Goal: Entertainment & Leisure: Browse casually

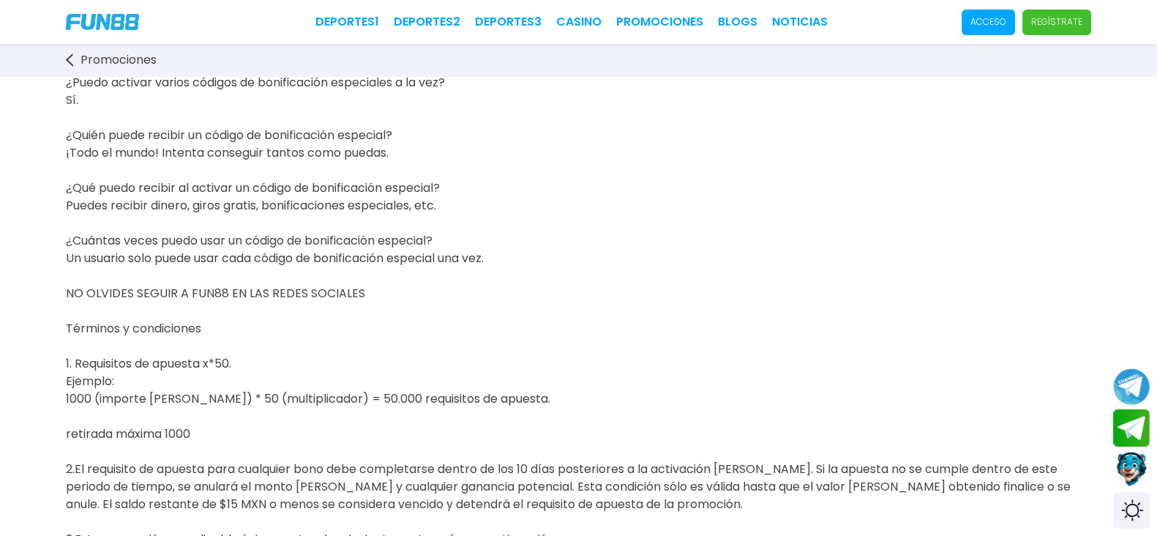
scroll to position [457, 0]
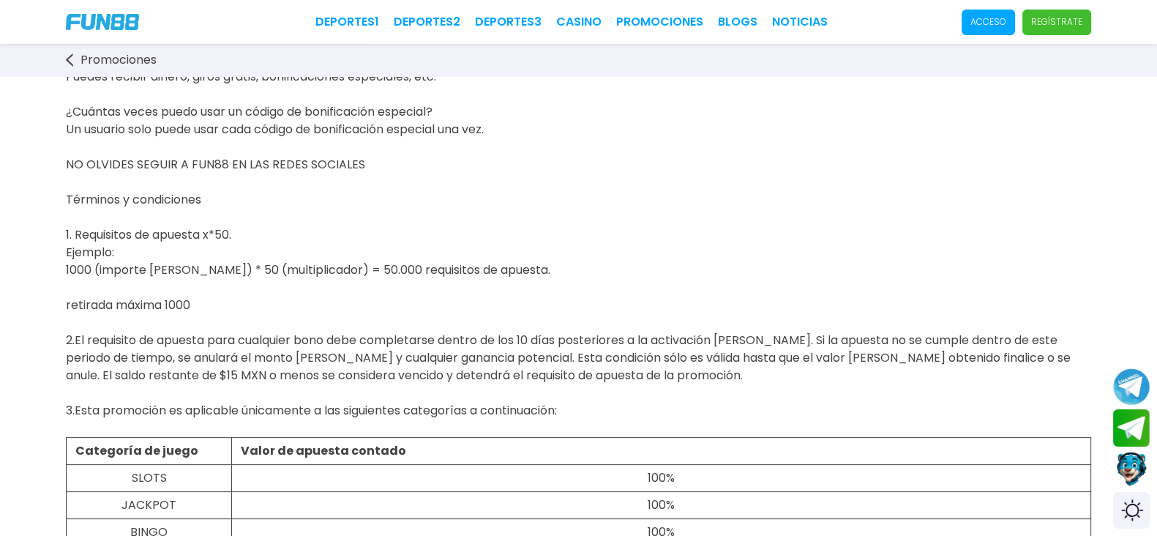
click at [962, 10] on span "Acceso" at bounding box center [988, 23] width 53 height 26
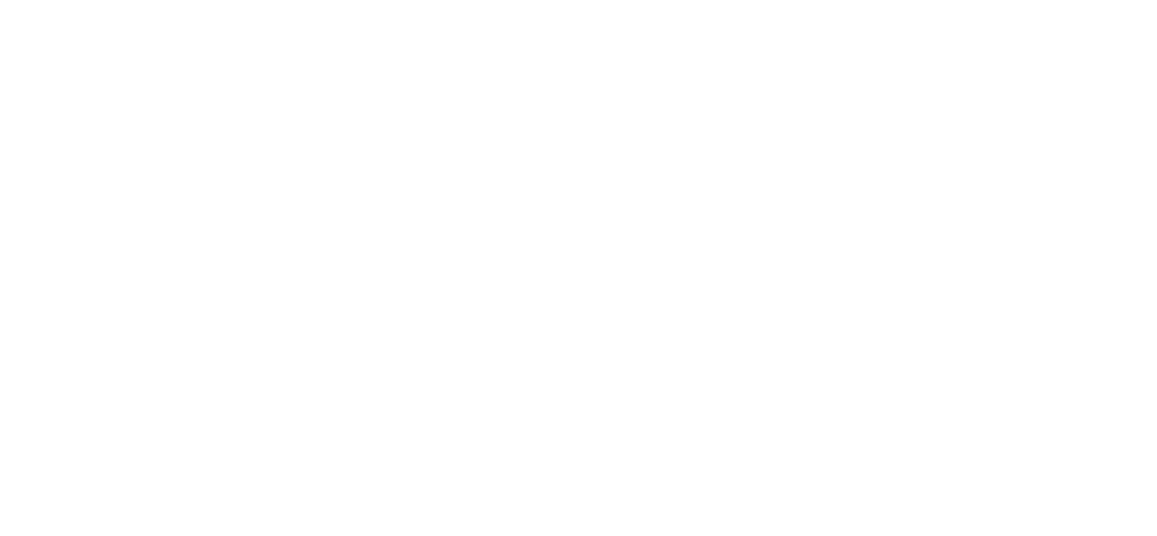
scroll to position [0, 0]
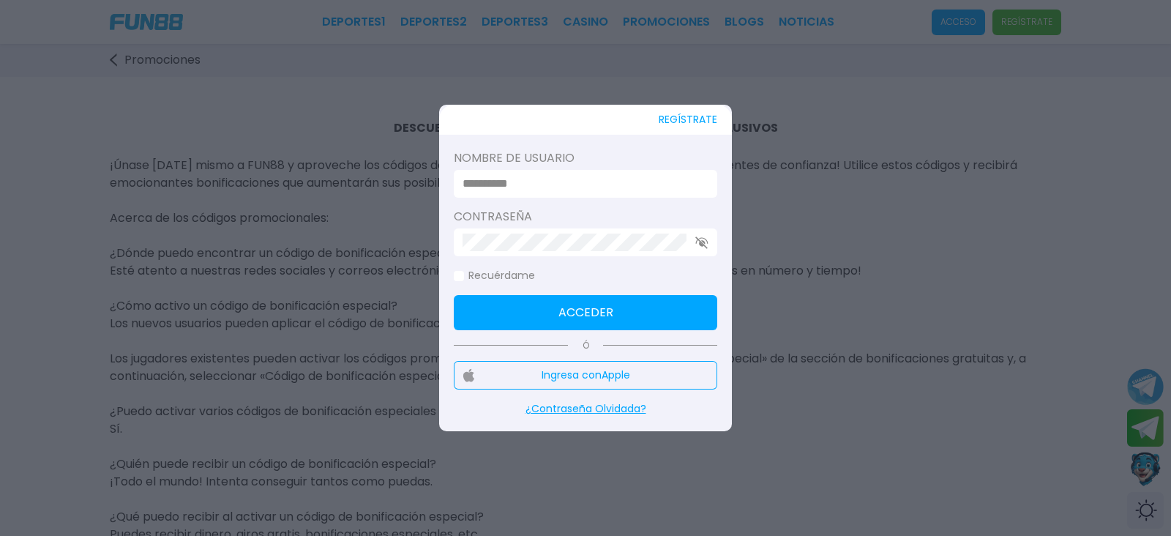
click at [558, 173] on div "Nombre de usuario" at bounding box center [585, 173] width 263 height 48
click at [558, 178] on input at bounding box center [581, 184] width 237 height 18
type input "******"
drag, startPoint x: 455, startPoint y: 268, endPoint x: 458, endPoint y: 277, distance: 10.2
click at [458, 277] on label "Recuérdame" at bounding box center [494, 275] width 81 height 15
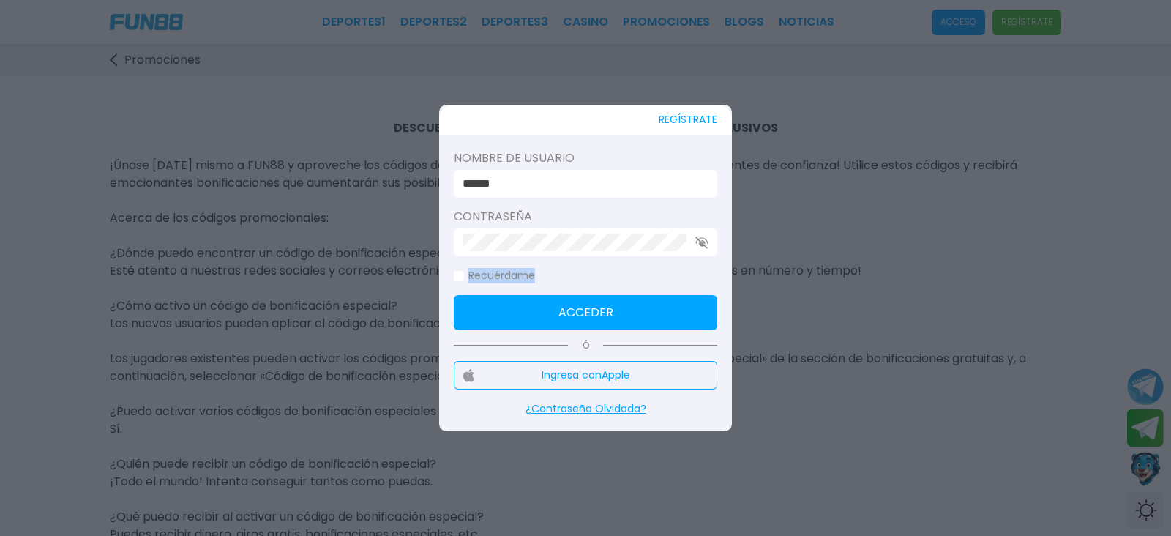
click at [461, 274] on span at bounding box center [459, 276] width 10 height 10
click at [487, 310] on button "Acceder" at bounding box center [585, 312] width 263 height 35
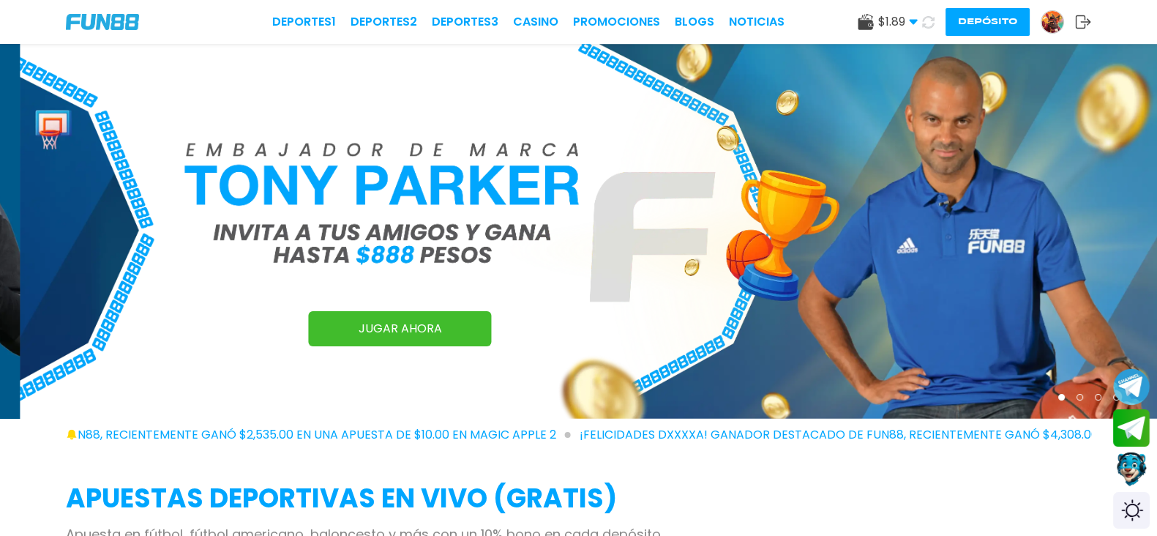
drag, startPoint x: 931, startPoint y: 375, endPoint x: 1127, endPoint y: 19, distance: 406.9
click at [1127, 19] on div "Deportes 1 Deportes 2 Deportes 3 CASINO Promociones BLOGS NOTICIAS $ 1.89 Diner…" at bounding box center [578, 22] width 1157 height 44
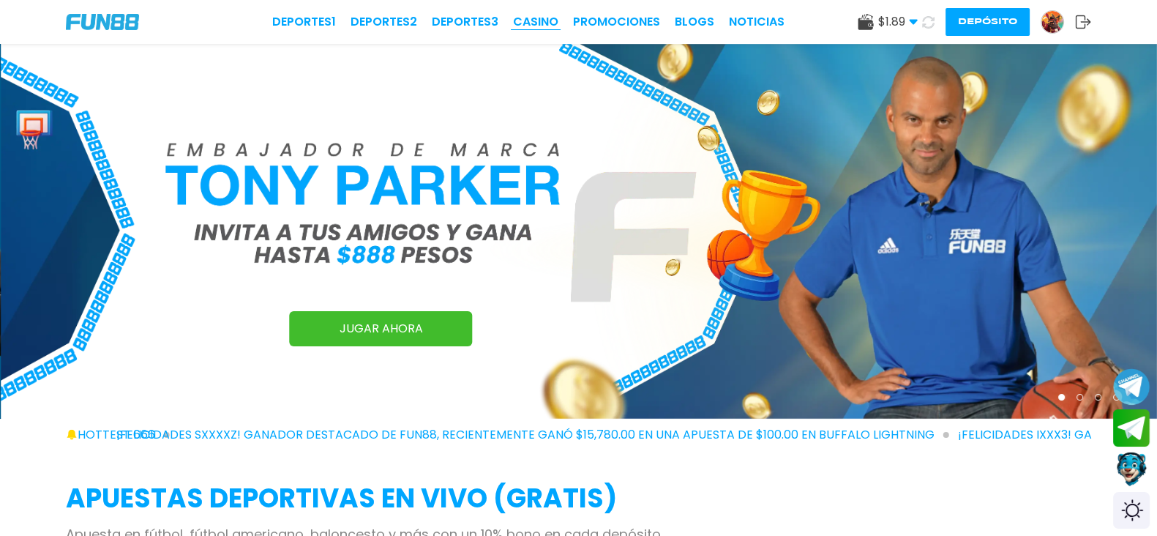
click at [513, 20] on link "CASINO" at bounding box center [535, 22] width 45 height 18
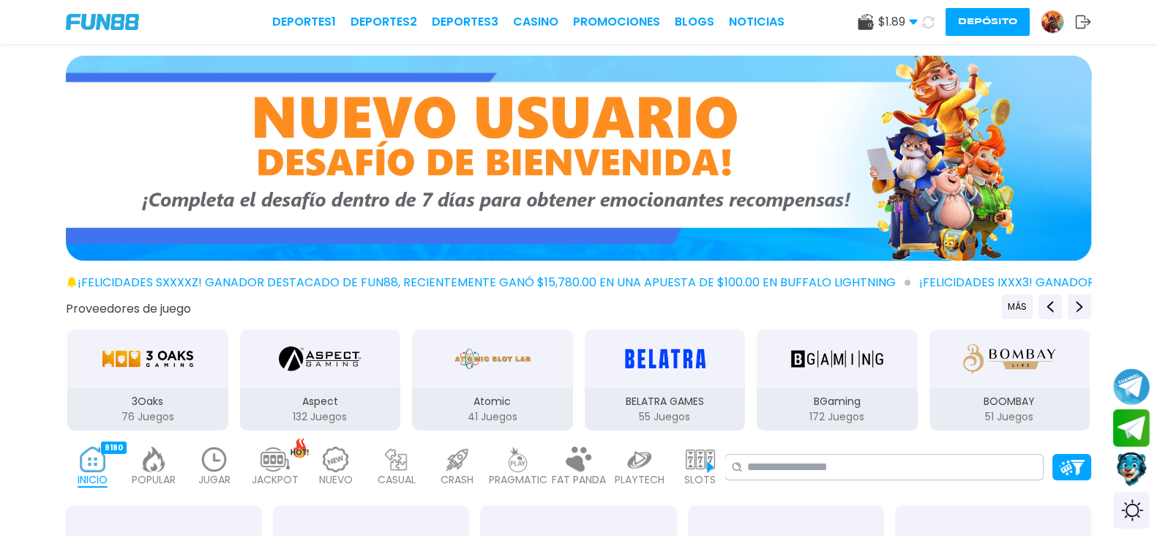
scroll to position [274, 0]
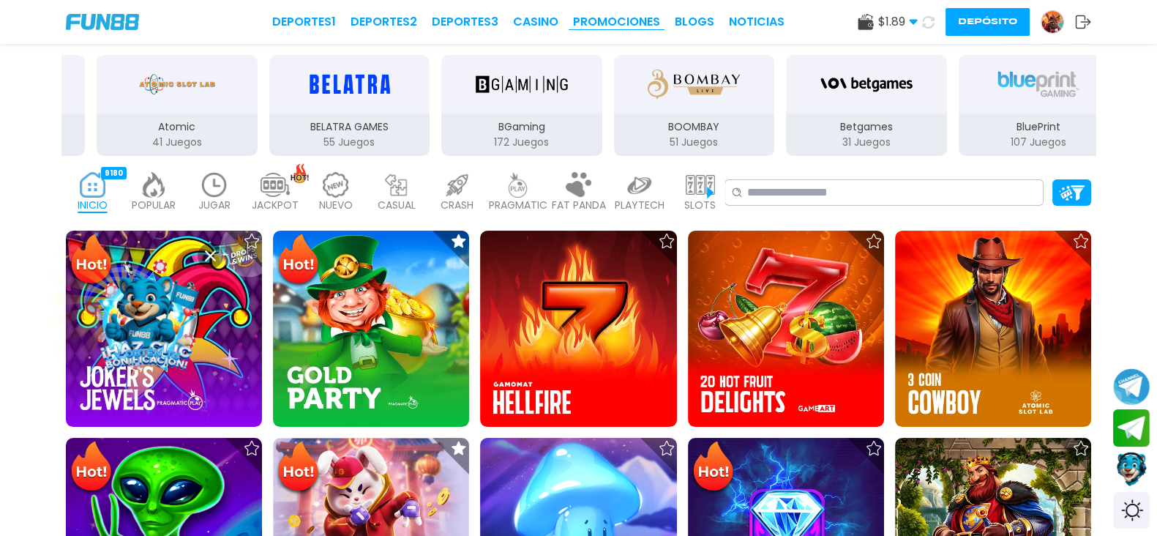
click at [573, 23] on link "Promociones" at bounding box center [616, 22] width 87 height 18
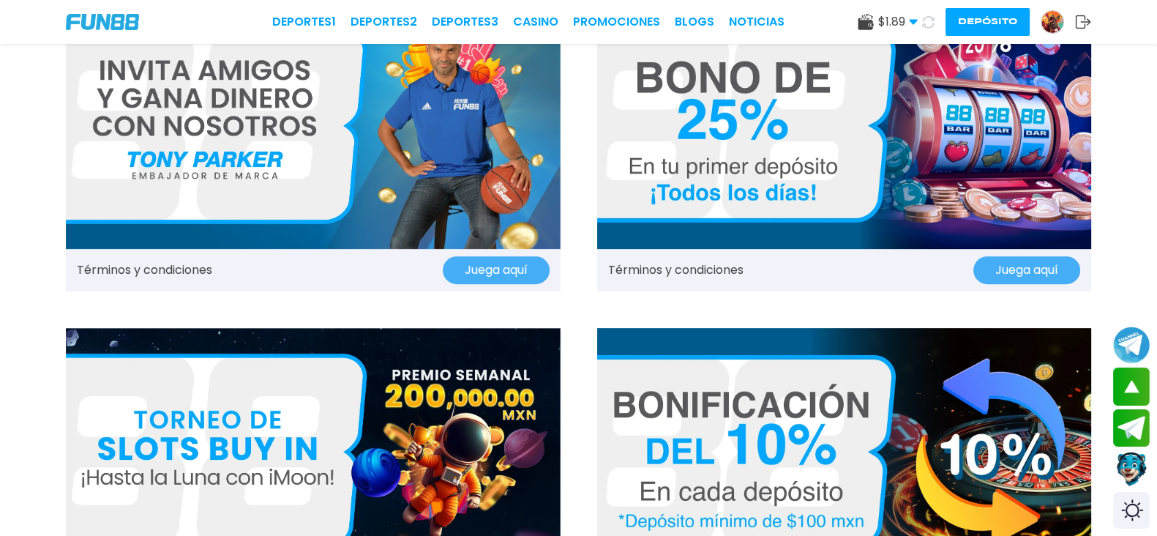
scroll to position [640, 0]
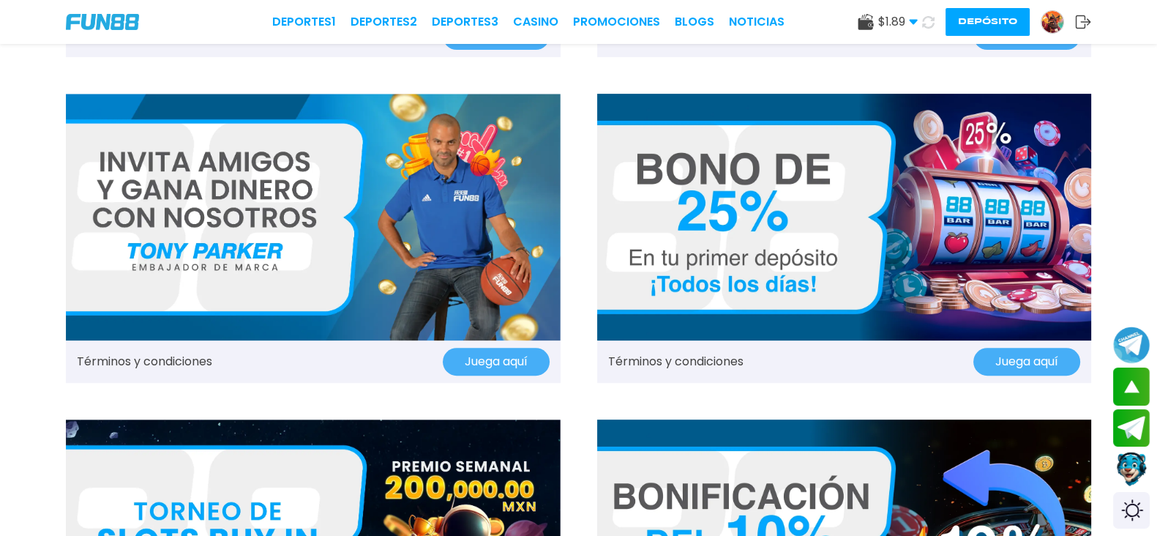
click at [973, 348] on button "Juega aquí" at bounding box center [1026, 362] width 107 height 28
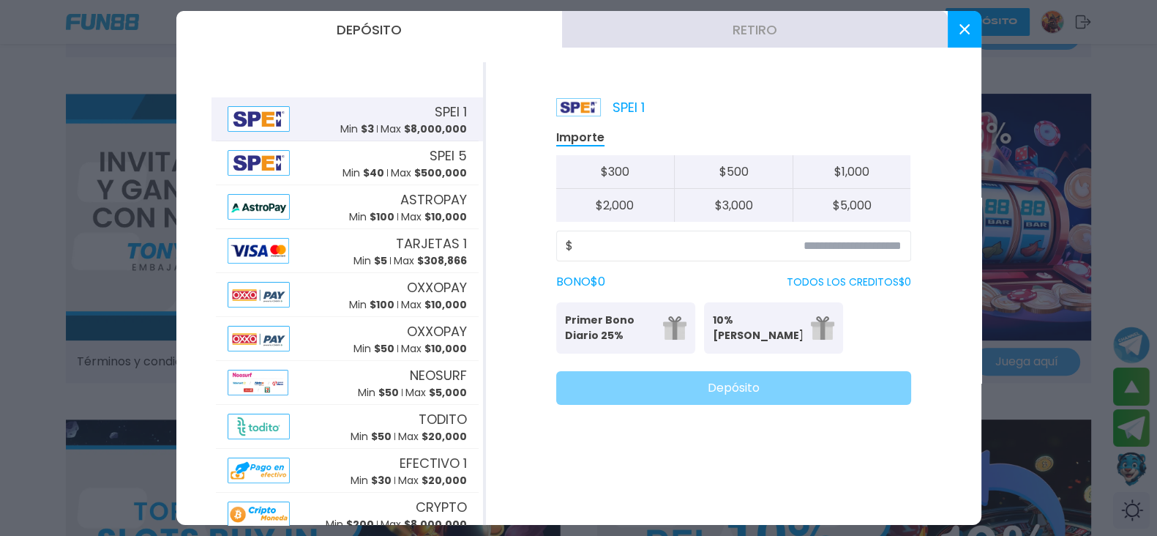
click at [615, 331] on p "Primer Bono Diario 25%" at bounding box center [609, 328] width 89 height 31
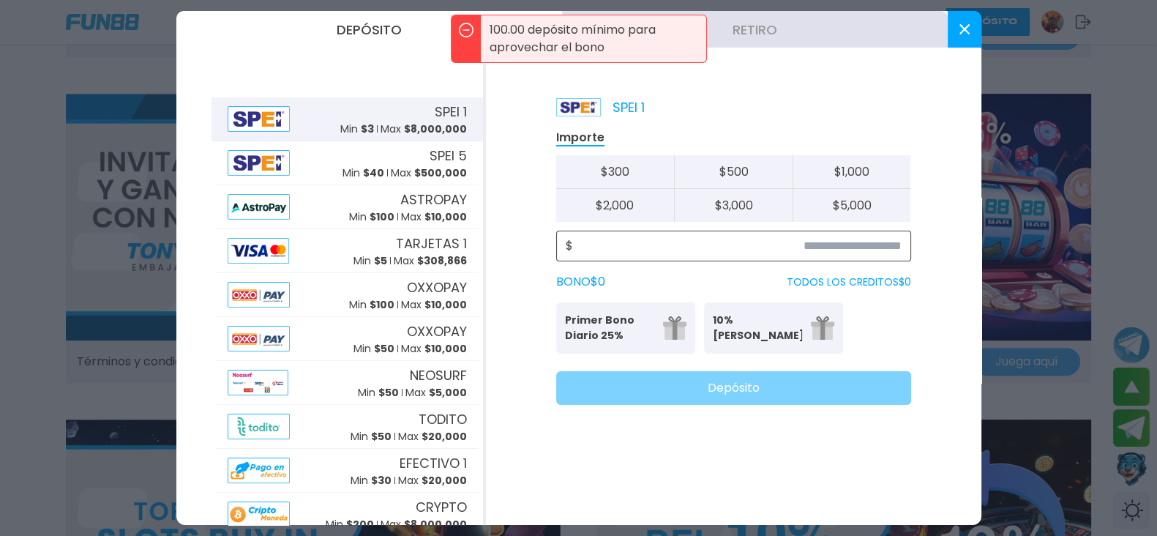
click at [672, 247] on input at bounding box center [737, 246] width 329 height 18
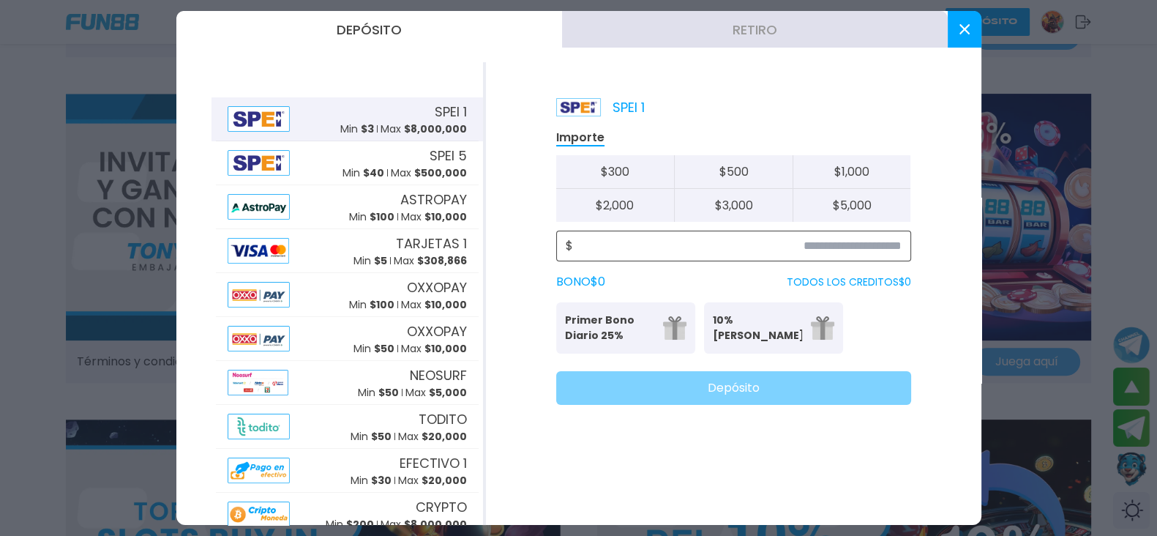
click at [793, 250] on input at bounding box center [737, 246] width 329 height 18
drag, startPoint x: 30, startPoint y: 161, endPoint x: 27, endPoint y: 152, distance: 10.0
click at [31, 157] on div at bounding box center [578, 268] width 1157 height 536
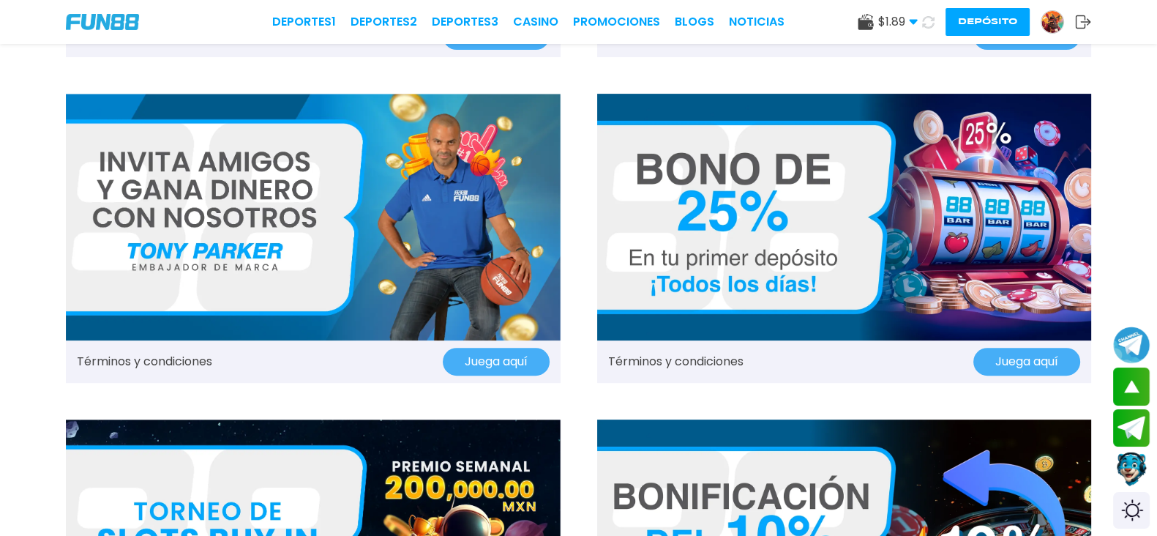
click at [691, 353] on link "Términos y condiciones" at bounding box center [675, 362] width 135 height 18
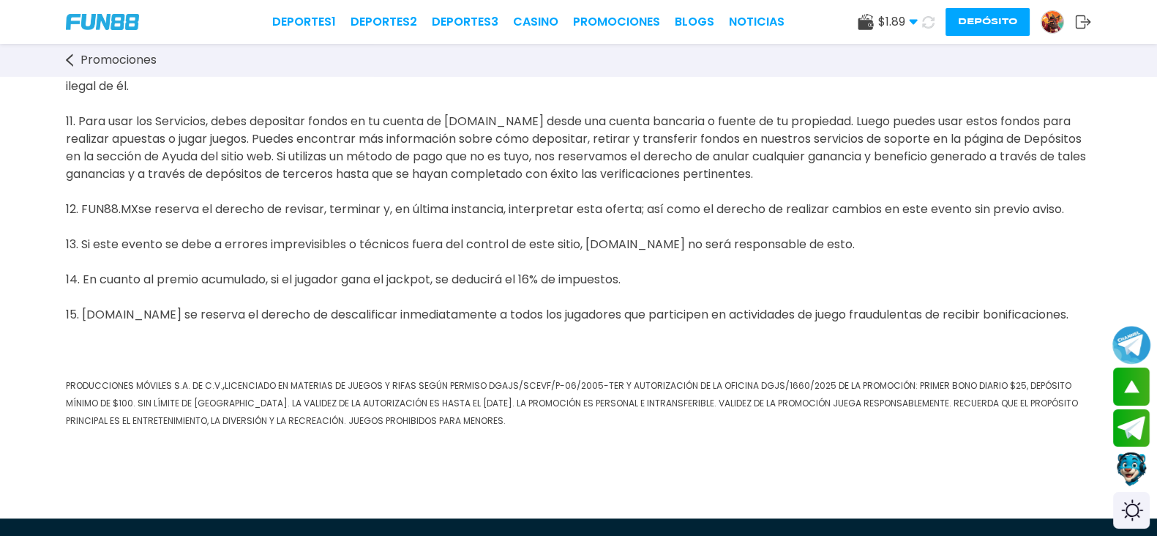
scroll to position [1349, 0]
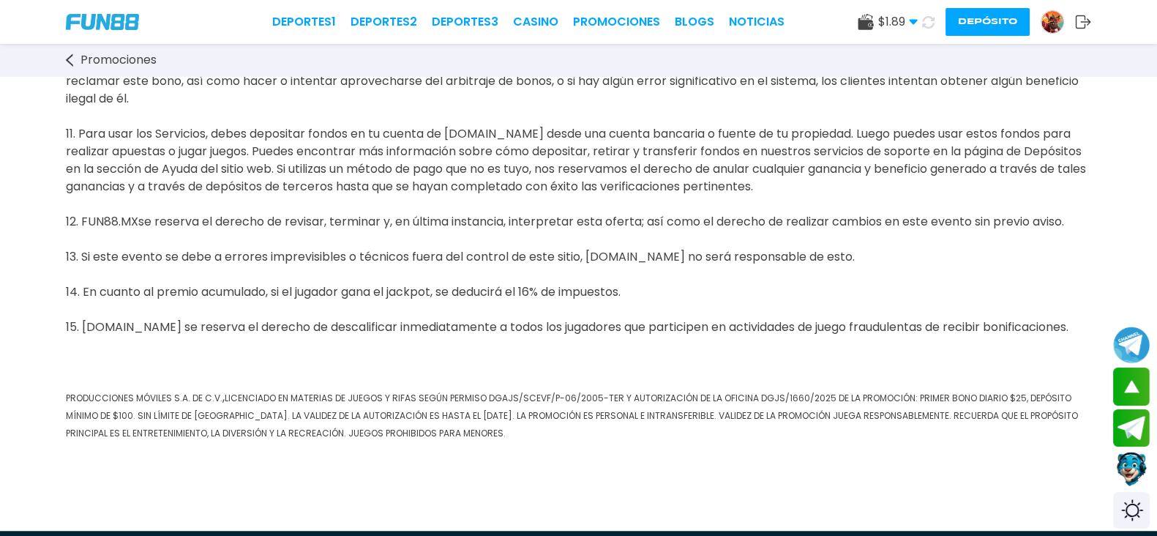
click at [946, 21] on button "Depósito" at bounding box center [988, 22] width 84 height 28
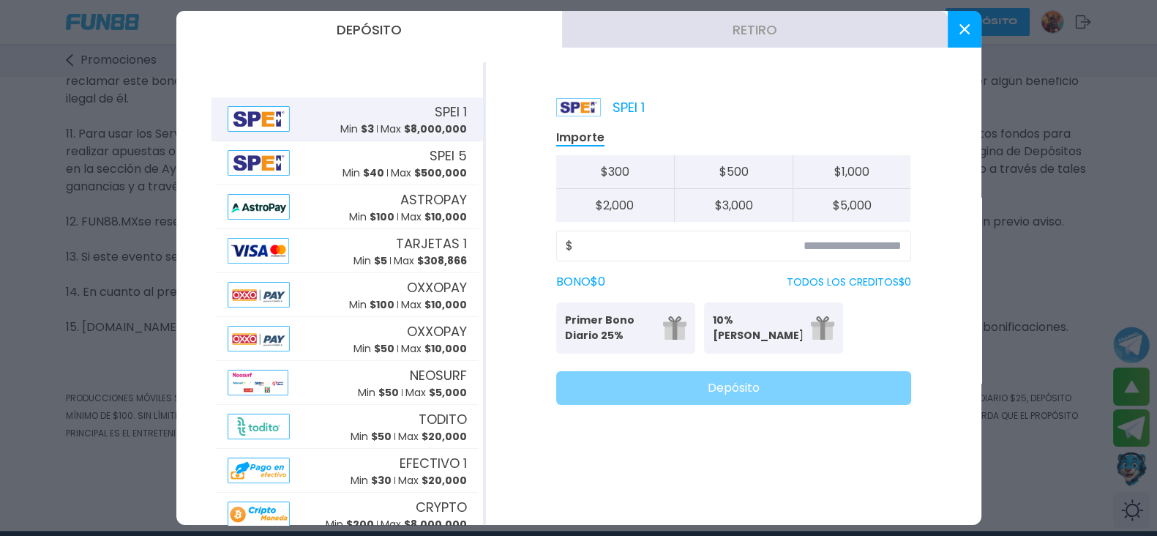
click at [797, 342] on p "10% Bono Ilimitado" at bounding box center [757, 328] width 89 height 31
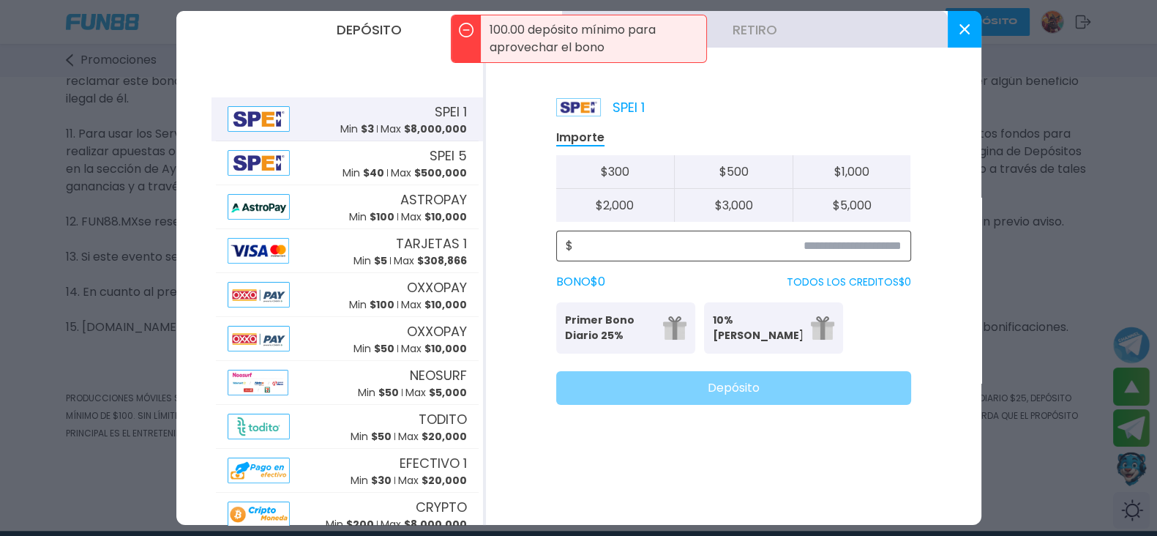
click at [698, 239] on input at bounding box center [737, 246] width 329 height 18
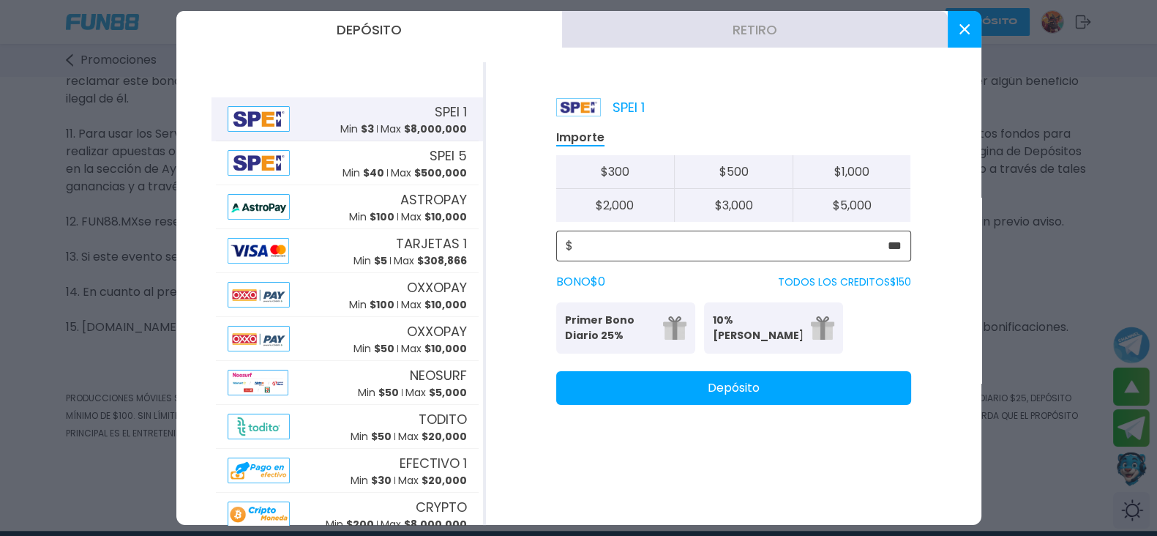
type input "***"
click at [611, 321] on p "Primer Bono Diario 25%" at bounding box center [609, 328] width 89 height 31
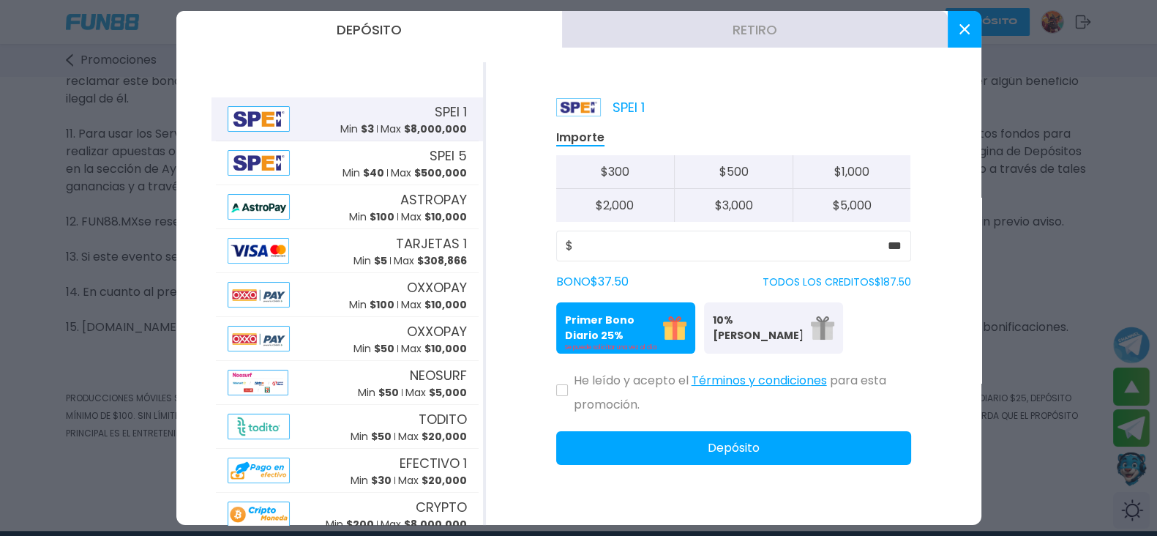
click at [731, 342] on p "10% Bono Ilimitado" at bounding box center [757, 328] width 89 height 31
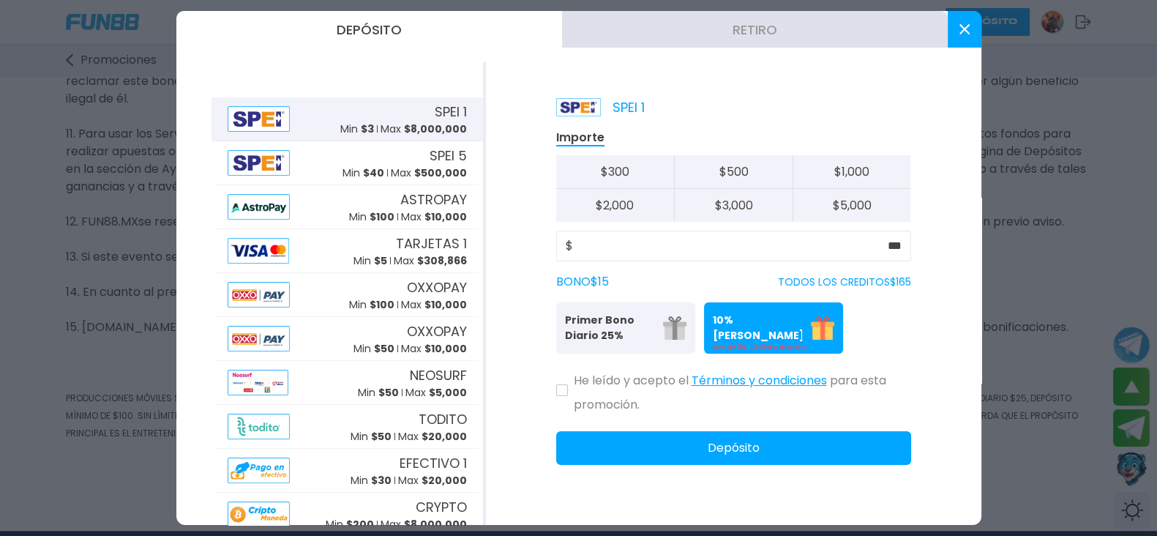
click at [644, 331] on p "Primer Bono Diario 25%" at bounding box center [609, 328] width 89 height 31
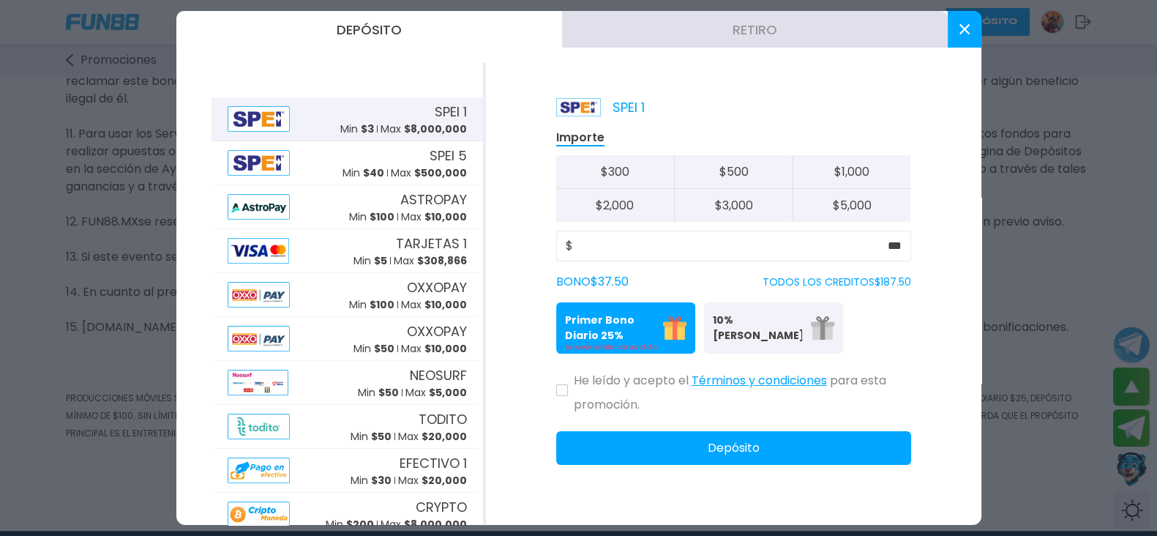
drag, startPoint x: 560, startPoint y: 388, endPoint x: 567, endPoint y: 391, distance: 7.9
click at [567, 391] on button at bounding box center [562, 390] width 12 height 12
click at [638, 453] on button "Depósito" at bounding box center [733, 448] width 355 height 34
click at [965, 31] on use at bounding box center [964, 29] width 10 height 10
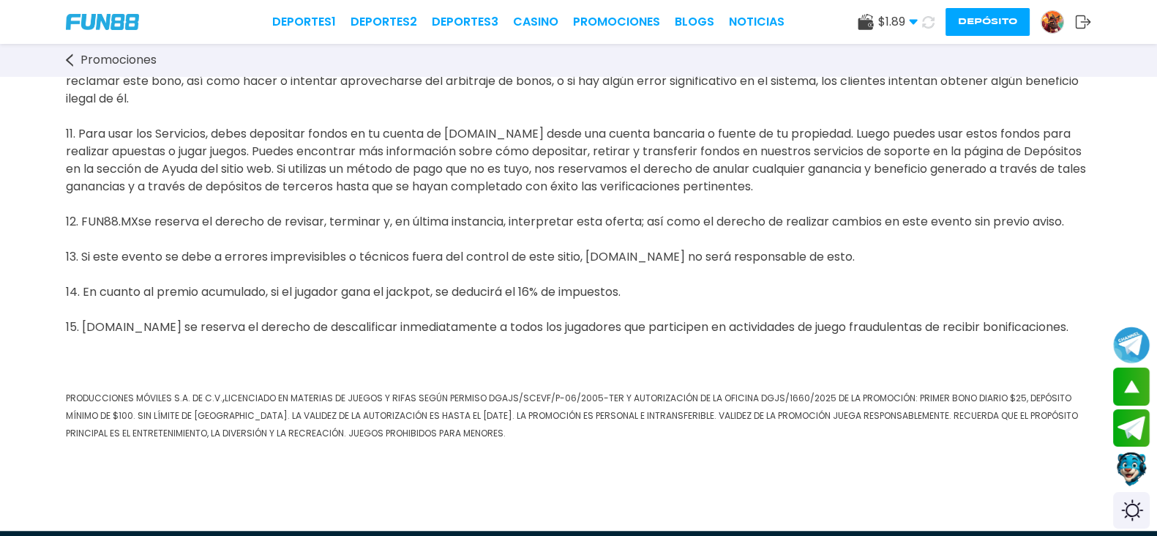
click at [922, 24] on use at bounding box center [928, 21] width 12 height 12
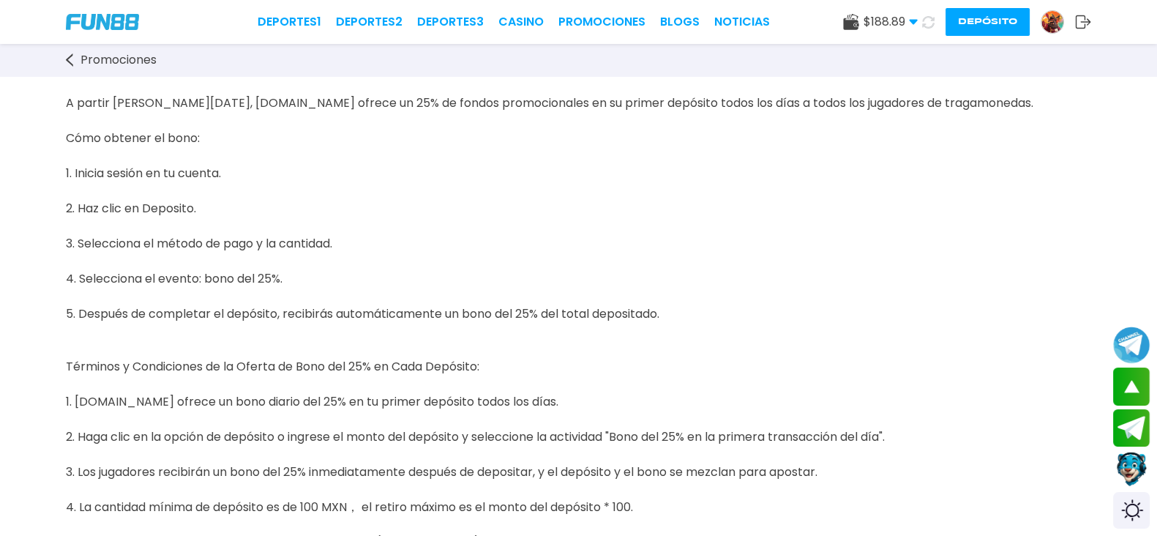
scroll to position [0, 0]
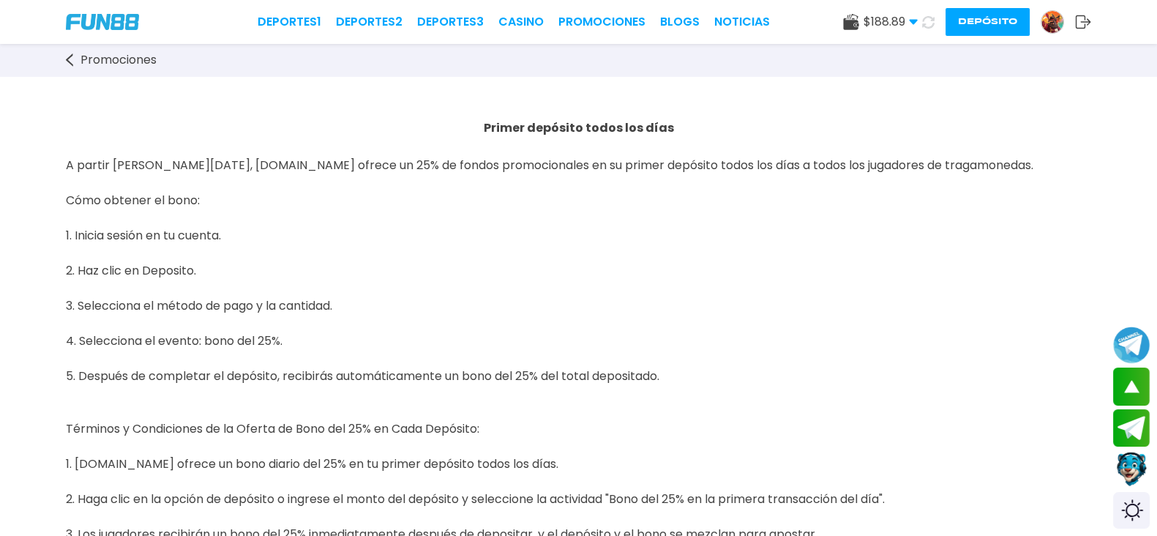
click at [883, 11] on div "$ 188.89 Dinero Real $ 188.89 Depósito Retiro Depósito" at bounding box center [967, 22] width 248 height 28
drag, startPoint x: 888, startPoint y: 17, endPoint x: 840, endPoint y: 6, distance: 48.8
click at [918, 13] on button at bounding box center [928, 22] width 21 height 21
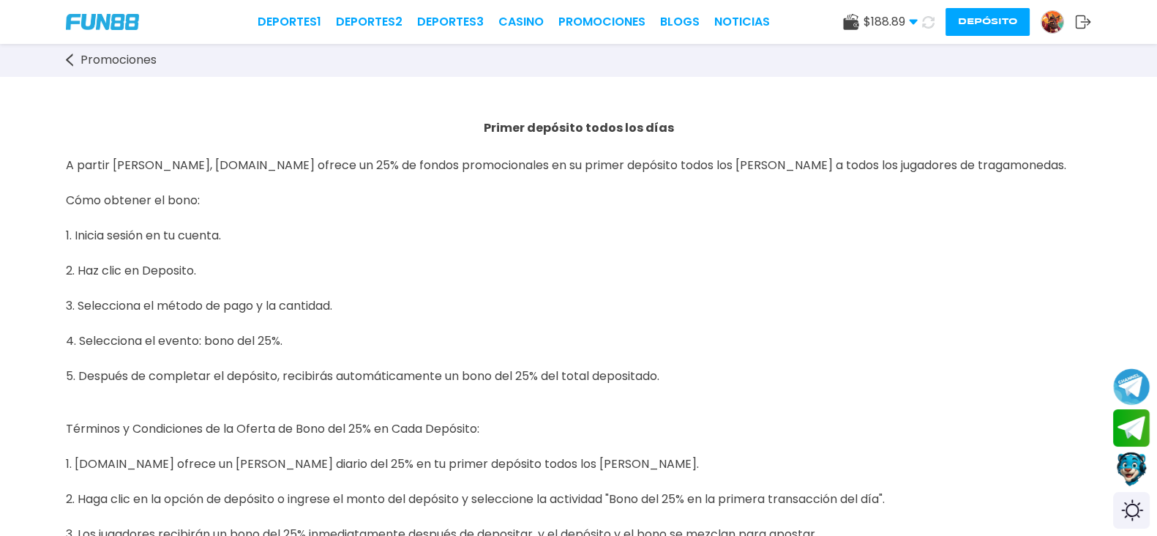
drag, startPoint x: 477, startPoint y: 23, endPoint x: 597, endPoint y: 45, distance: 121.3
click at [498, 23] on link "CASINO" at bounding box center [520, 22] width 45 height 18
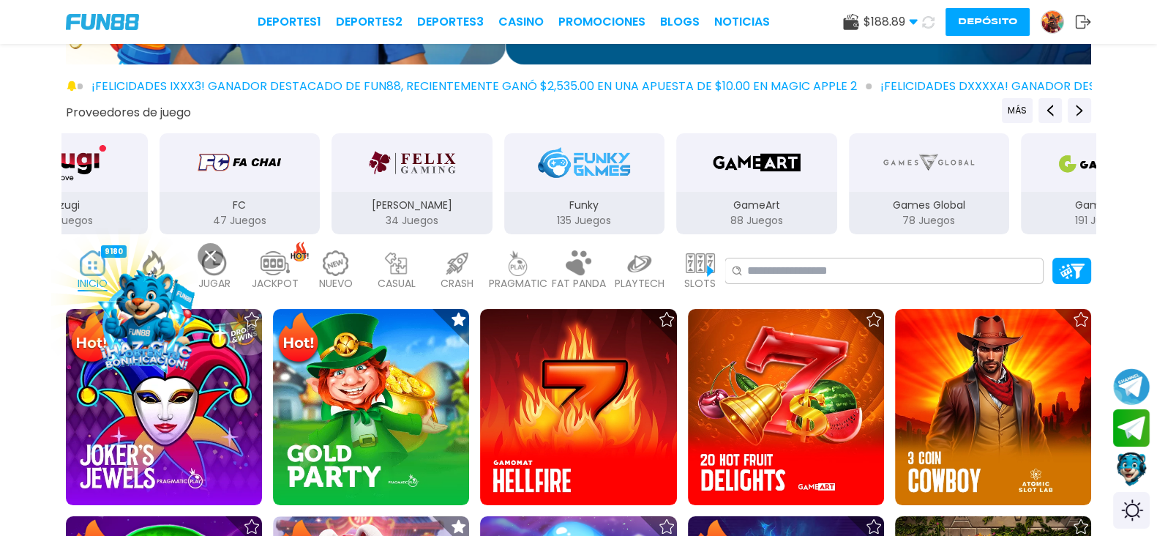
scroll to position [274, 0]
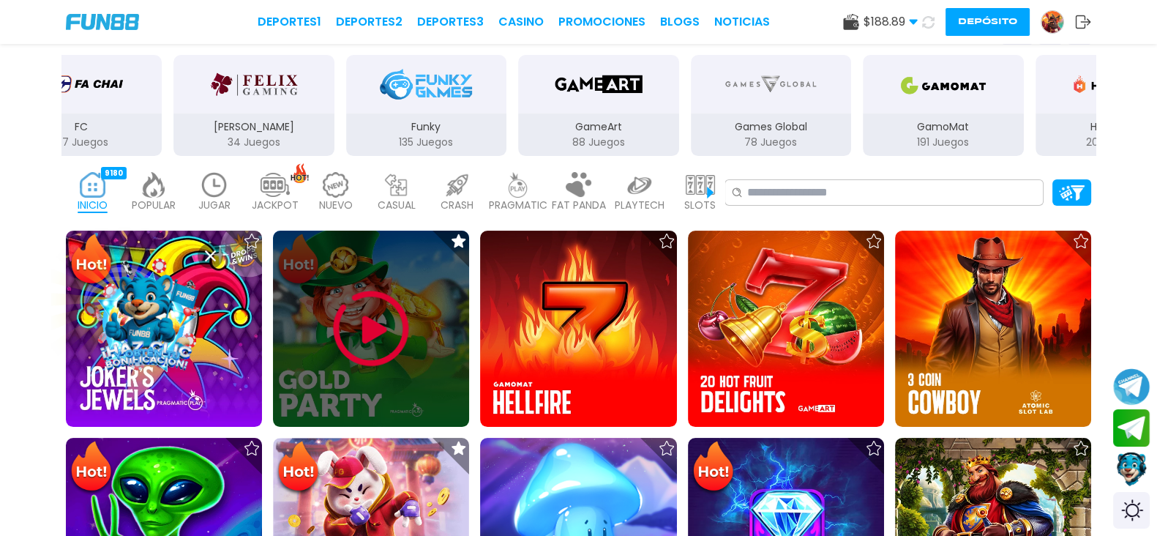
click at [375, 308] on img at bounding box center [371, 329] width 88 height 88
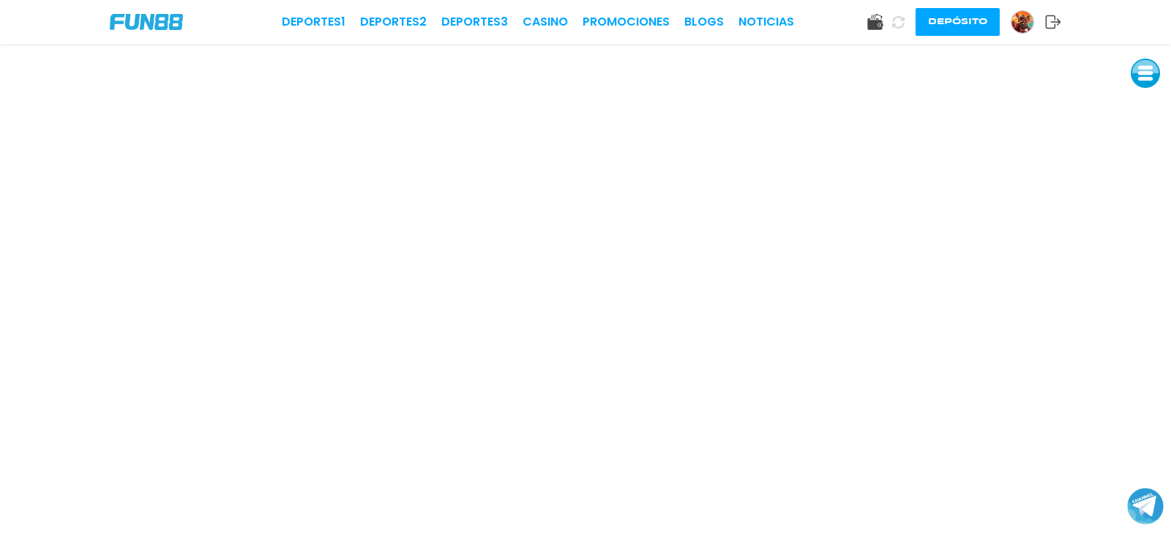
drag, startPoint x: 575, startPoint y: 534, endPoint x: 646, endPoint y: 521, distance: 72.9
click at [730, 294] on html "Deportes 1 Deportes 2 Deportes 3 CASINO Promociones BLOGS NOTICIAS Depósito" at bounding box center [585, 268] width 1171 height 536
click at [837, 12] on div "Deportes 1 Deportes 2 Deportes 3 CASINO Promociones BLOGS NOTICIAS Depósito" at bounding box center [585, 22] width 1171 height 44
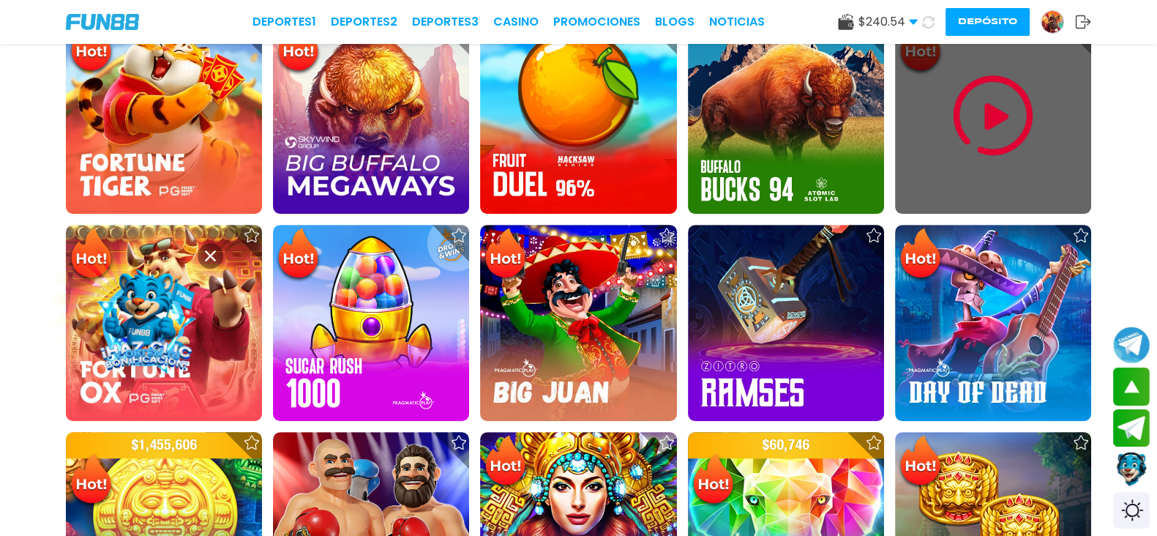
scroll to position [1006, 0]
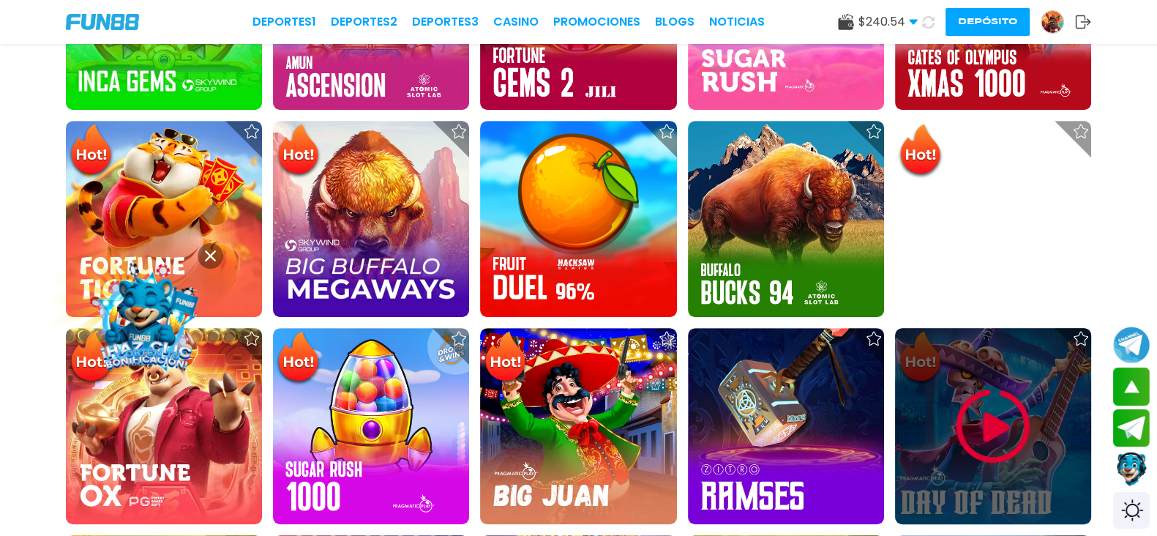
click at [949, 382] on img at bounding box center [993, 426] width 88 height 88
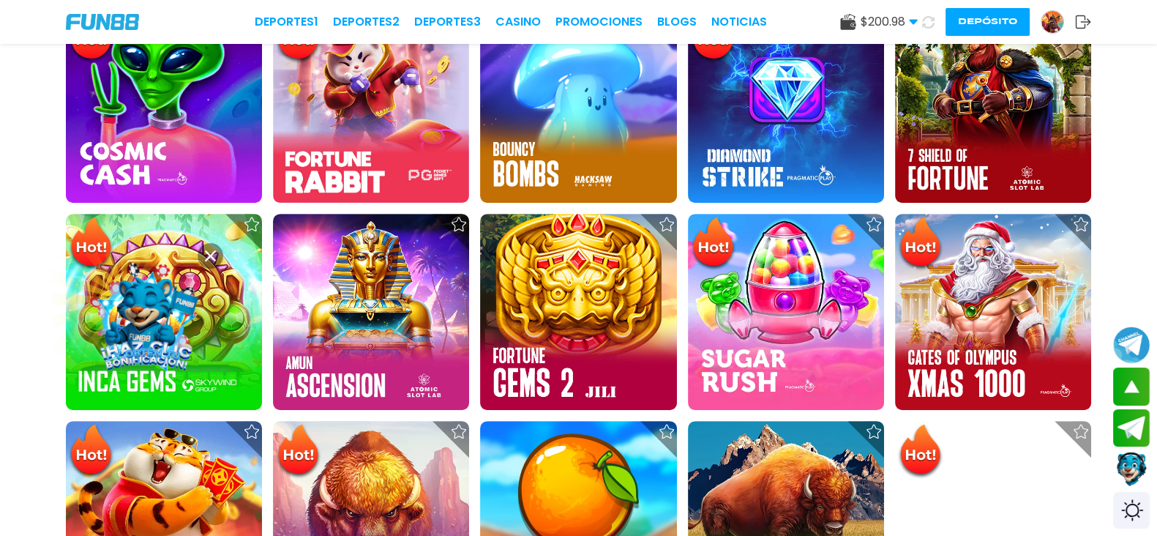
scroll to position [669, 0]
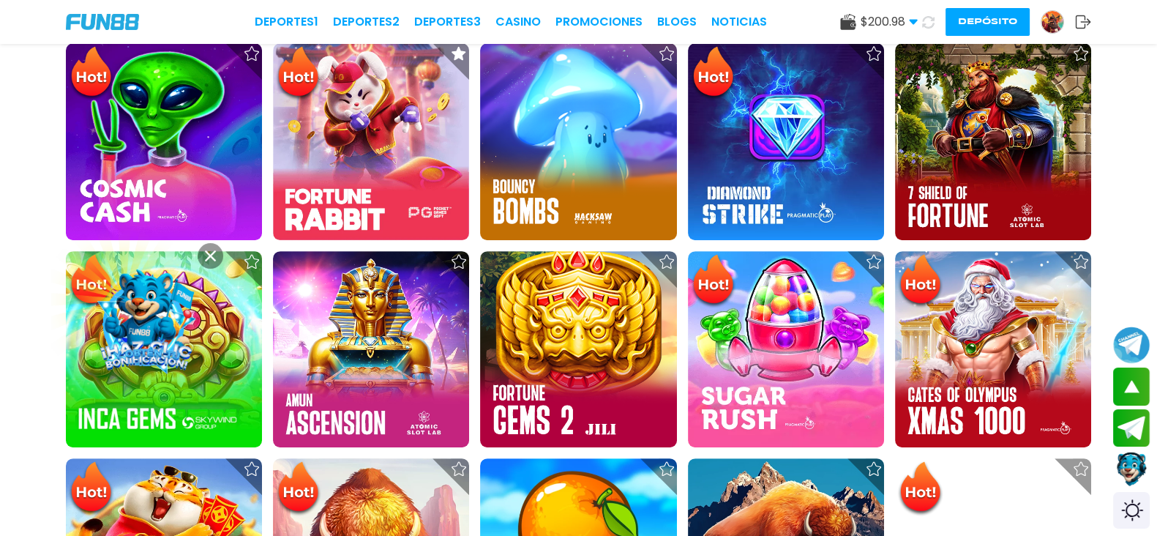
drag, startPoint x: 1124, startPoint y: 163, endPoint x: 1087, endPoint y: 177, distance: 39.8
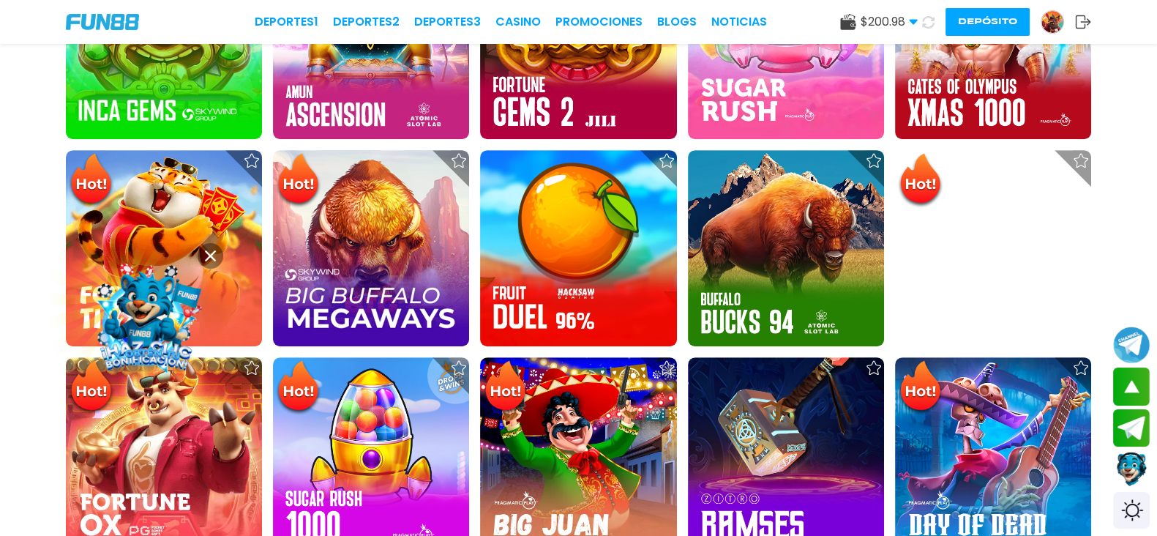
scroll to position [929, 0]
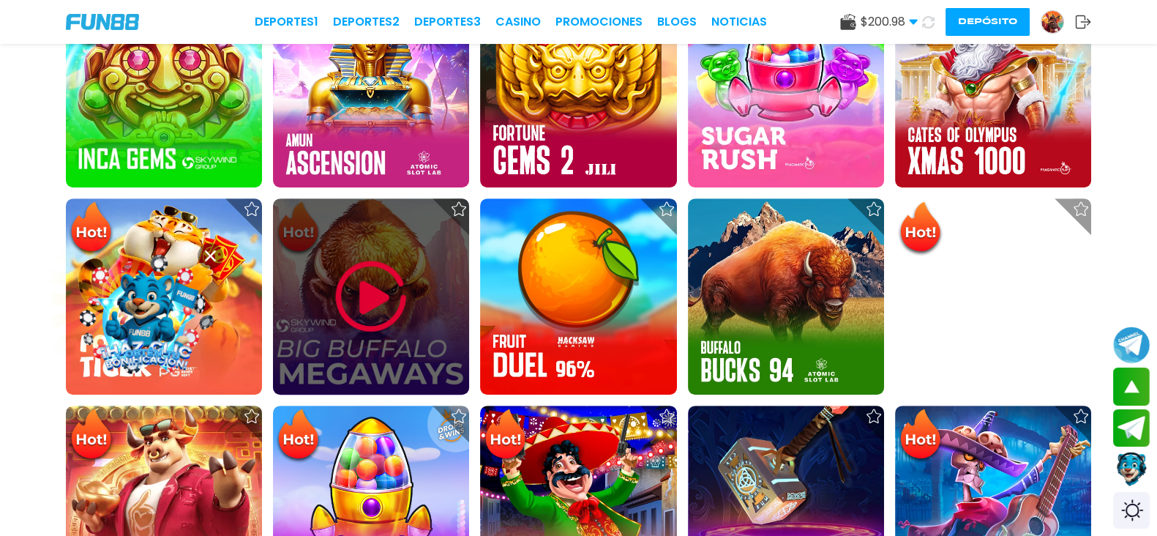
click at [370, 253] on img at bounding box center [371, 297] width 88 height 88
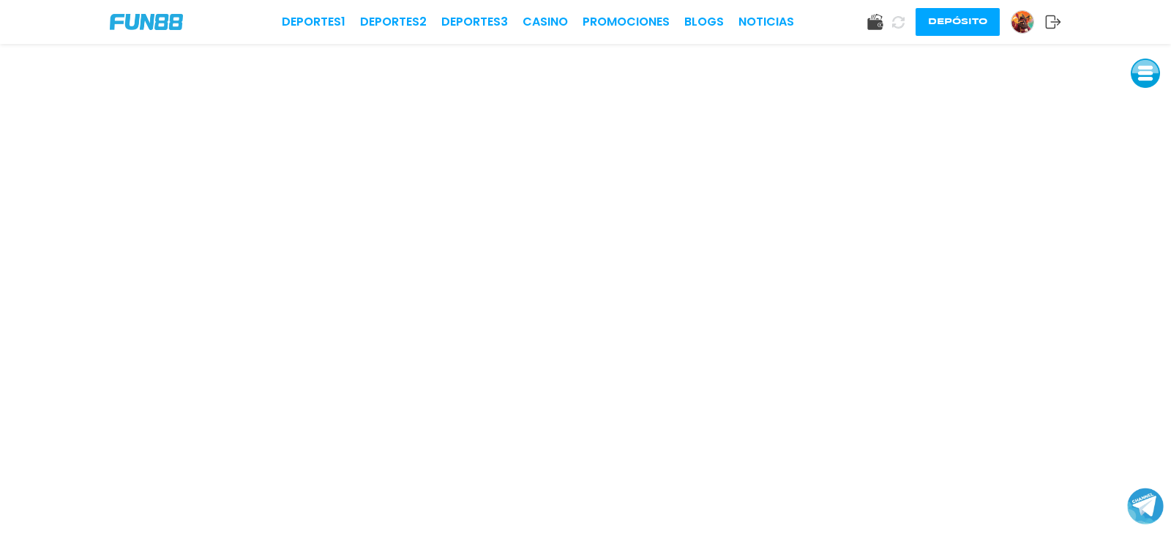
click at [507, 42] on div "Deportes 1 Deportes 2 Deportes 3 CASINO Promociones BLOGS NOTICIAS Depósito" at bounding box center [585, 22] width 1171 height 44
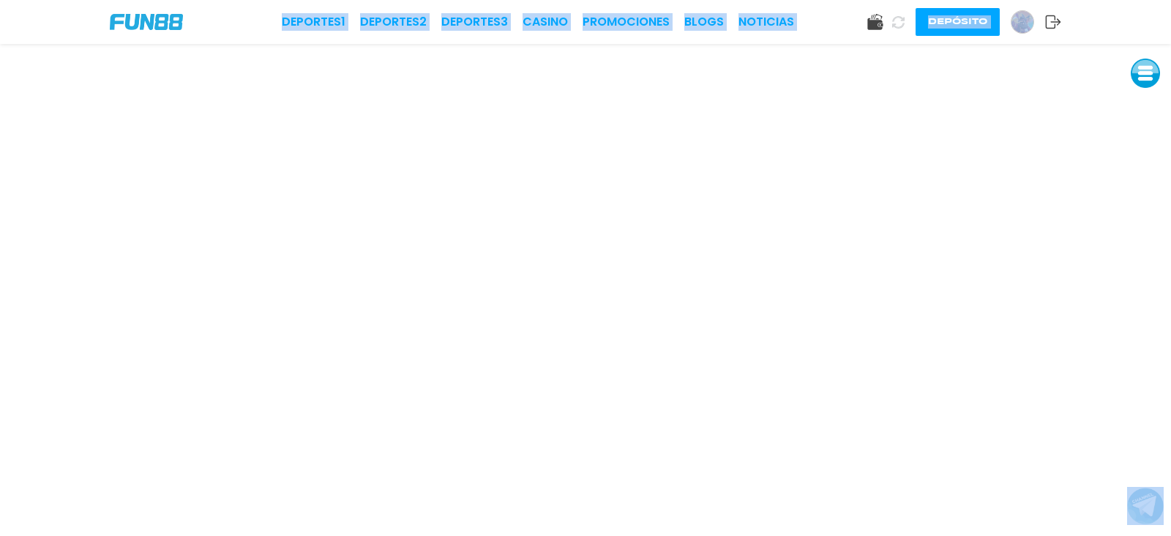
drag, startPoint x: 259, startPoint y: 30, endPoint x: 282, endPoint y: 60, distance: 37.6
click at [766, 321] on div "Deportes 1 Deportes 2 Deportes 3 CASINO Promociones BLOGS NOTICIAS Depósito" at bounding box center [585, 268] width 1171 height 536
click at [558, 23] on link "CASINO" at bounding box center [545, 22] width 45 height 18
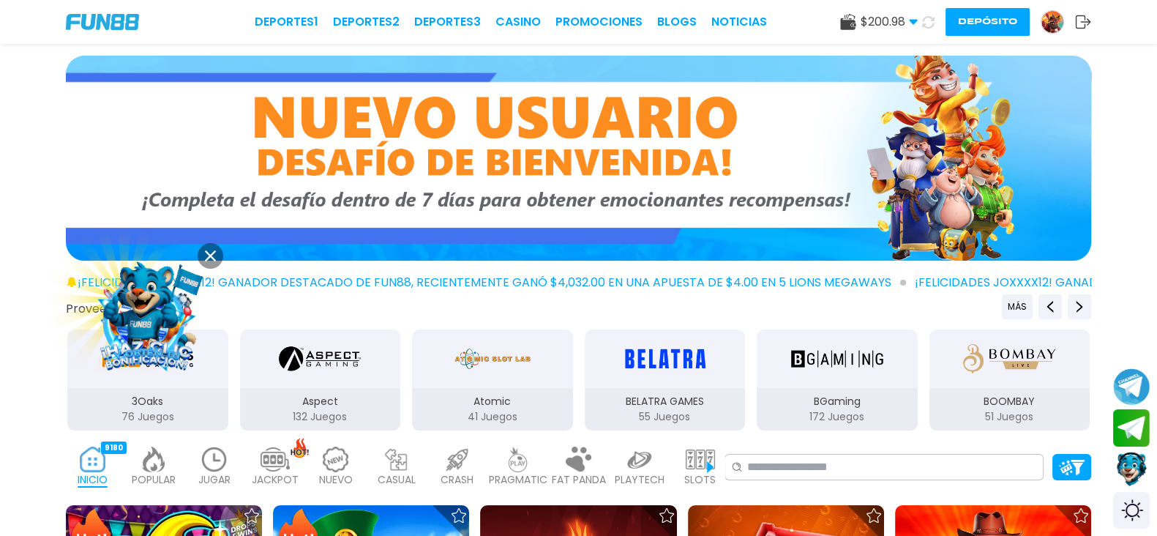
drag, startPoint x: 321, startPoint y: 466, endPoint x: 332, endPoint y: 471, distance: 11.5
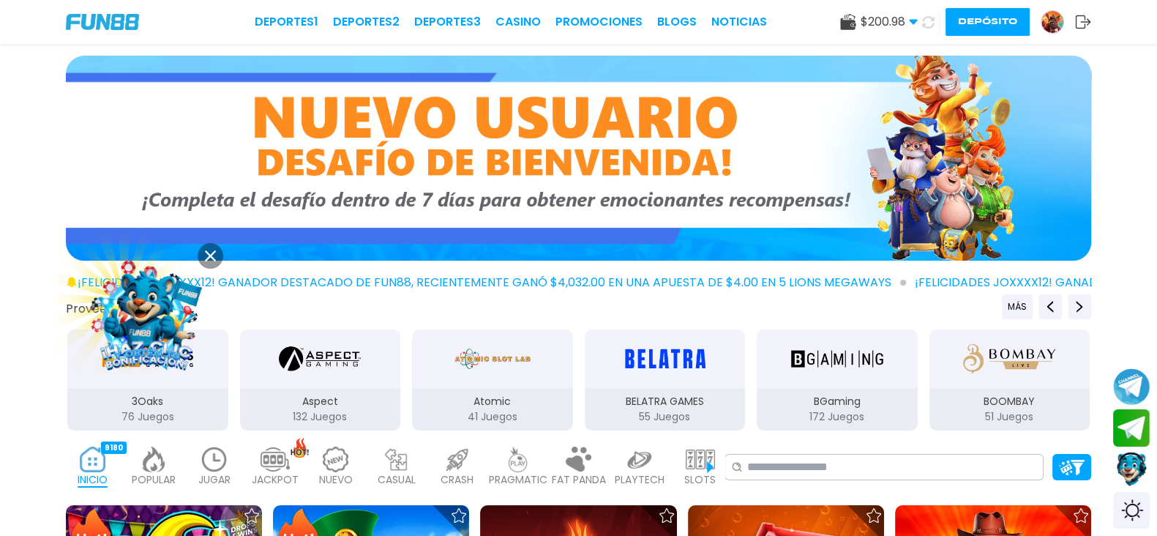
click at [299, 472] on p "JACKPOT" at bounding box center [275, 479] width 47 height 15
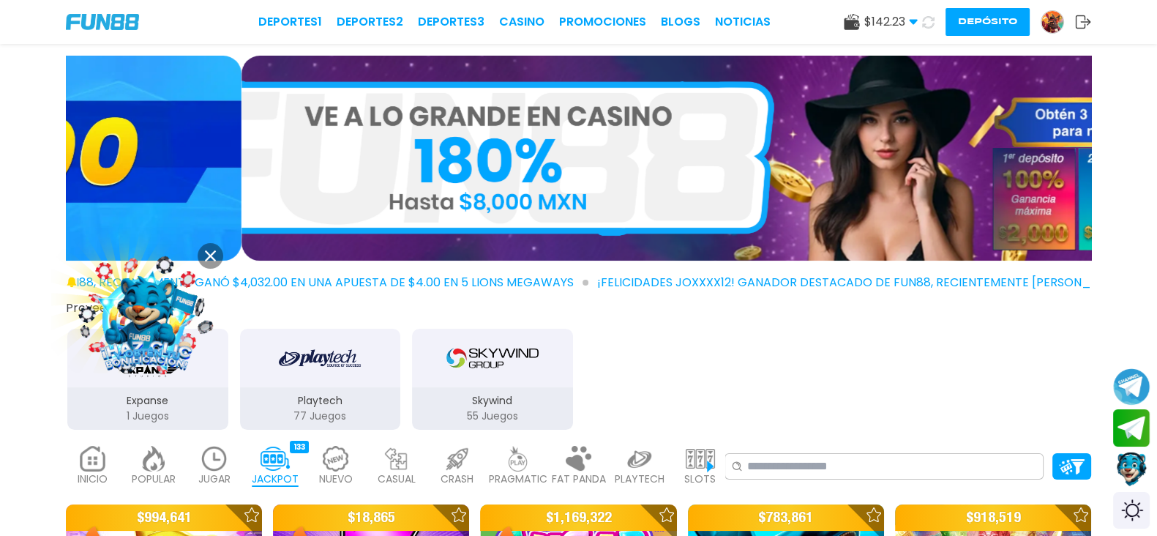
click at [290, 452] on img at bounding box center [275, 459] width 29 height 26
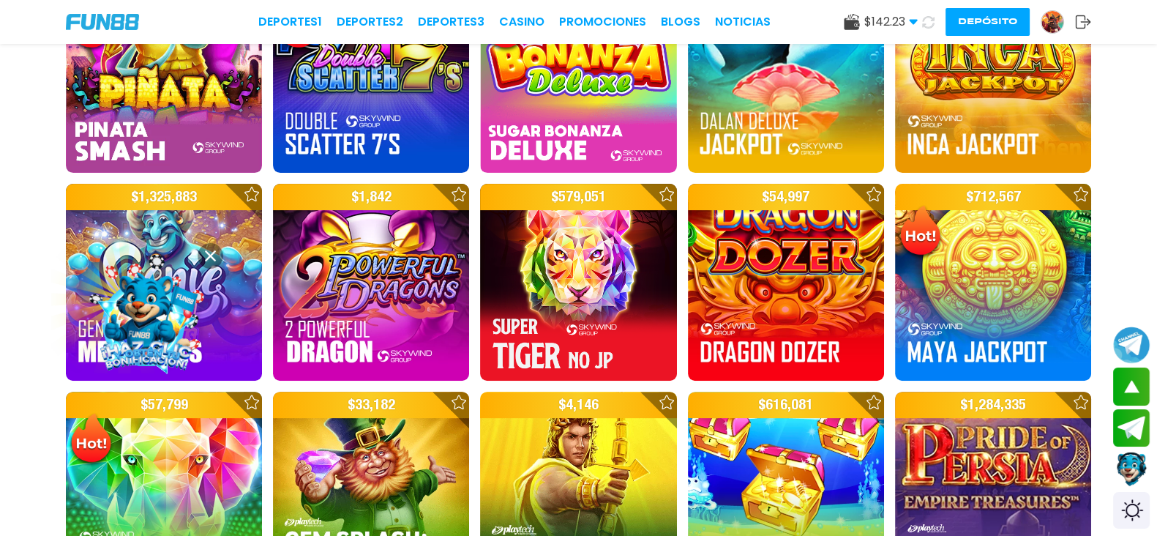
scroll to position [523, 0]
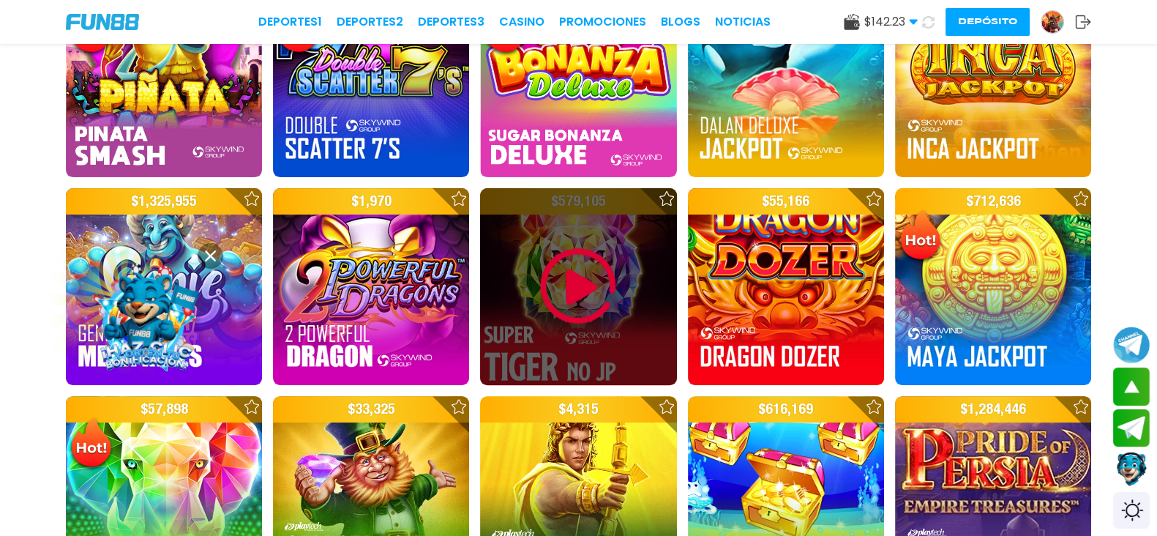
click at [582, 243] on img at bounding box center [578, 286] width 88 height 88
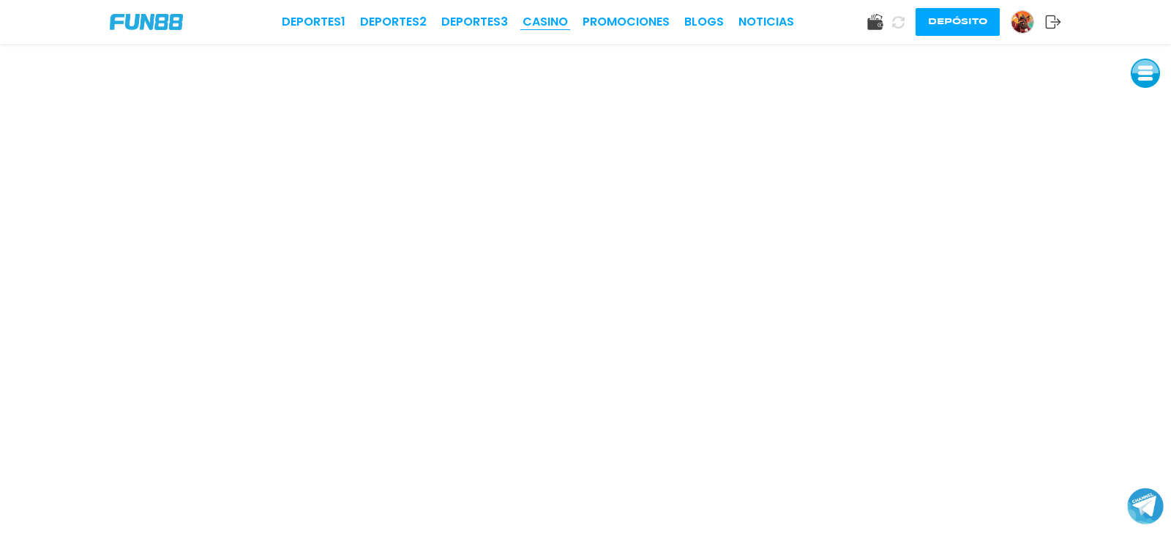
click at [535, 26] on link "CASINO" at bounding box center [545, 22] width 45 height 18
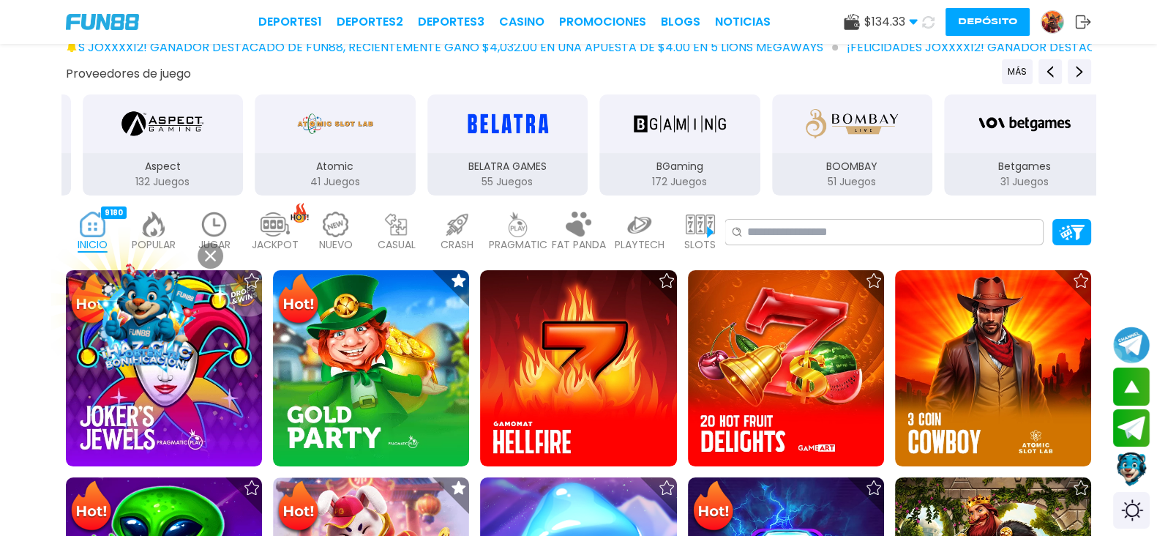
scroll to position [187, 0]
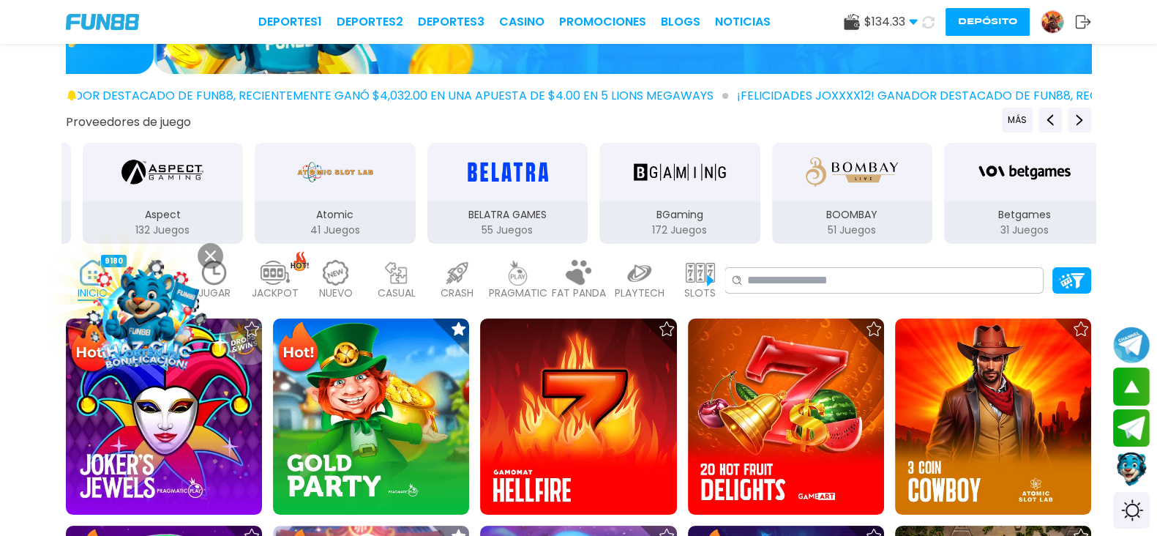
click at [302, 274] on div "JACKPOT 133" at bounding box center [274, 280] width 53 height 59
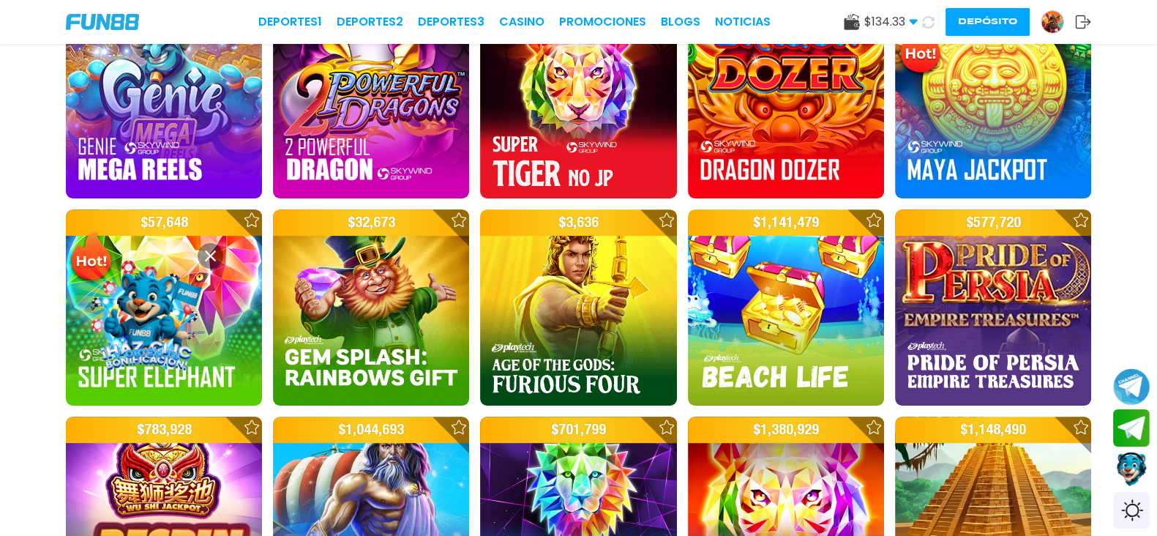
scroll to position [614, 0]
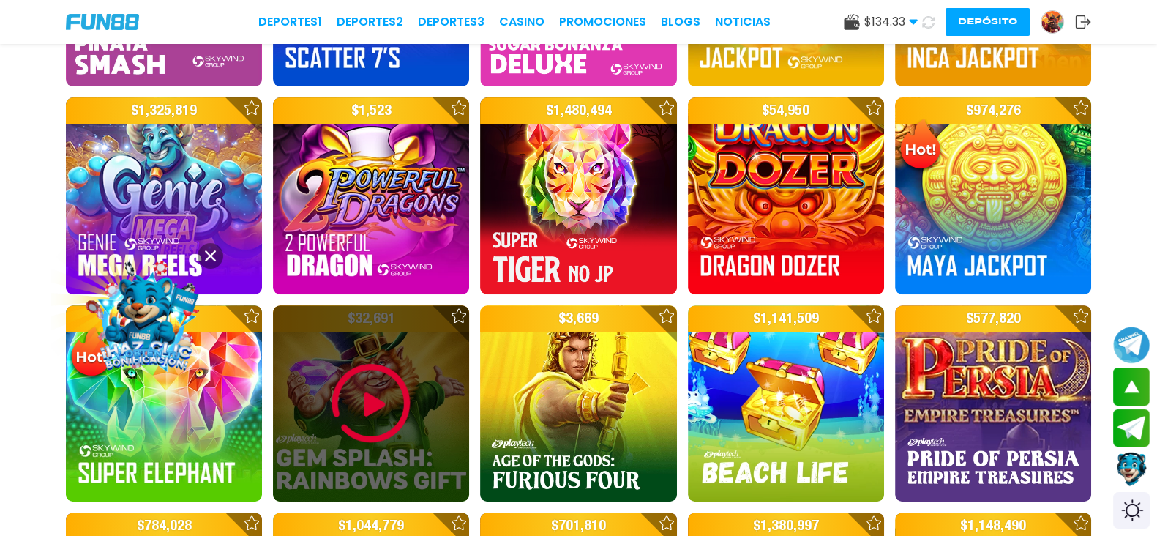
click at [362, 359] on img at bounding box center [371, 403] width 88 height 88
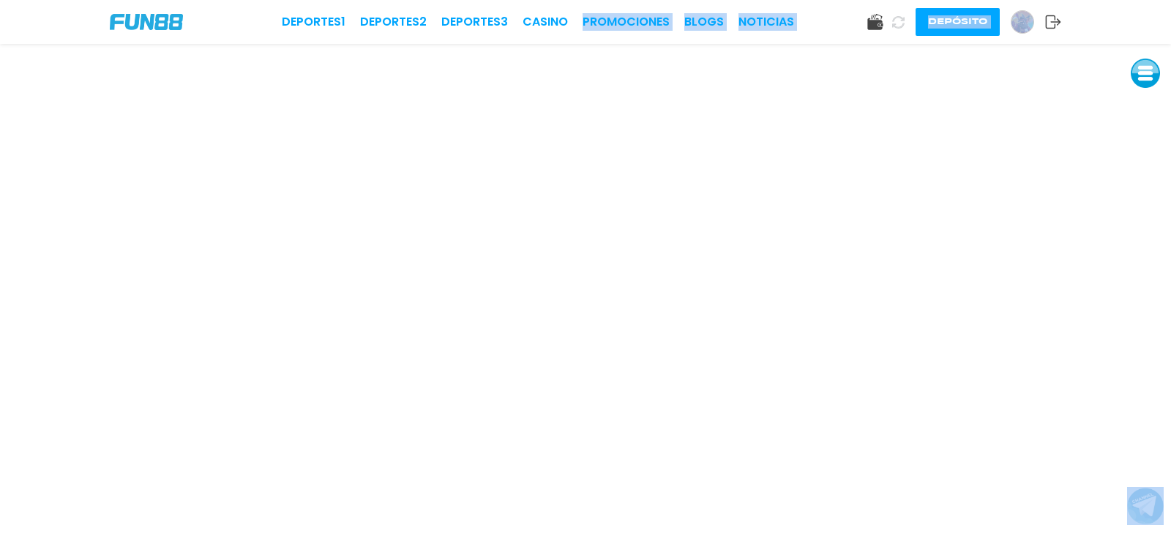
click at [517, 52] on div "Deportes 1 Deportes 2 Deportes 3 CASINO Promociones BLOGS NOTICIAS Depósito" at bounding box center [585, 268] width 1171 height 536
click at [558, 18] on link "CASINO" at bounding box center [545, 22] width 45 height 18
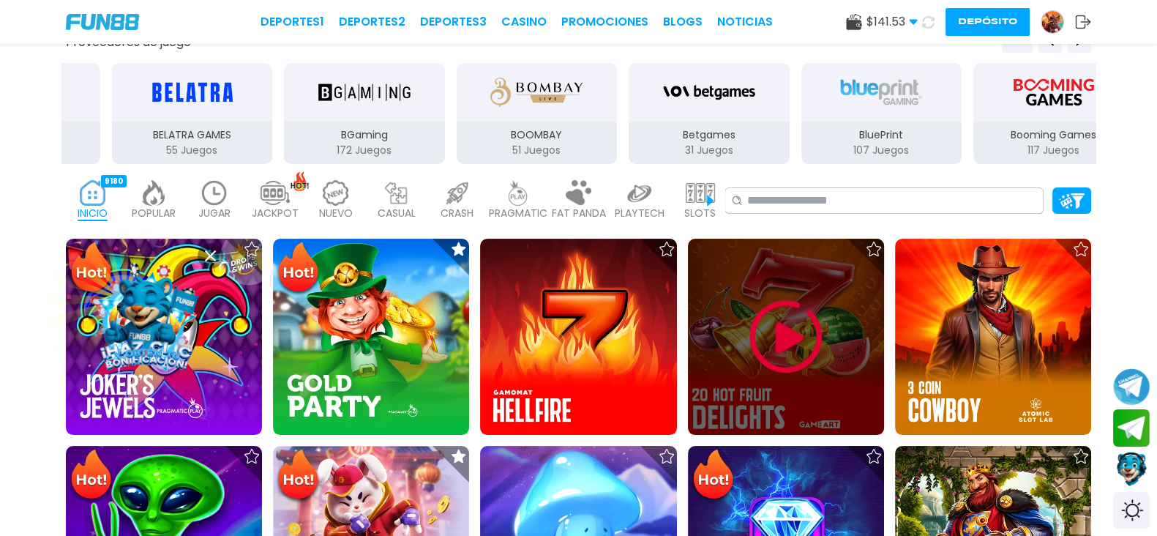
scroll to position [274, 0]
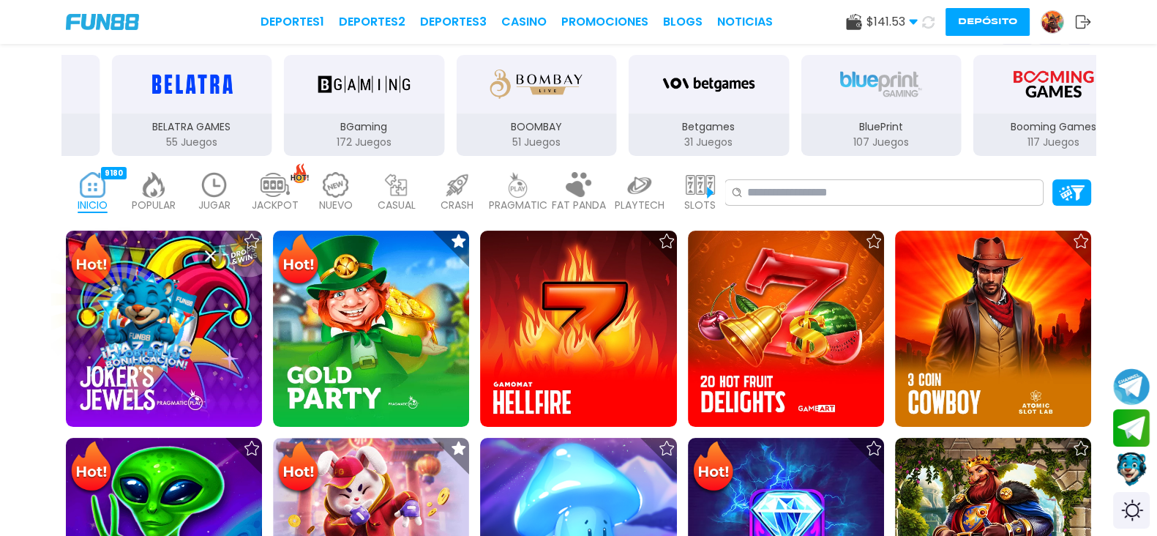
click at [290, 173] on img at bounding box center [275, 185] width 29 height 26
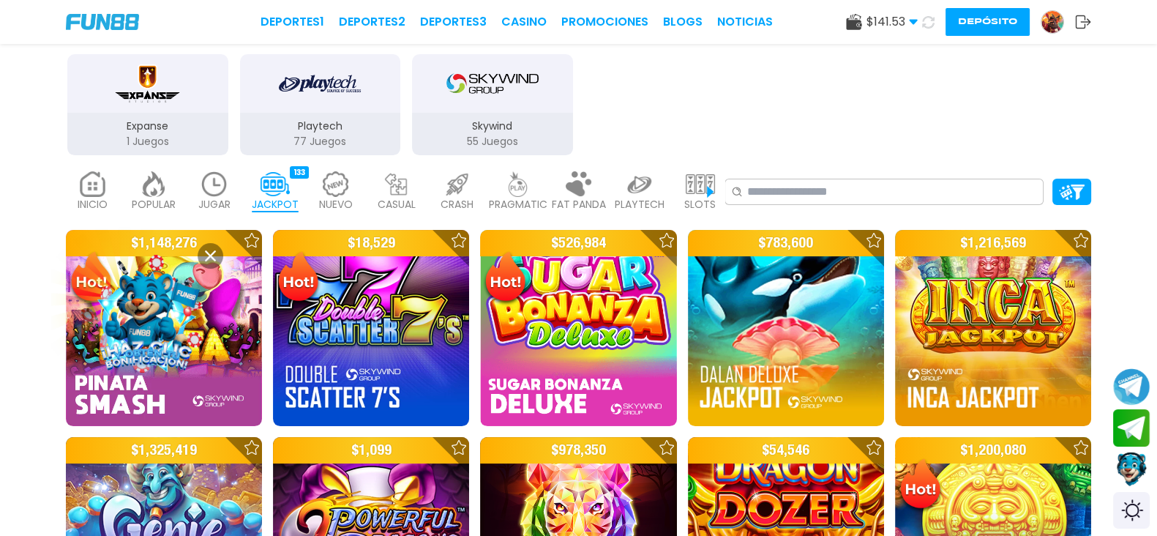
click at [290, 184] on img at bounding box center [275, 184] width 29 height 26
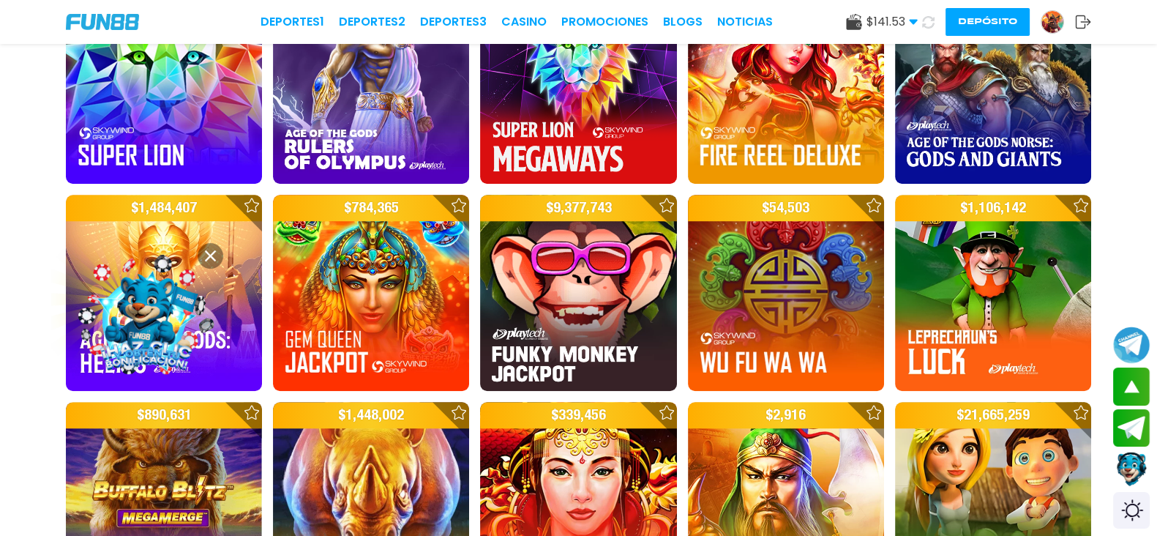
scroll to position [1302, 0]
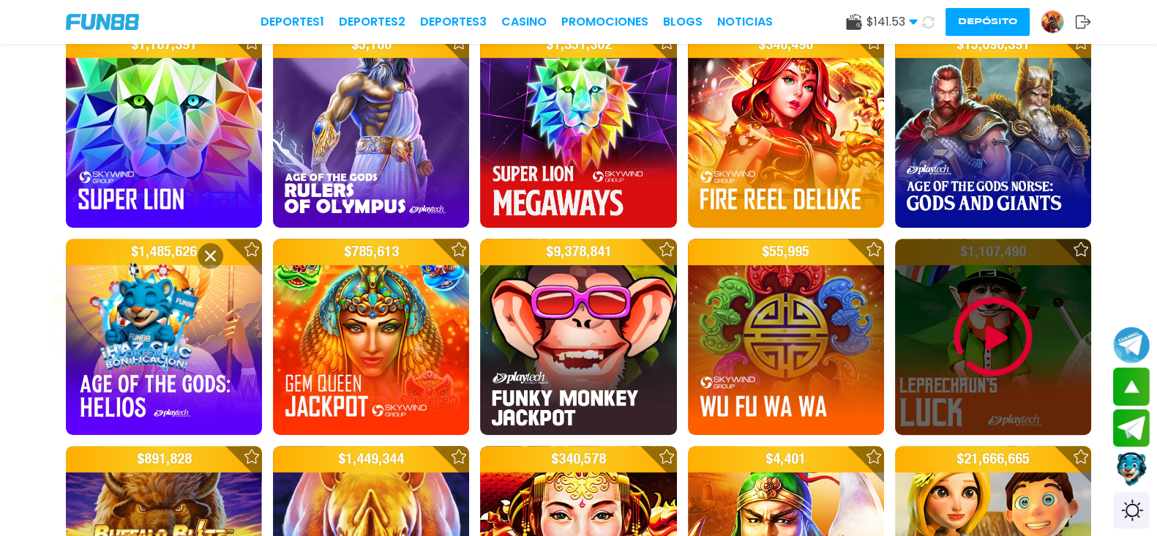
click at [949, 293] on img at bounding box center [993, 337] width 88 height 88
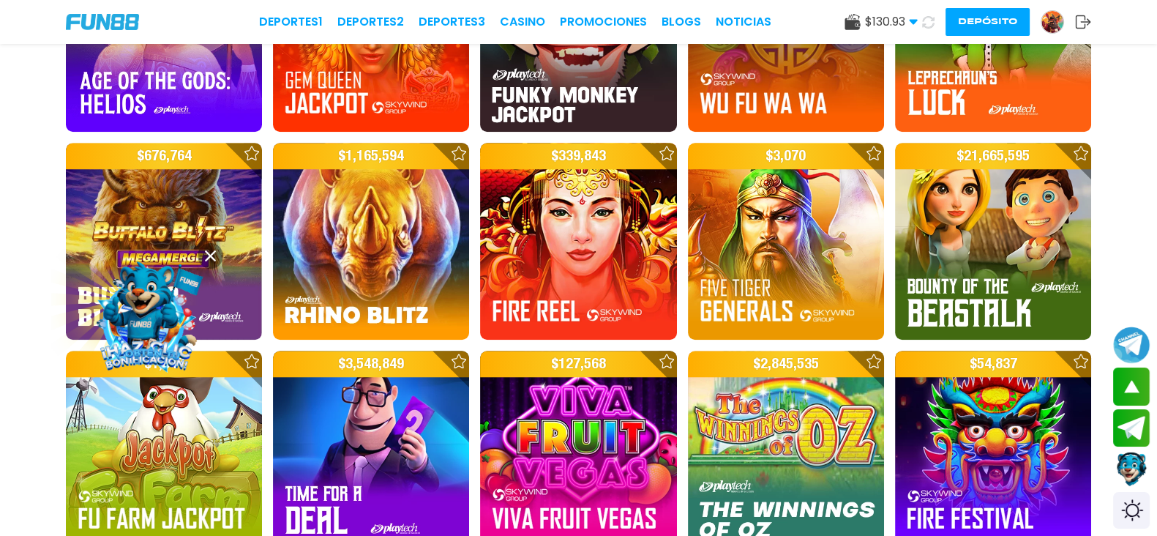
scroll to position [1610, 0]
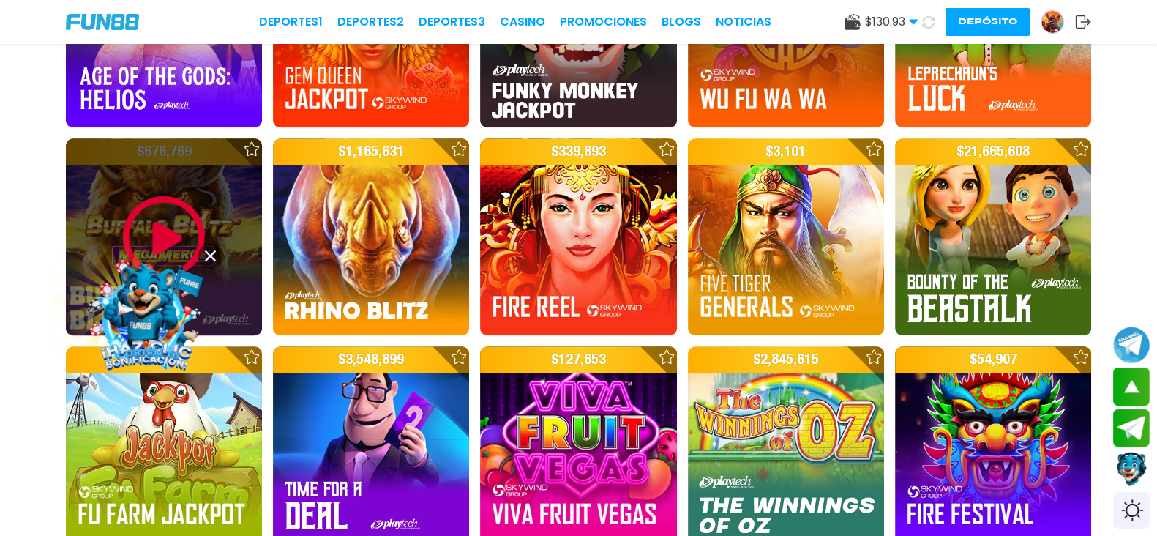
drag, startPoint x: 244, startPoint y: 81, endPoint x: 201, endPoint y: 111, distance: 52.6
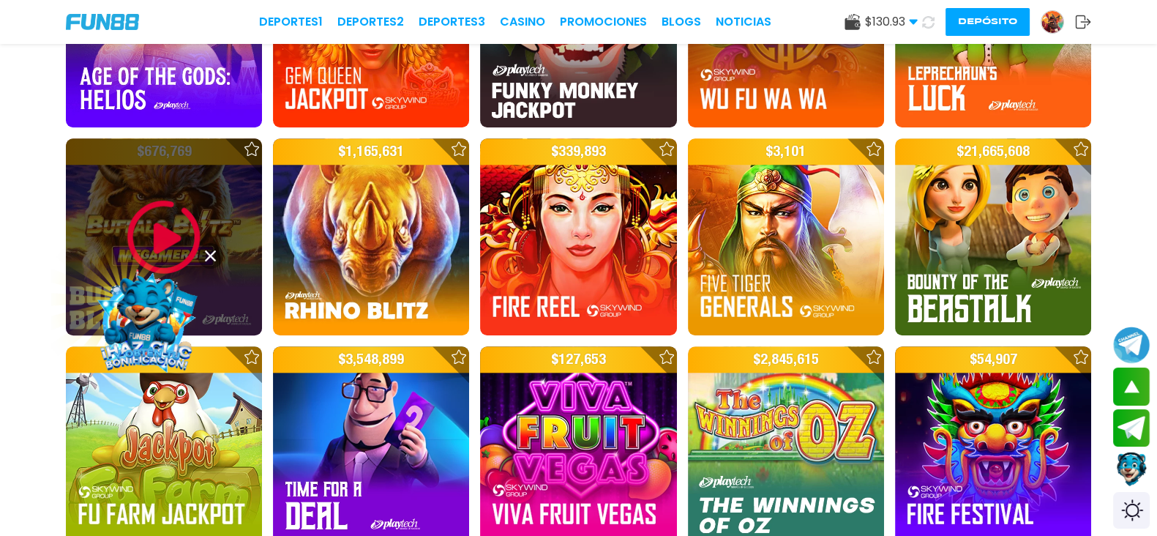
click at [201, 193] on img at bounding box center [164, 237] width 88 height 88
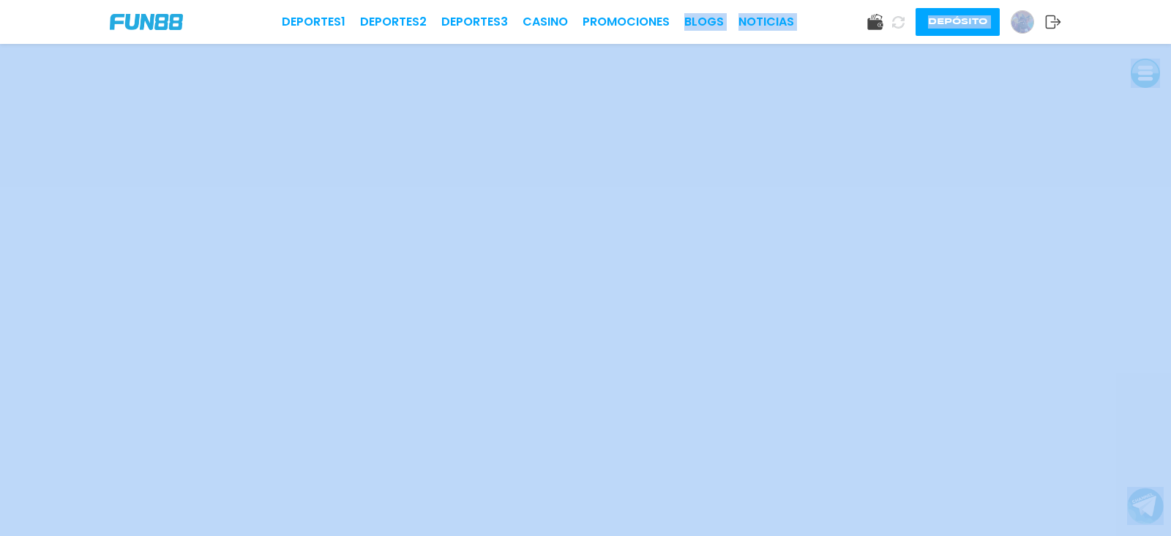
click at [852, 140] on div "Deportes 1 Deportes 2 Deportes 3 CASINO Promociones BLOGS NOTICIAS Depósito" at bounding box center [585, 268] width 1171 height 536
click at [840, 10] on div "Deportes 1 Deportes 2 Deportes 3 CASINO Promociones BLOGS NOTICIAS Depósito" at bounding box center [585, 22] width 1171 height 44
click at [821, 10] on div "Deportes 1 Deportes 2 Deportes 3 CASINO Promociones BLOGS NOTICIAS Depósito" at bounding box center [585, 22] width 1171 height 44
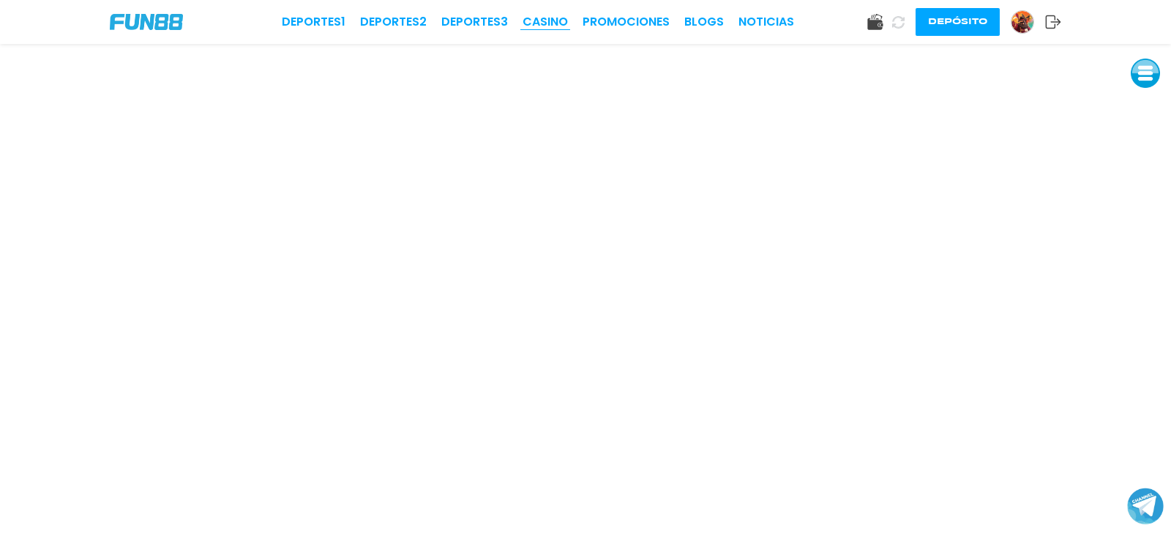
click at [548, 21] on link "CASINO" at bounding box center [545, 22] width 45 height 18
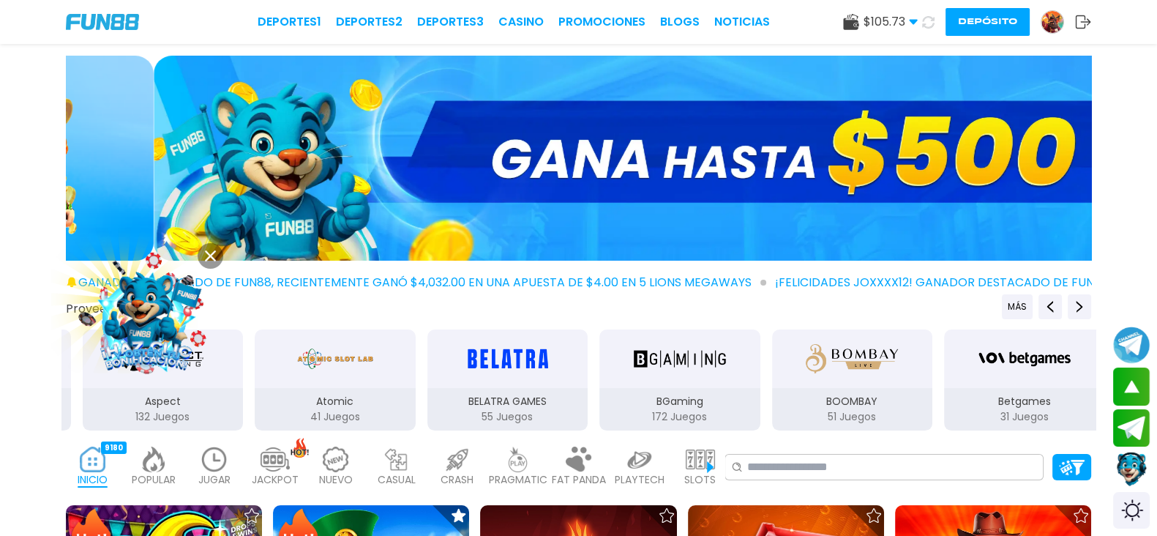
click at [299, 472] on p "JACKPOT" at bounding box center [275, 479] width 47 height 15
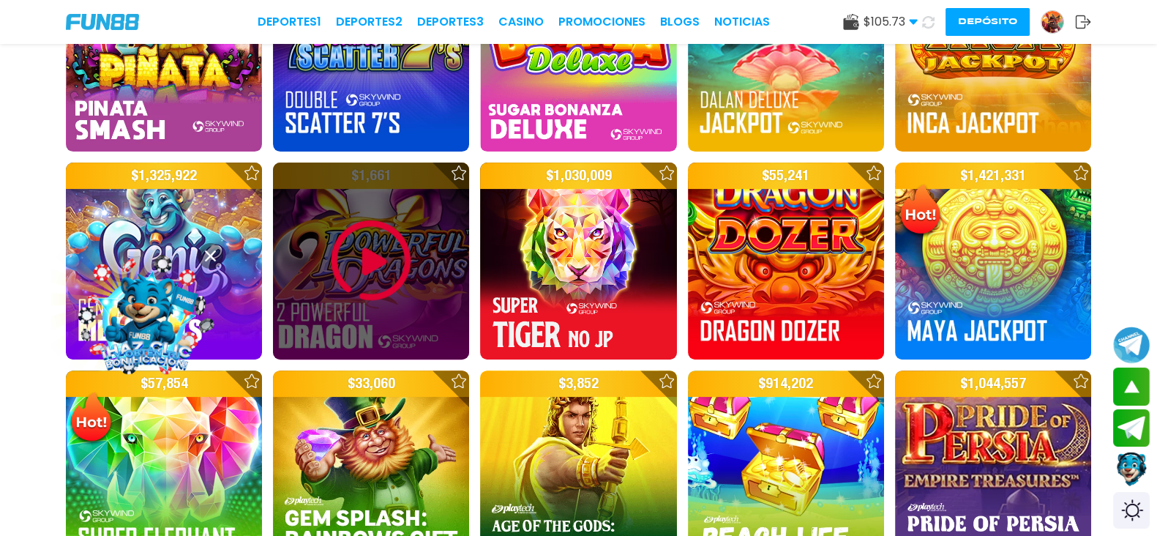
scroll to position [457, 0]
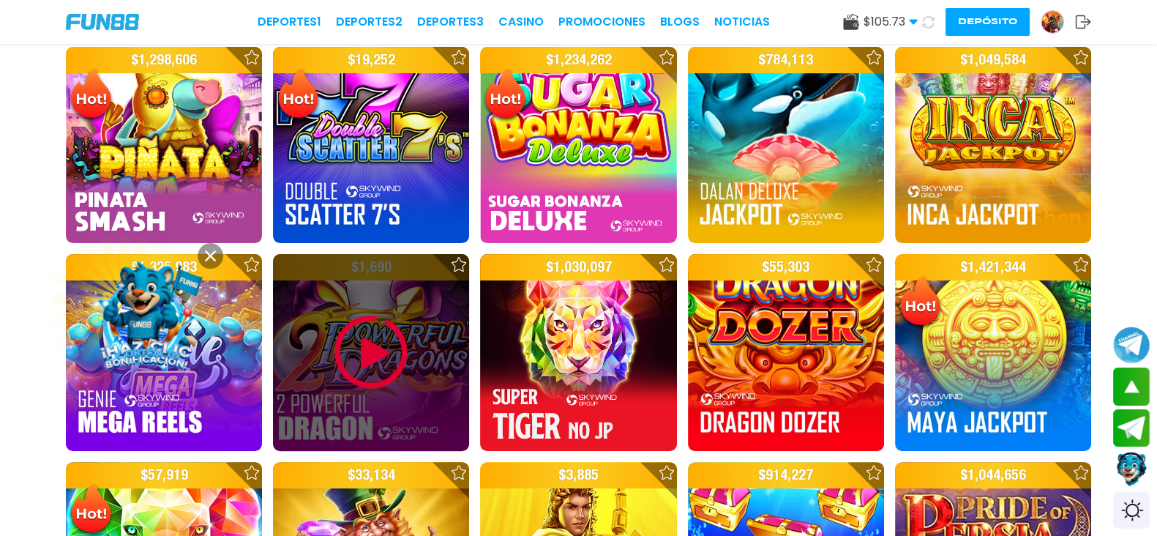
click at [389, 318] on img at bounding box center [371, 352] width 88 height 88
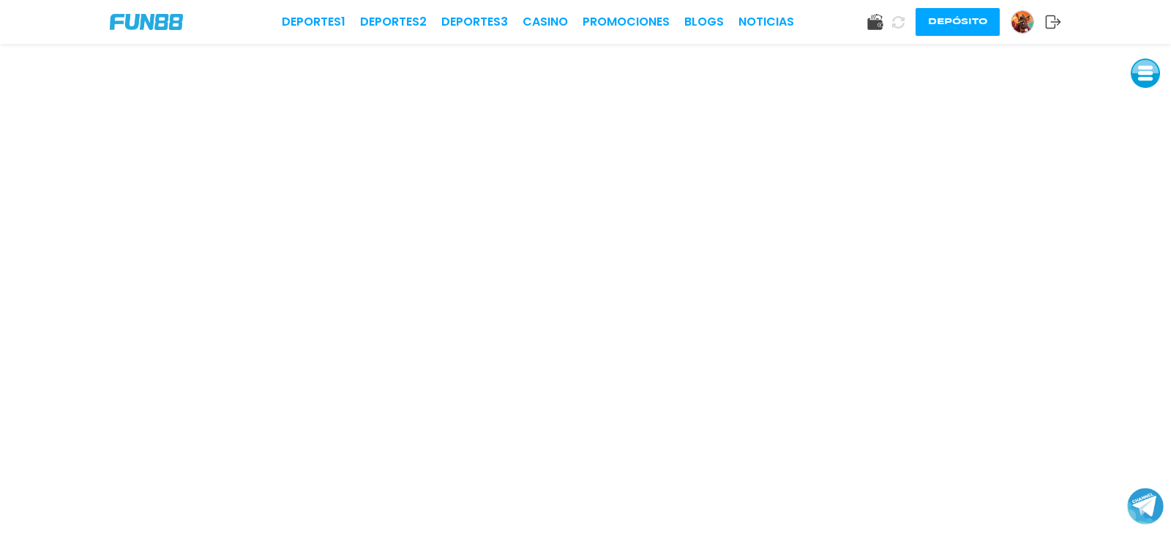
drag, startPoint x: 560, startPoint y: 12, endPoint x: 575, endPoint y: 14, distance: 14.8
click at [561, 12] on div "Deportes 1 Deportes 2 Deportes 3 CASINO Promociones BLOGS NOTICIAS Depósito" at bounding box center [585, 22] width 1171 height 44
click at [543, 15] on link "CASINO" at bounding box center [545, 22] width 45 height 18
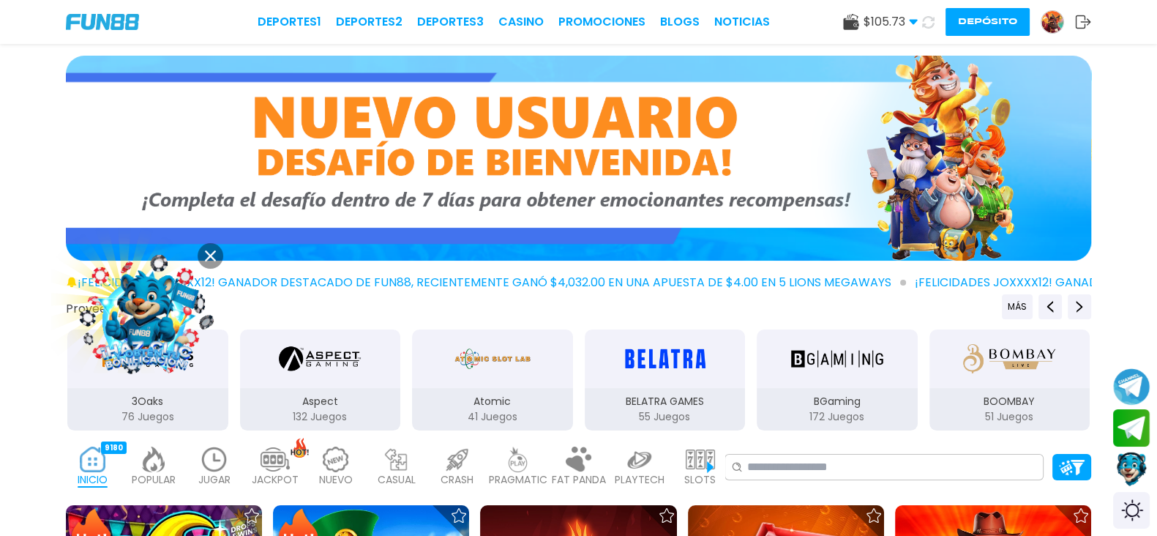
click at [299, 472] on p "JACKPOT" at bounding box center [275, 479] width 47 height 15
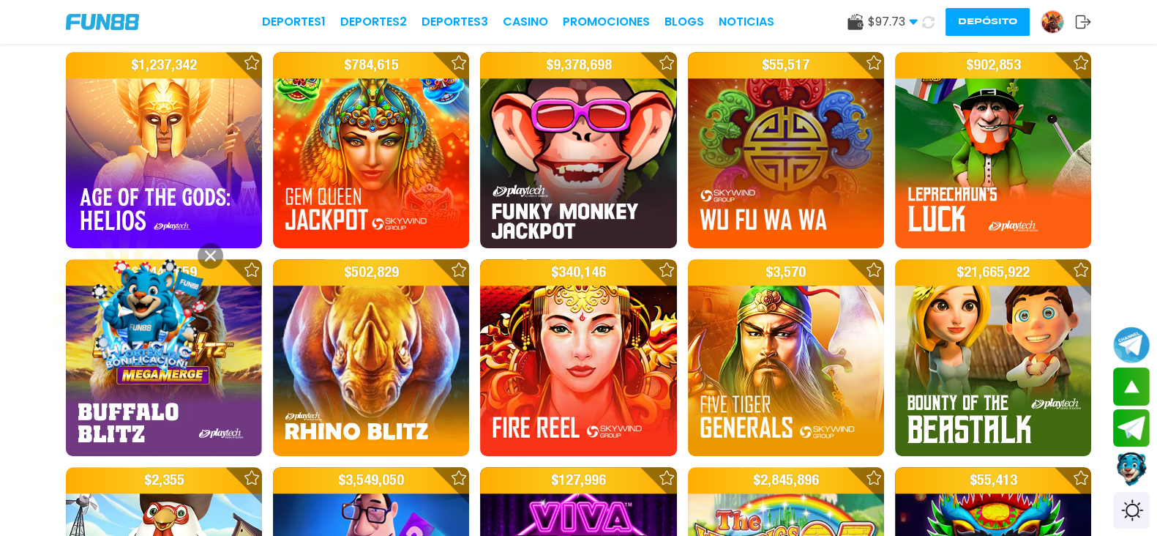
scroll to position [1484, 0]
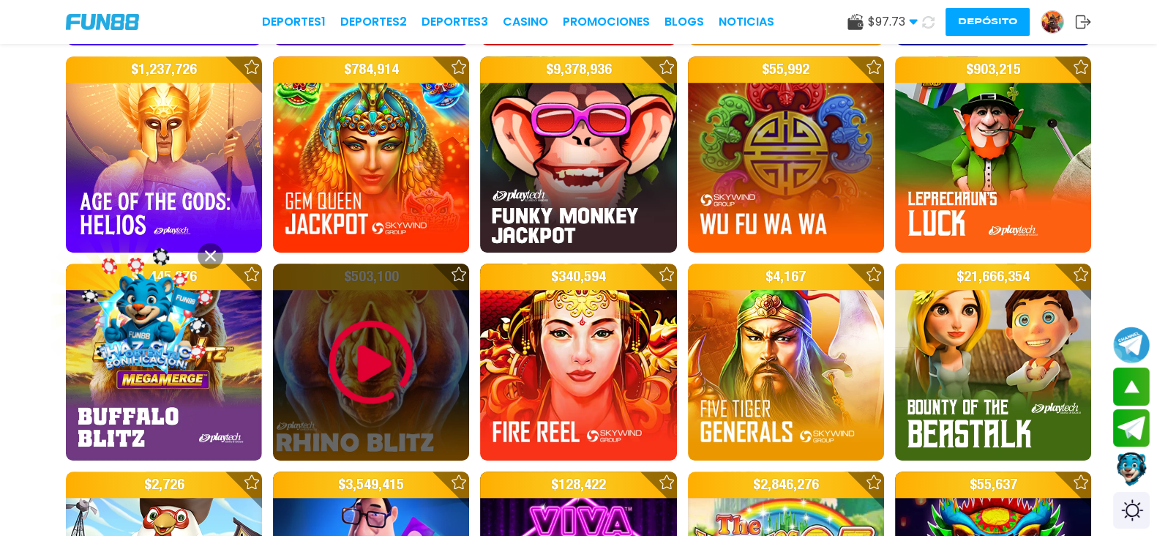
click at [397, 318] on img at bounding box center [371, 362] width 88 height 88
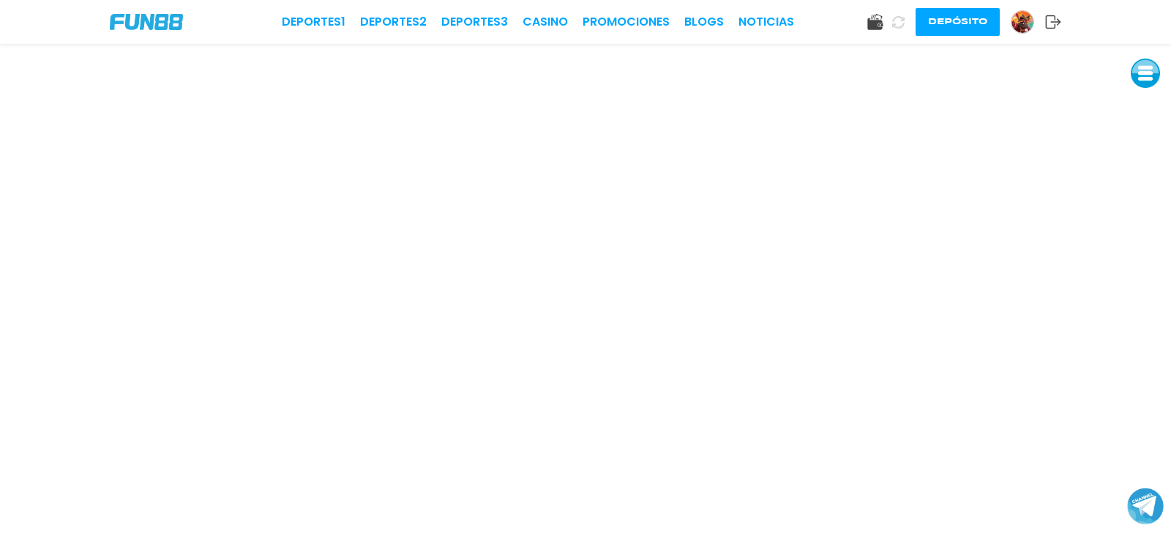
drag, startPoint x: 872, startPoint y: 34, endPoint x: 881, endPoint y: 19, distance: 17.7
click at [884, 19] on div "Depósito" at bounding box center [964, 22] width 194 height 28
click at [700, 0] on html "Deportes 1 Deportes 2 Deportes 3 CASINO Promociones BLOGS NOTICIAS Depósito" at bounding box center [585, 268] width 1171 height 536
drag, startPoint x: 687, startPoint y: -2, endPoint x: 599, endPoint y: 77, distance: 117.6
drag, startPoint x: 558, startPoint y: 34, endPoint x: 550, endPoint y: 26, distance: 11.9
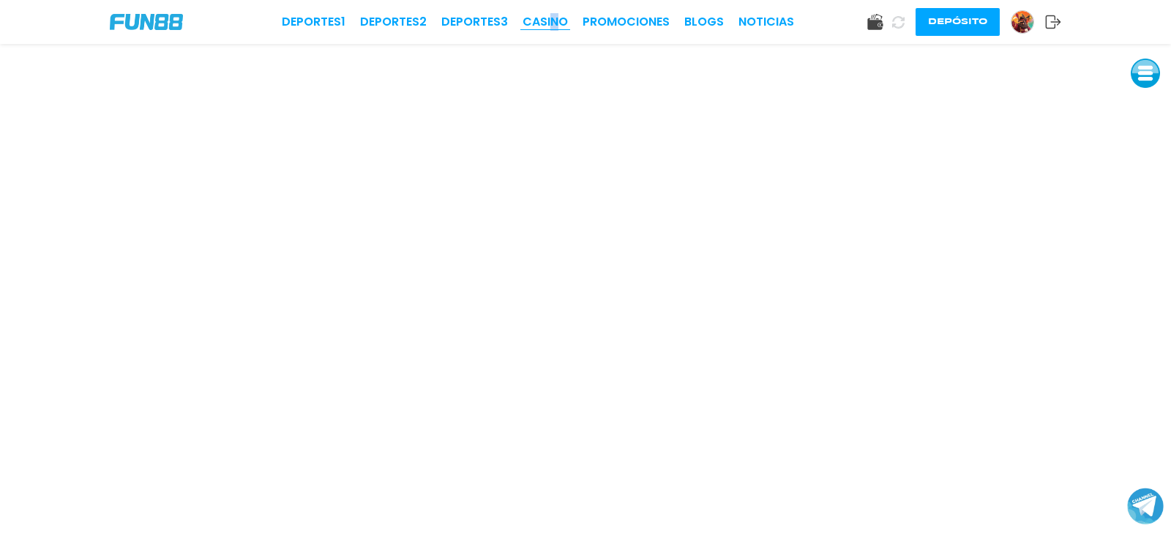
click at [550, 26] on div "Deportes 1 Deportes 2 Deportes 3 CASINO Promociones BLOGS NOTICIAS Depósito" at bounding box center [585, 22] width 1171 height 44
click at [549, 20] on link "CASINO" at bounding box center [545, 22] width 45 height 18
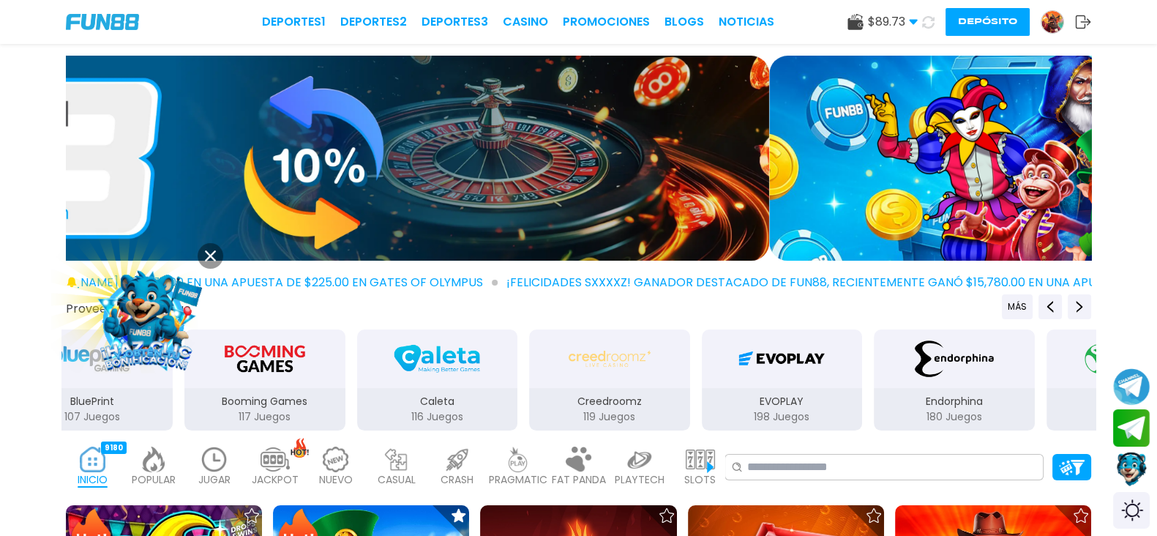
click at [504, 12] on div "Deportes 1 Deportes 2 Deportes 3 CASINO Promociones BLOGS NOTICIAS $ 89.73 Dine…" at bounding box center [578, 22] width 1157 height 44
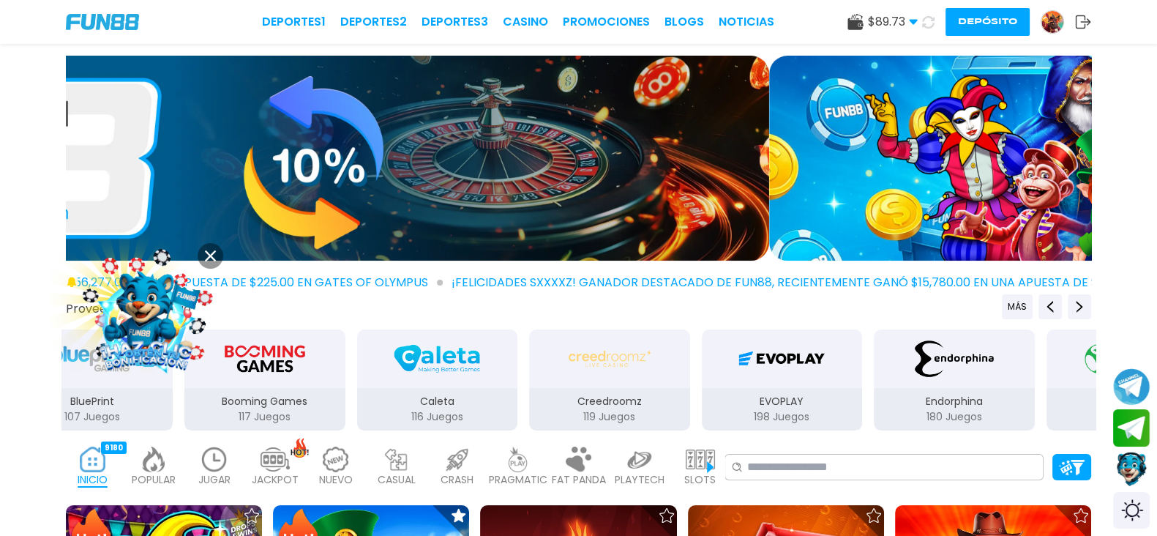
drag, startPoint x: 344, startPoint y: 466, endPoint x: 337, endPoint y: 457, distance: 11.4
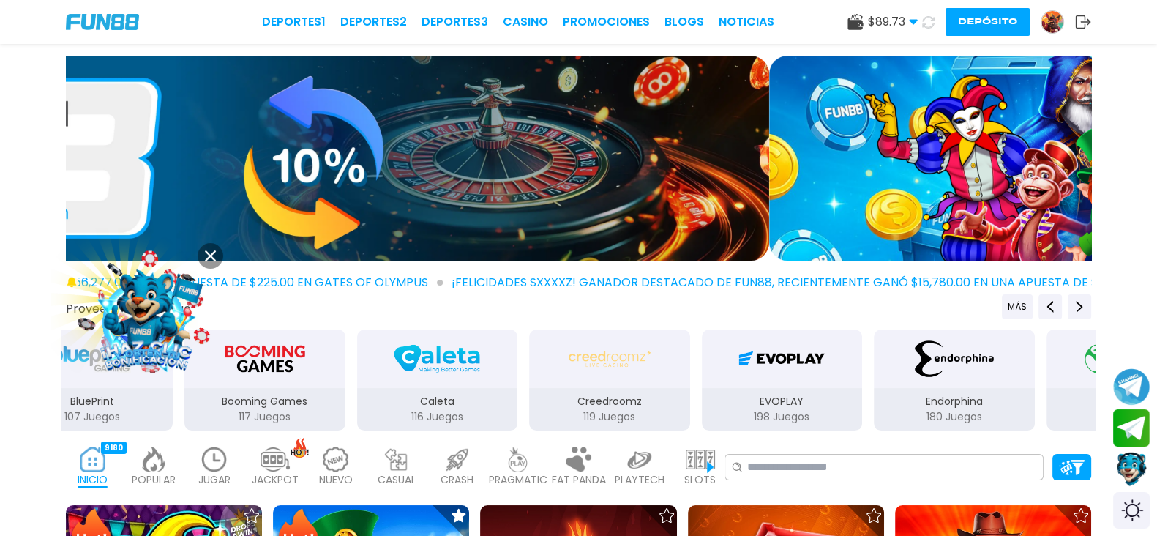
click at [302, 463] on div "JACKPOT 133" at bounding box center [274, 467] width 53 height 59
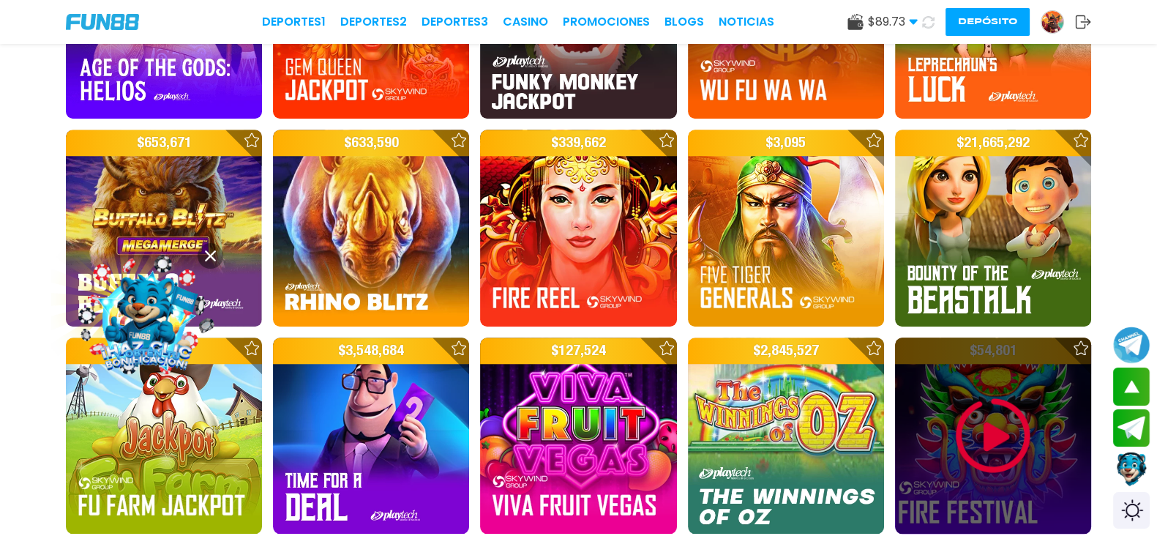
scroll to position [1647, 0]
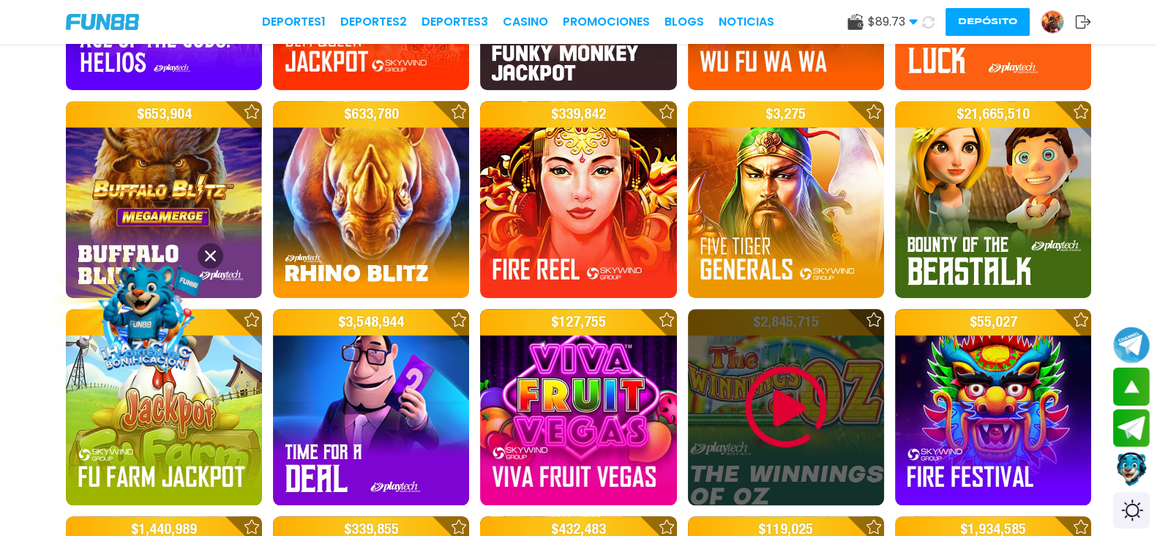
click at [779, 363] on img at bounding box center [786, 407] width 88 height 88
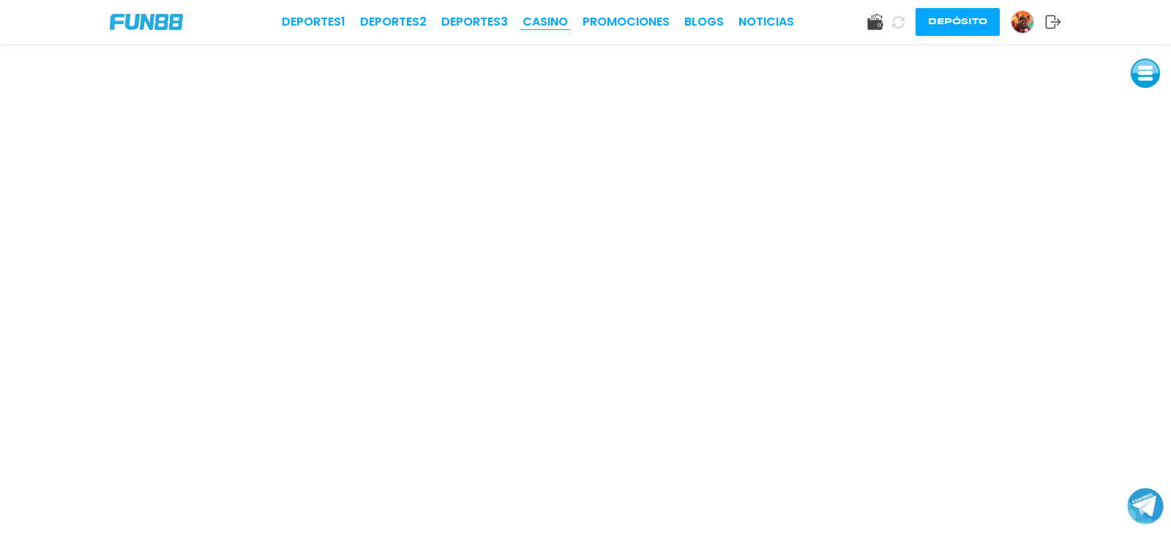
click at [531, 18] on link "CASINO" at bounding box center [545, 22] width 45 height 18
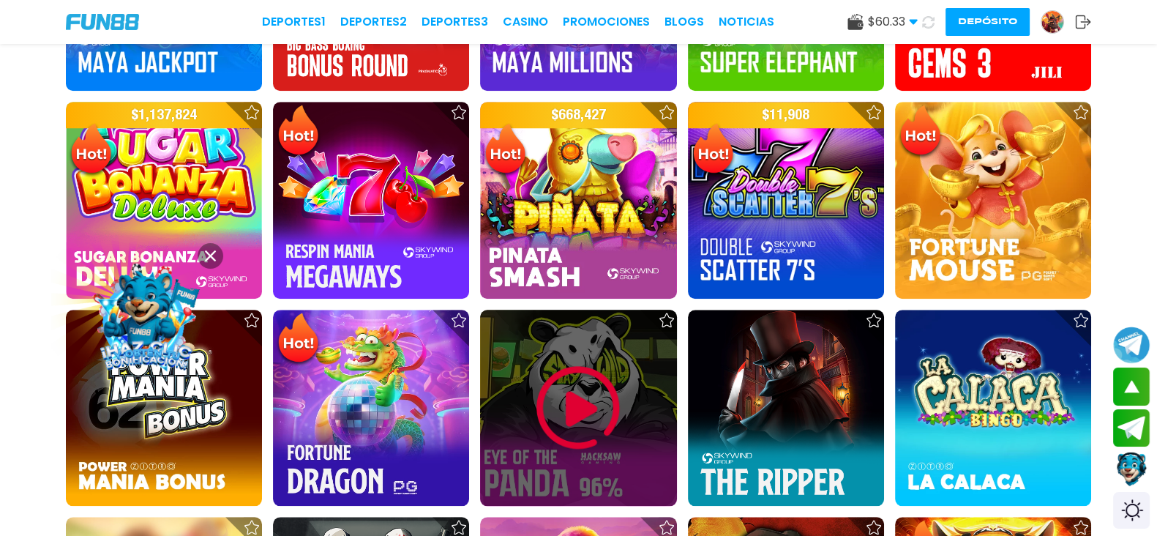
scroll to position [1738, 0]
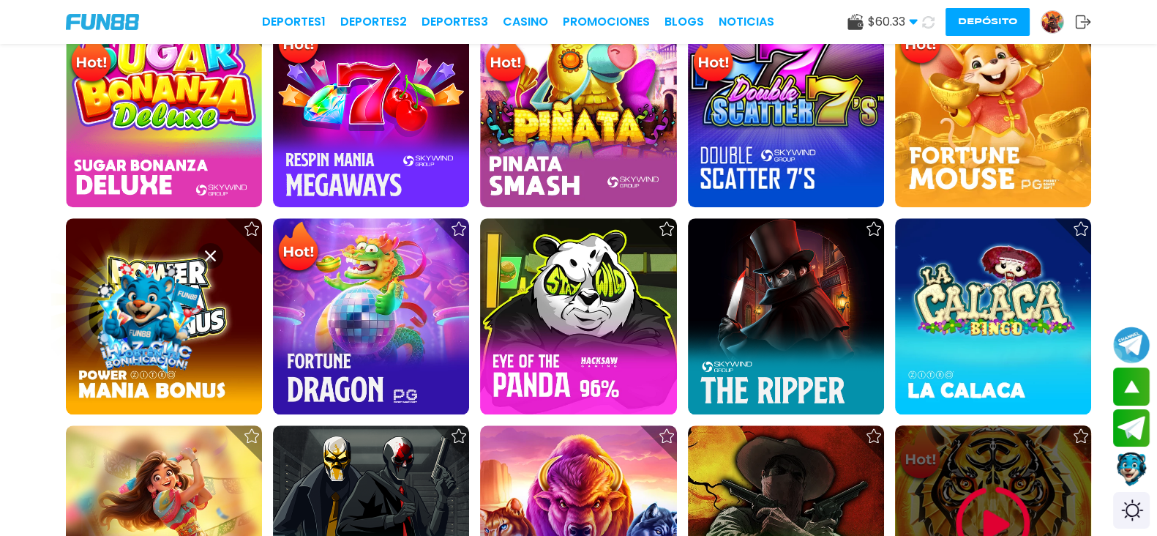
click at [971, 479] on img at bounding box center [993, 523] width 88 height 88
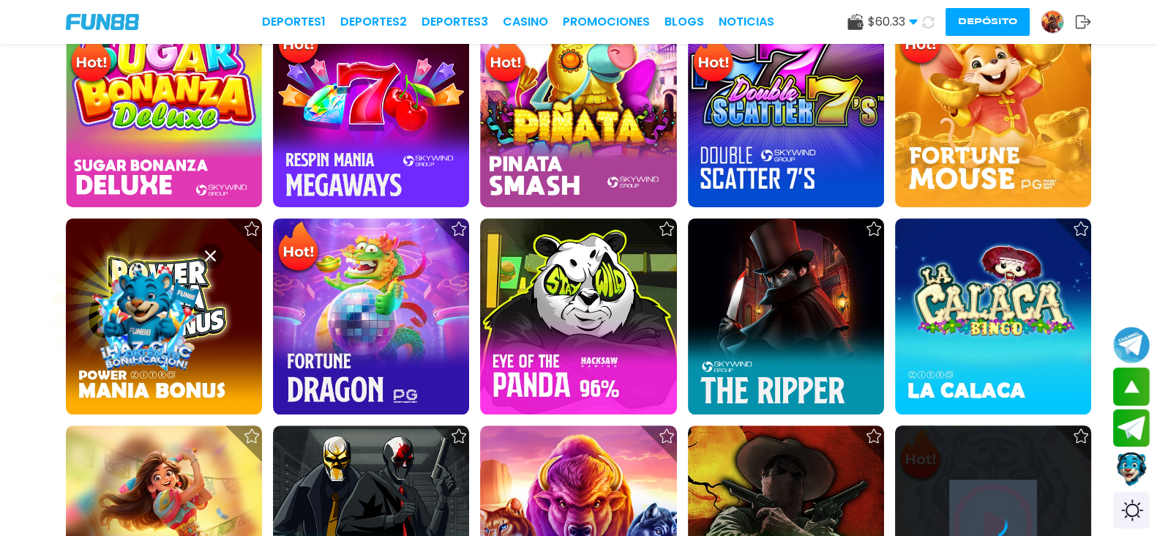
click at [970, 425] on div at bounding box center [993, 523] width 196 height 196
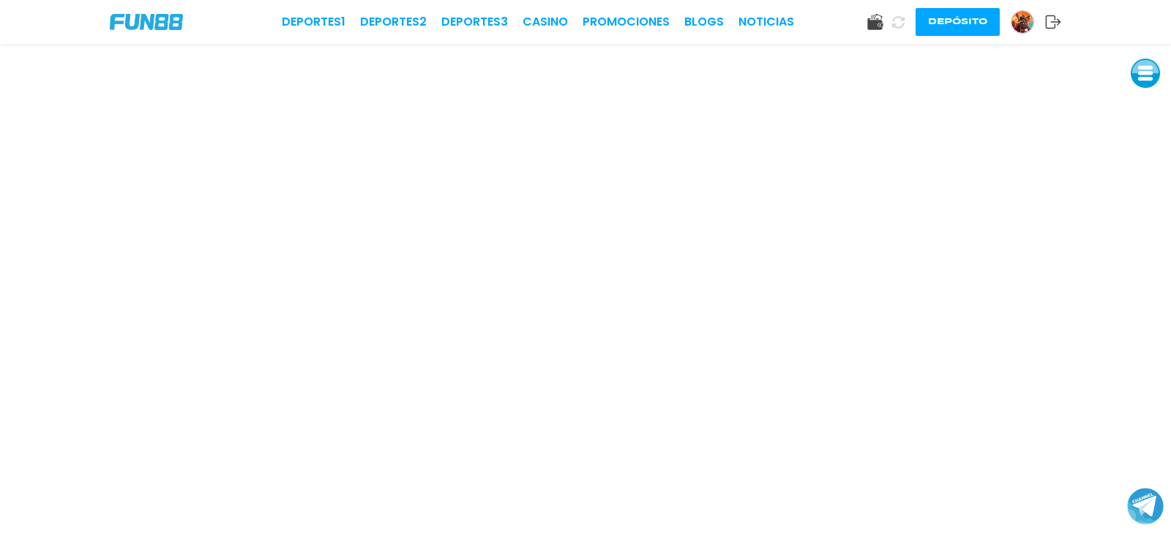
click at [557, 4] on div "Deportes 1 Deportes 2 Deportes 3 CASINO Promociones BLOGS NOTICIAS Depósito" at bounding box center [585, 22] width 1171 height 44
click at [537, 10] on div "Deportes 1 Deportes 2 Deportes 3 CASINO Promociones BLOGS NOTICIAS Depósito" at bounding box center [585, 22] width 1171 height 44
click at [564, 17] on link "CASINO" at bounding box center [545, 22] width 45 height 18
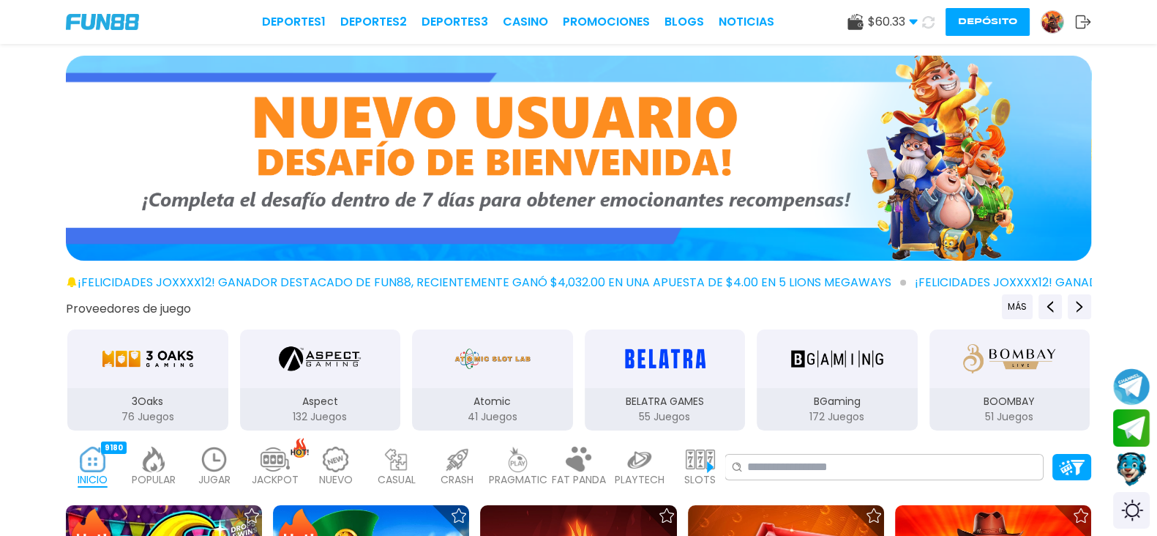
scroll to position [500, 0]
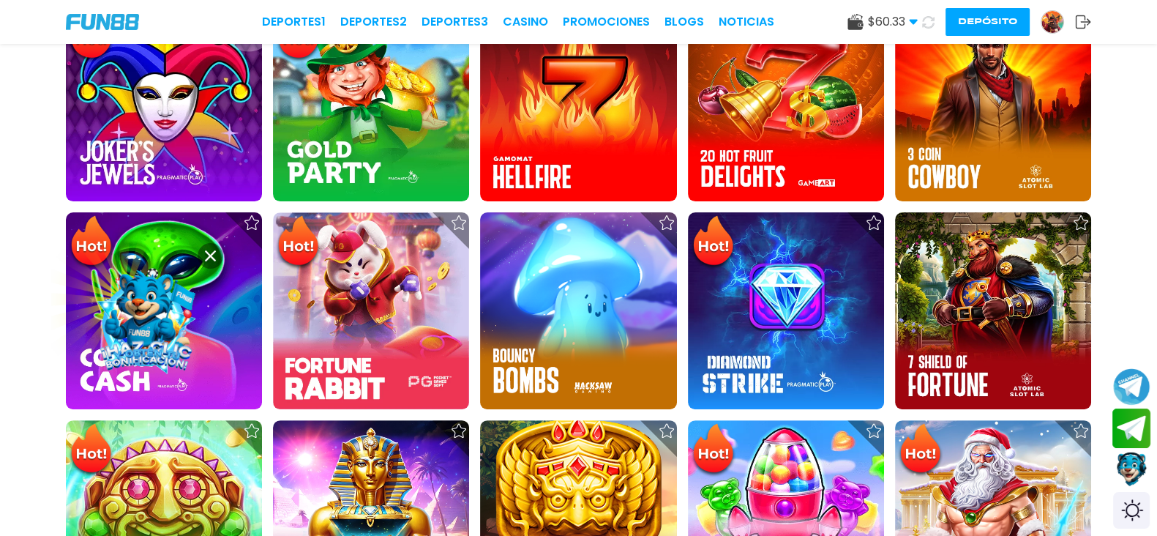
click at [1121, 437] on button "Join telegram" at bounding box center [1132, 428] width 39 height 40
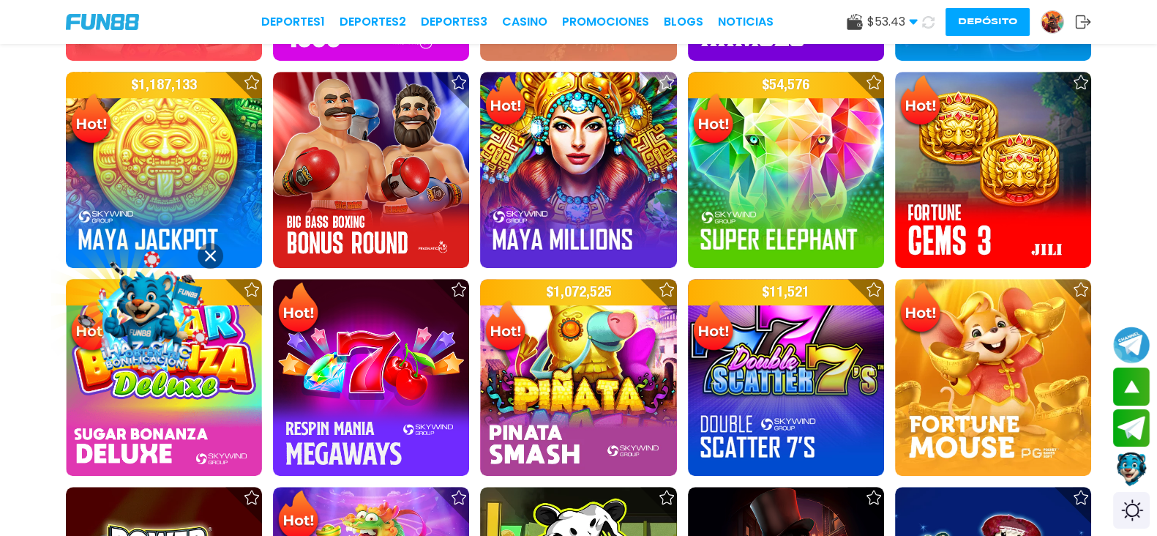
scroll to position [1905, 0]
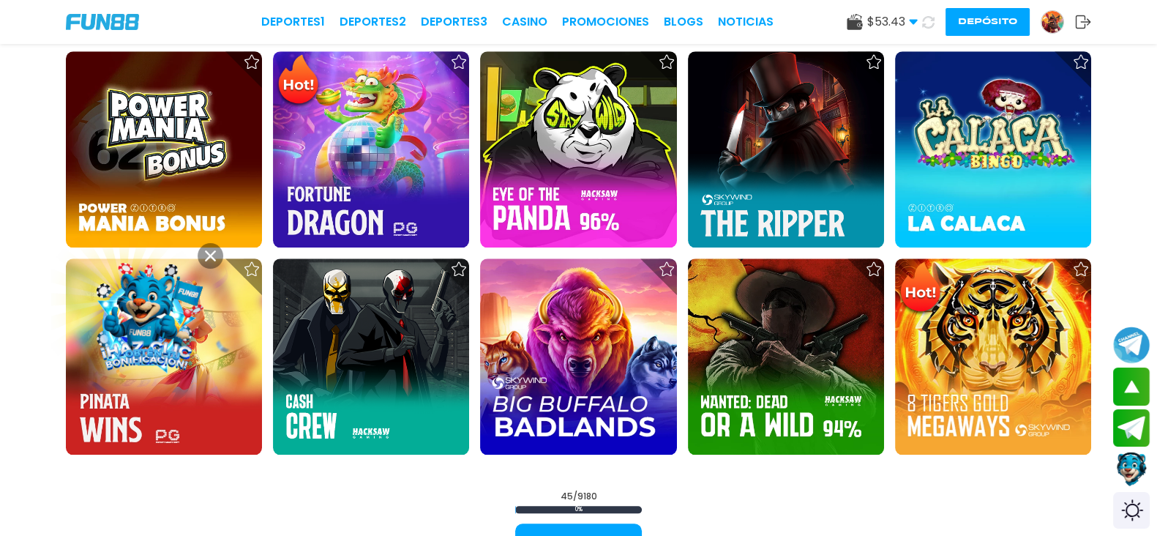
click at [613, 490] on div "45 / 9180 0 % Cargar más" at bounding box center [578, 526] width 127 height 72
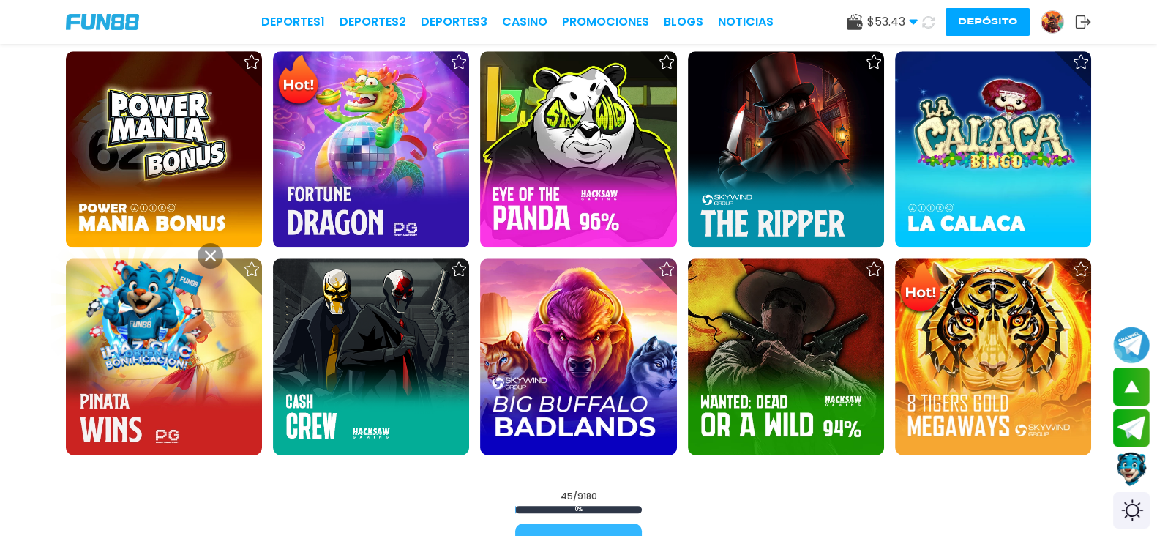
click at [608, 523] on button "Cargar más" at bounding box center [578, 542] width 127 height 38
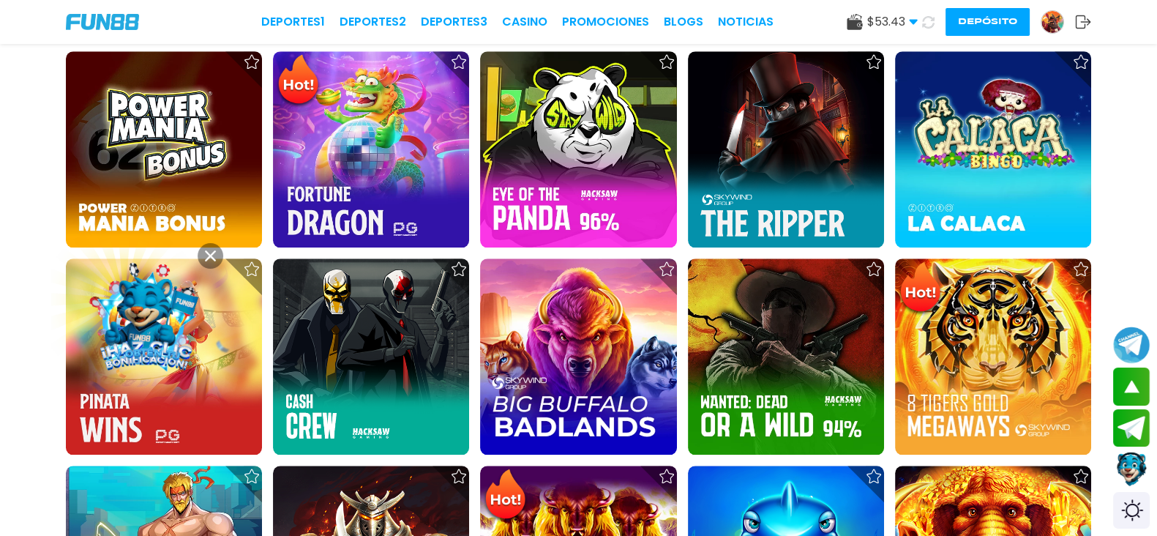
click at [1151, 54] on div "$ 916,291 $ 54,298 $ 635,386 $ 958,458 $ 11,706 $ 904,009 $ 1,334,962" at bounding box center [578, 478] width 1157 height 3756
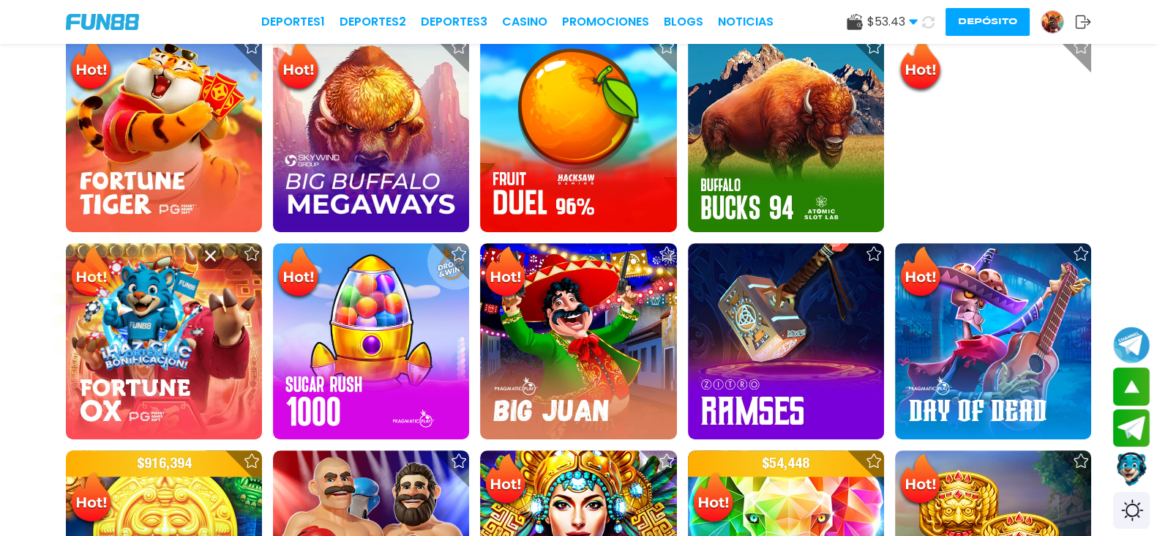
scroll to position [0, 0]
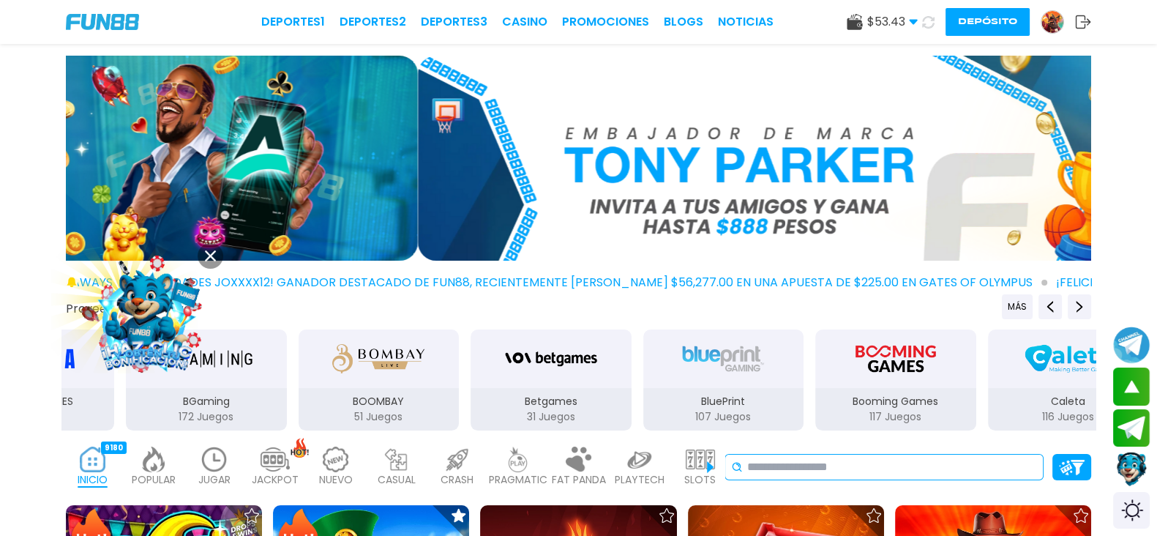
click at [946, 454] on div "No se ha encontrado ningún juego." at bounding box center [884, 467] width 319 height 26
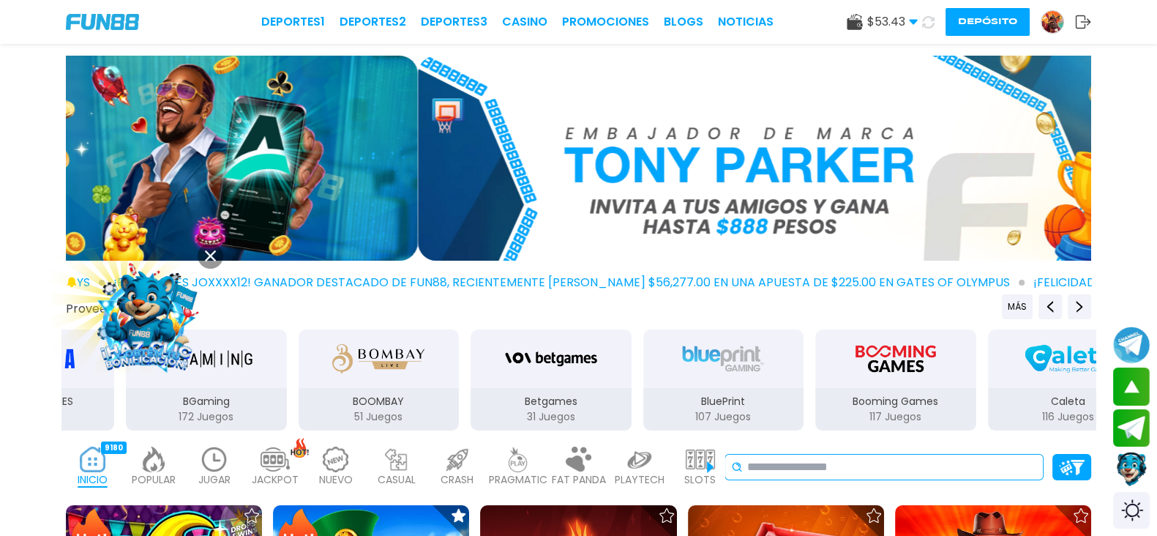
click at [936, 458] on input at bounding box center [892, 467] width 290 height 18
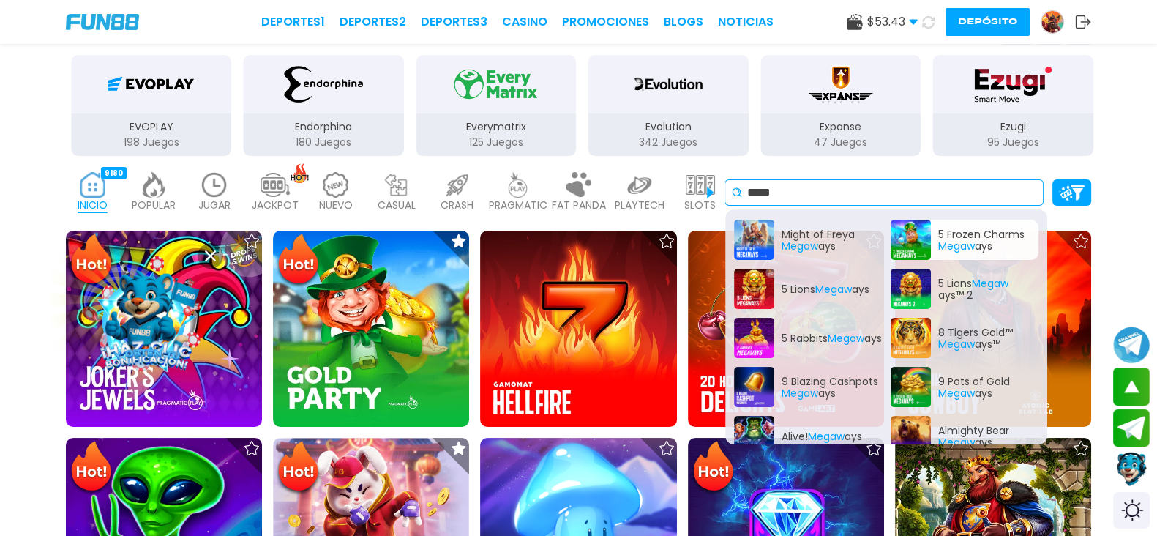
type input "*****"
drag, startPoint x: 896, startPoint y: 225, endPoint x: 901, endPoint y: 231, distance: 8.3
click at [901, 231] on div "5 Frozen Charms Megaw ays" at bounding box center [965, 240] width 148 height 40
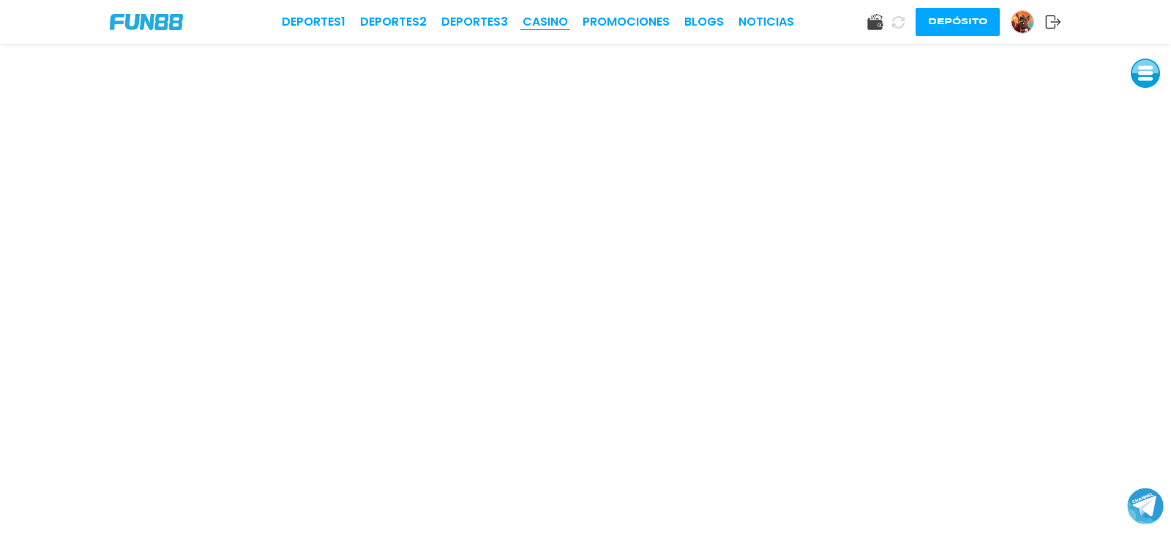
click at [560, 18] on link "CASINO" at bounding box center [545, 22] width 45 height 18
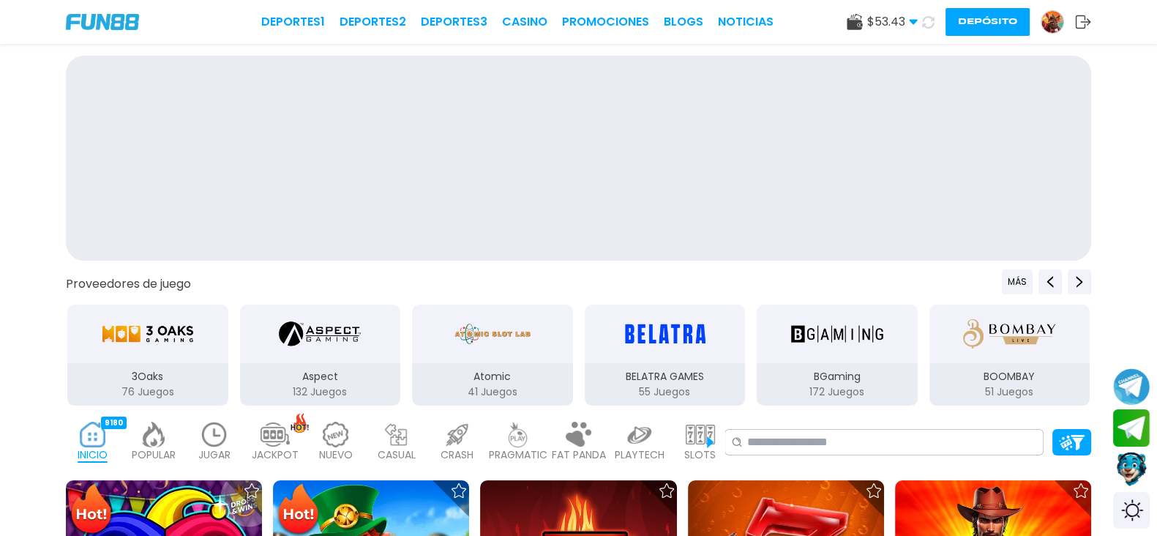
click at [856, 472] on div at bounding box center [874, 490] width 37 height 37
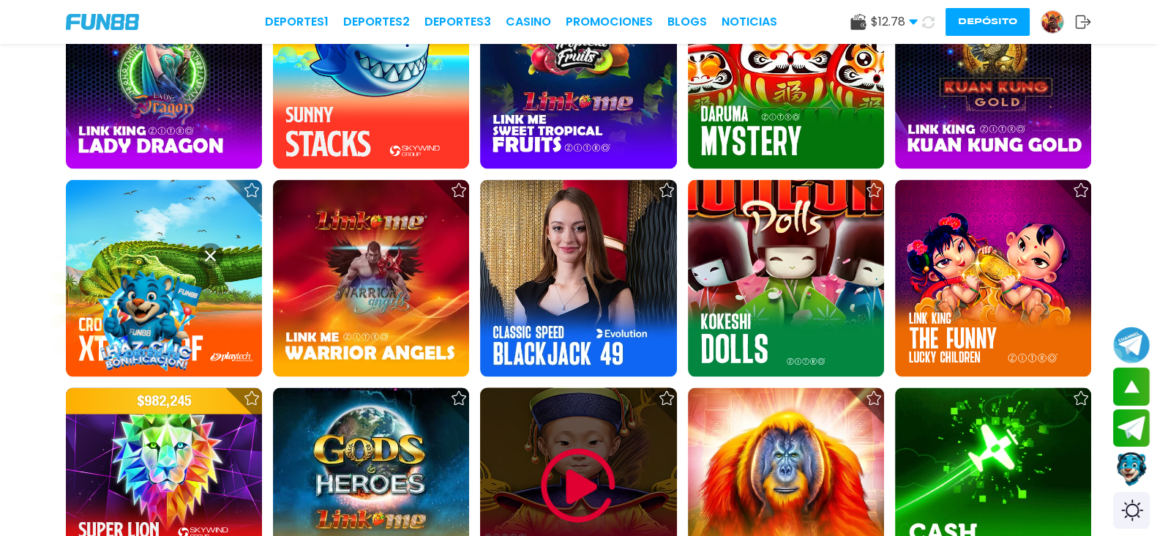
scroll to position [3660, 0]
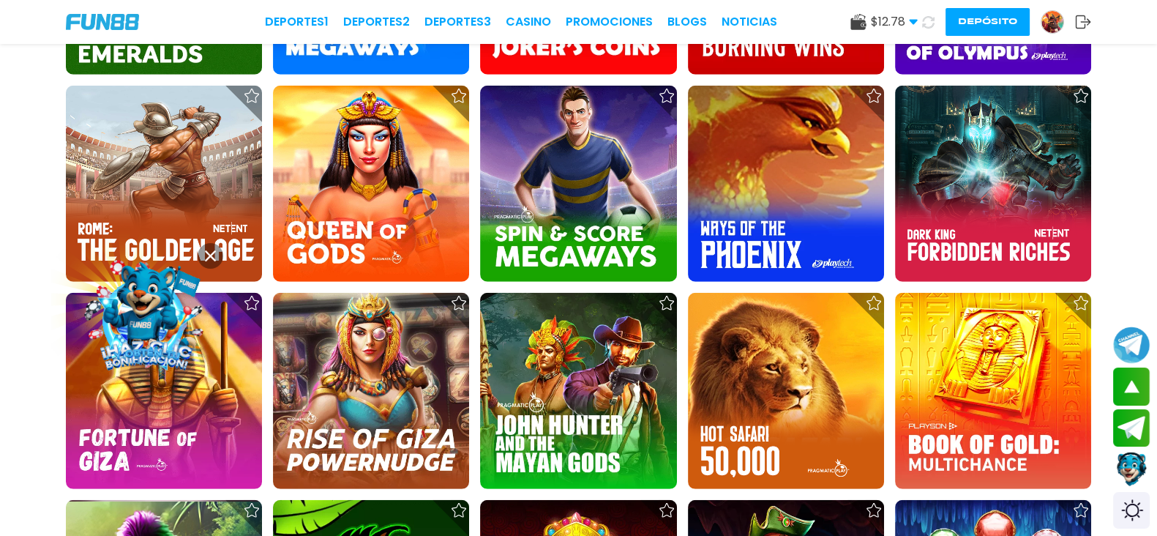
scroll to position [5214, 0]
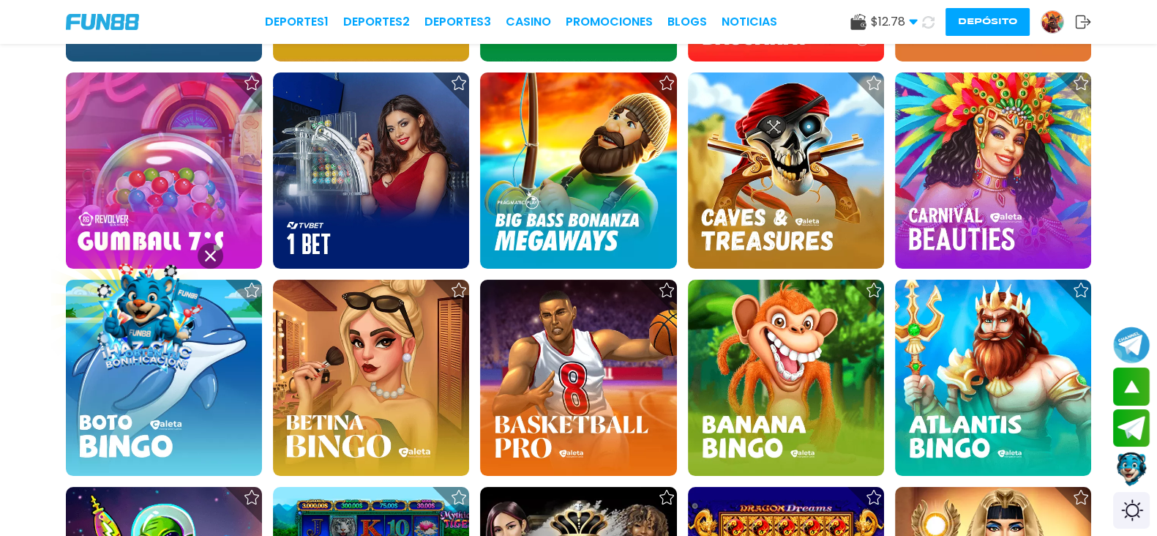
scroll to position [7136, 0]
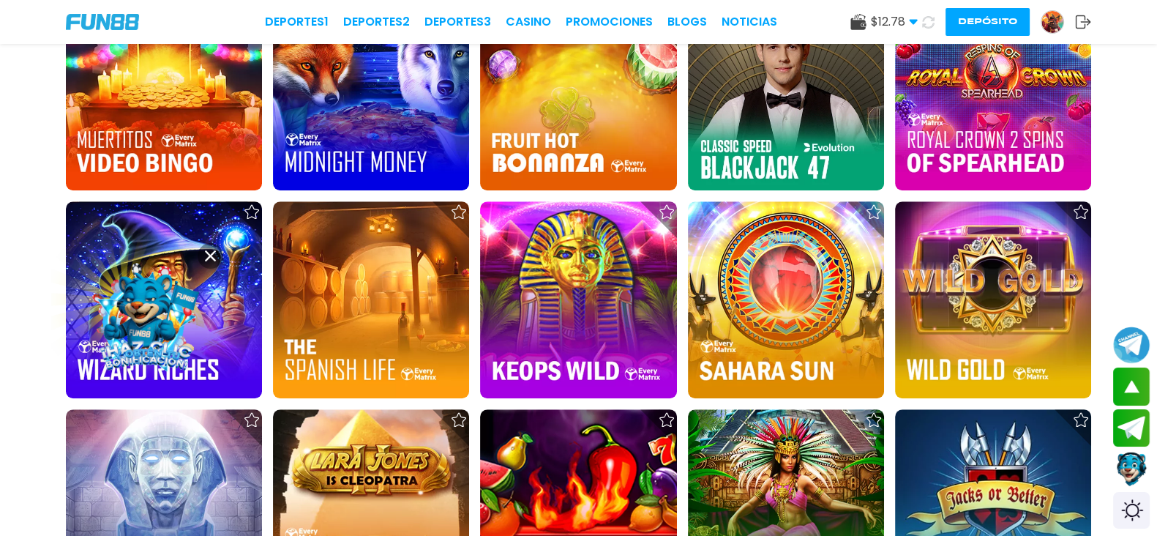
scroll to position [8600, 0]
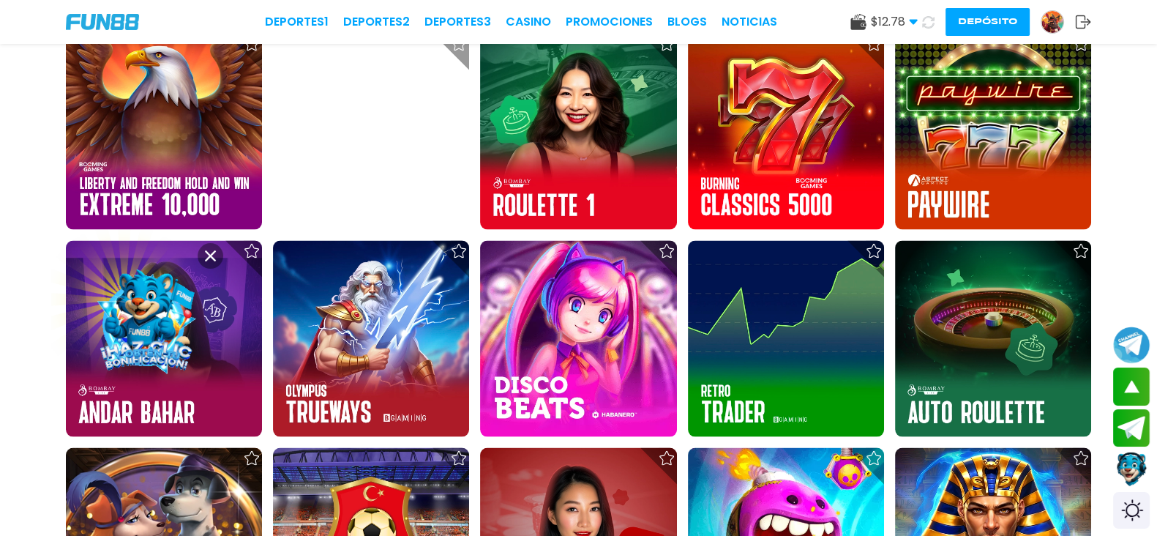
scroll to position [10429, 0]
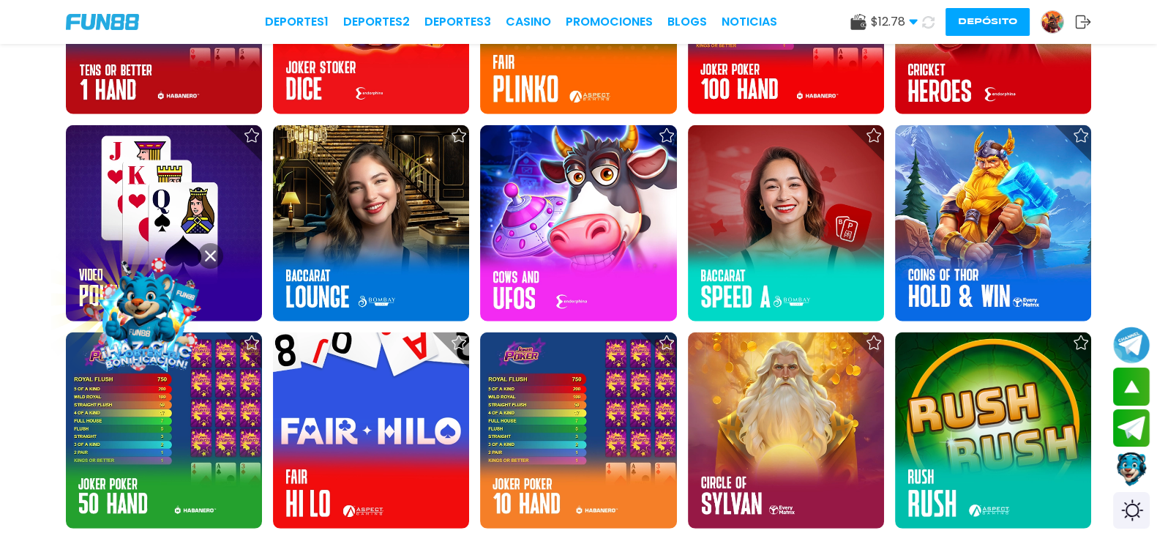
scroll to position [12077, 0]
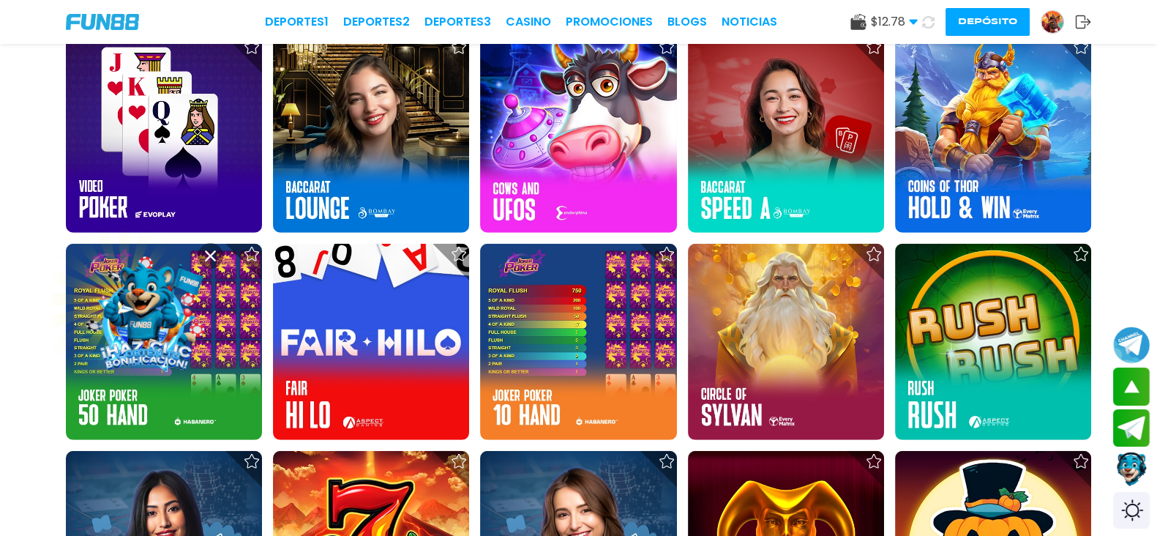
drag, startPoint x: 578, startPoint y: 439, endPoint x: 575, endPoint y: 432, distance: 7.9
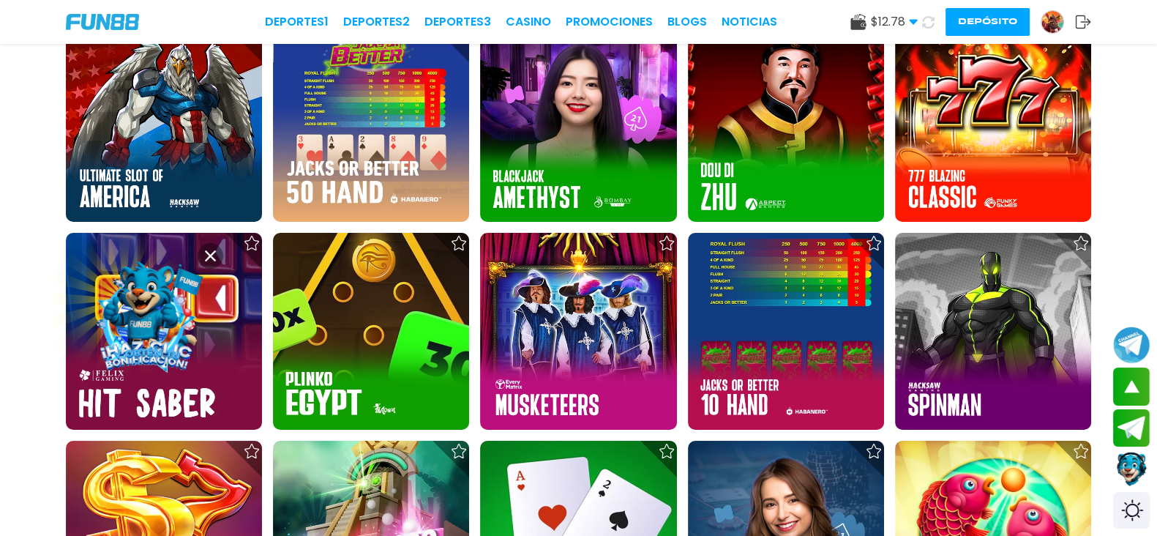
scroll to position [13815, 0]
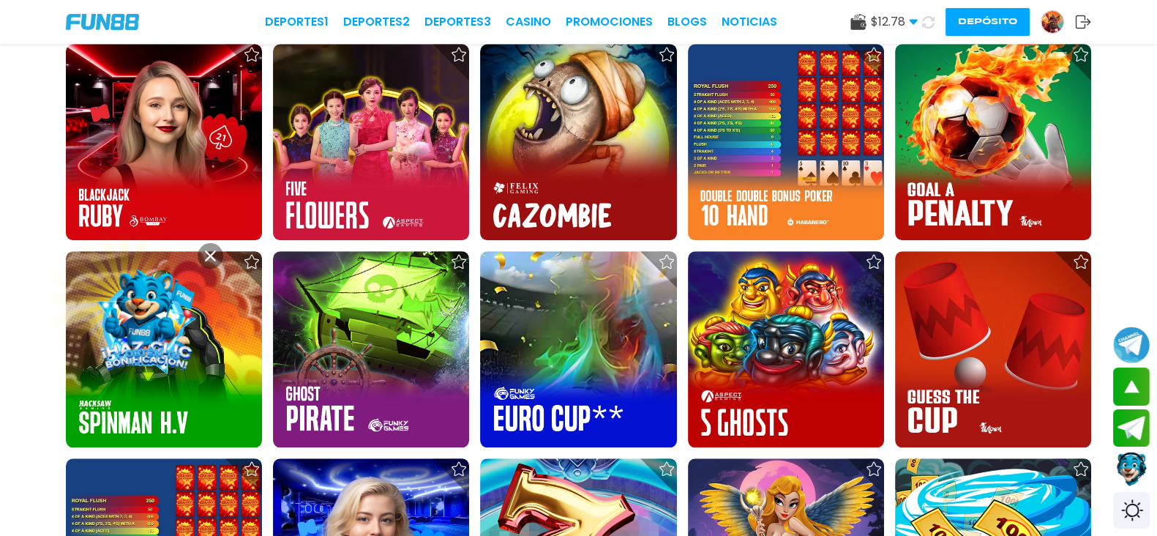
scroll to position [15645, 0]
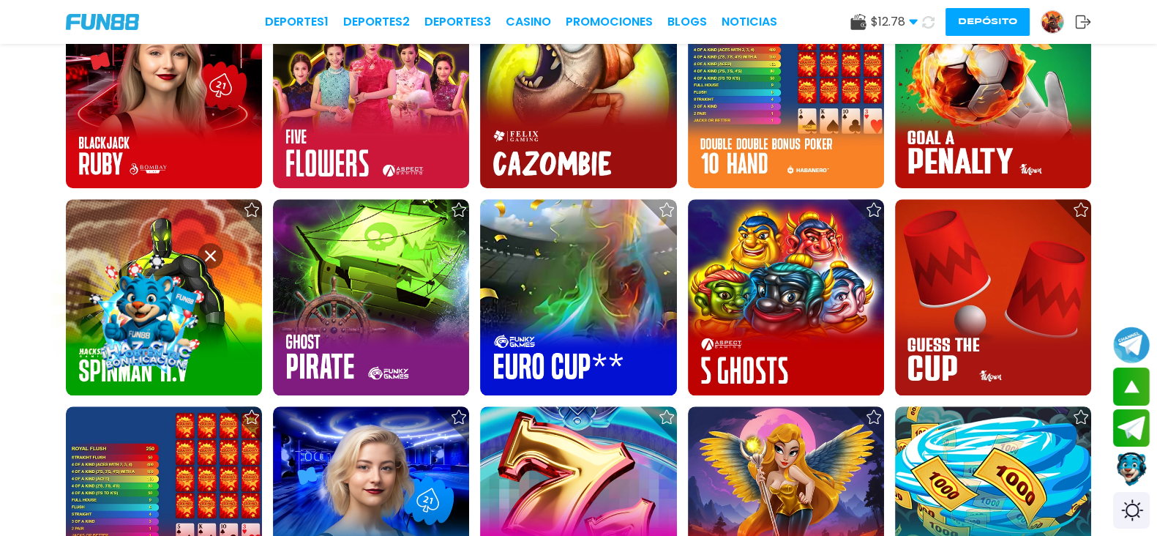
drag, startPoint x: 586, startPoint y: 283, endPoint x: 557, endPoint y: 155, distance: 131.4
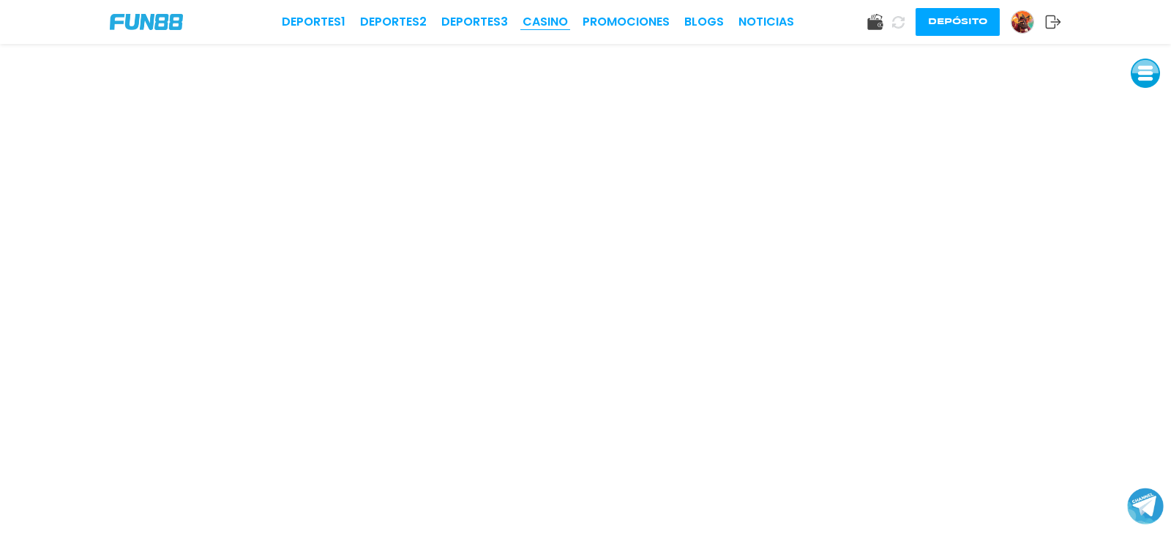
click at [542, 27] on link "CASINO" at bounding box center [545, 22] width 45 height 18
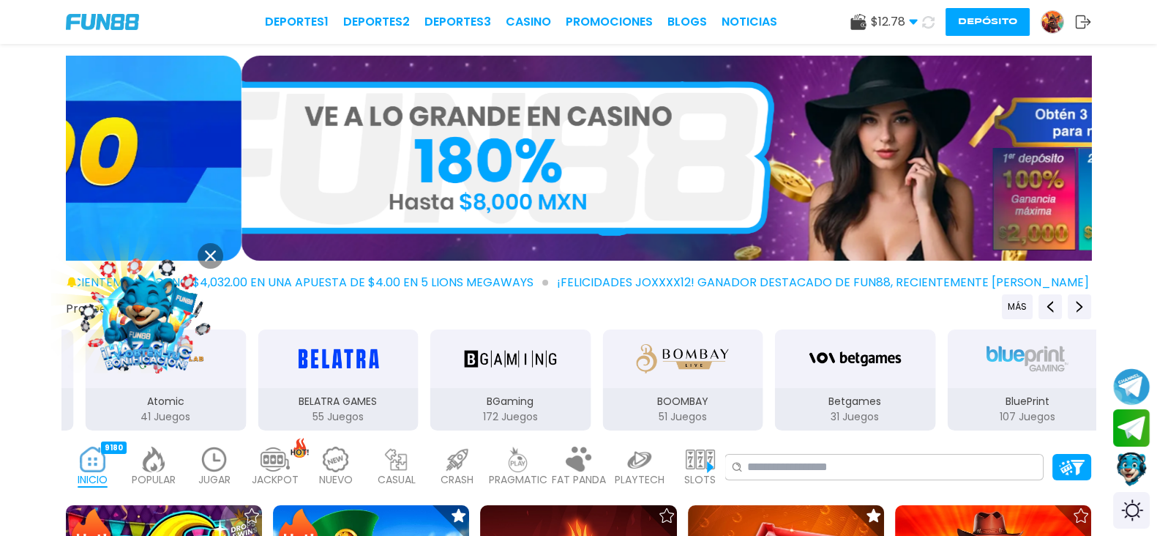
scroll to position [365, 0]
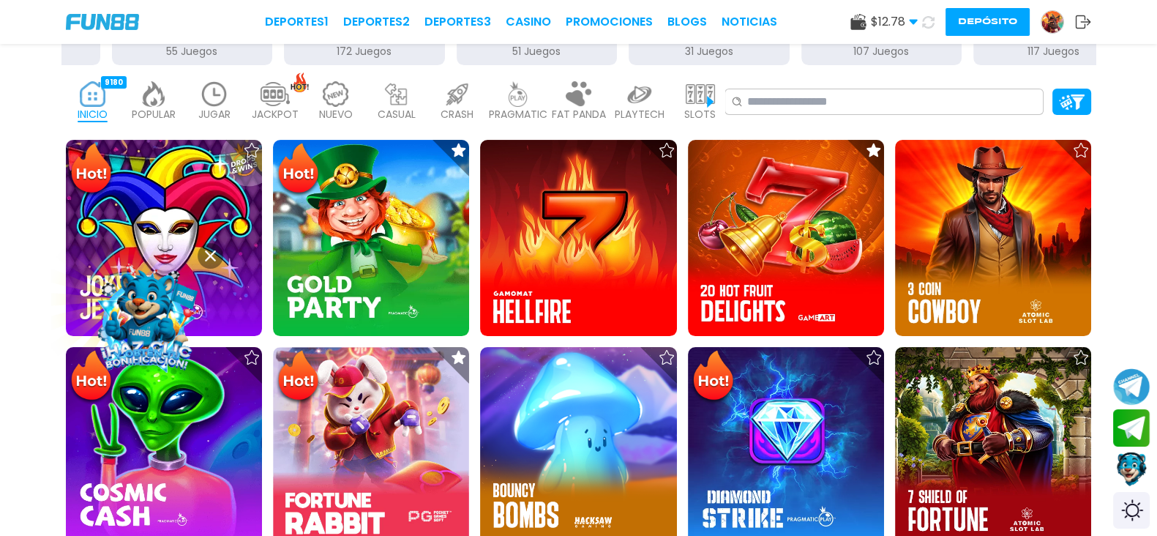
click at [715, 86] on img at bounding box center [700, 94] width 29 height 26
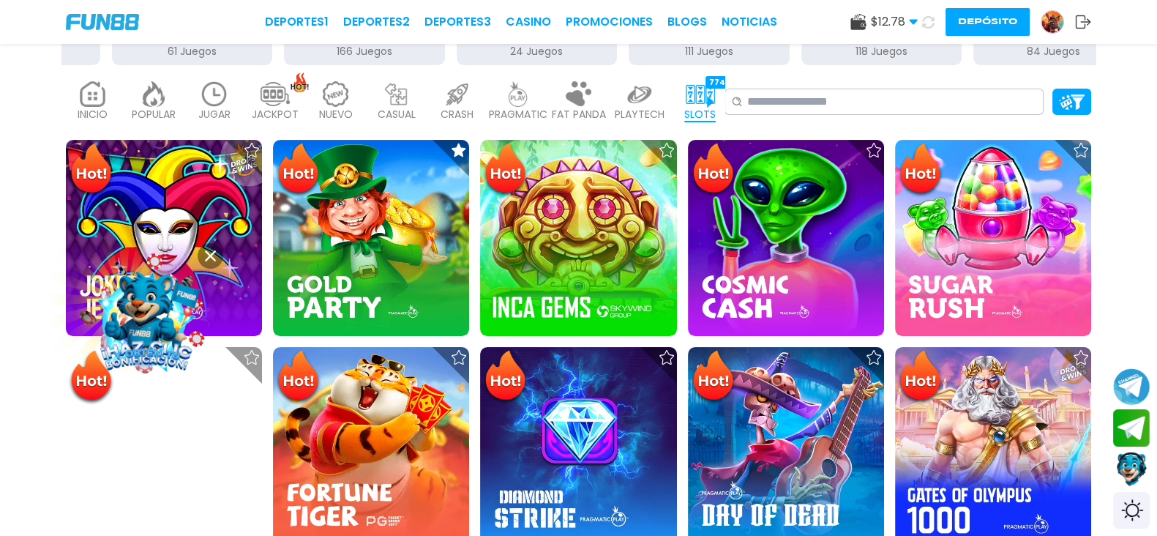
click at [727, 72] on div "SLOTS 7745" at bounding box center [699, 101] width 53 height 59
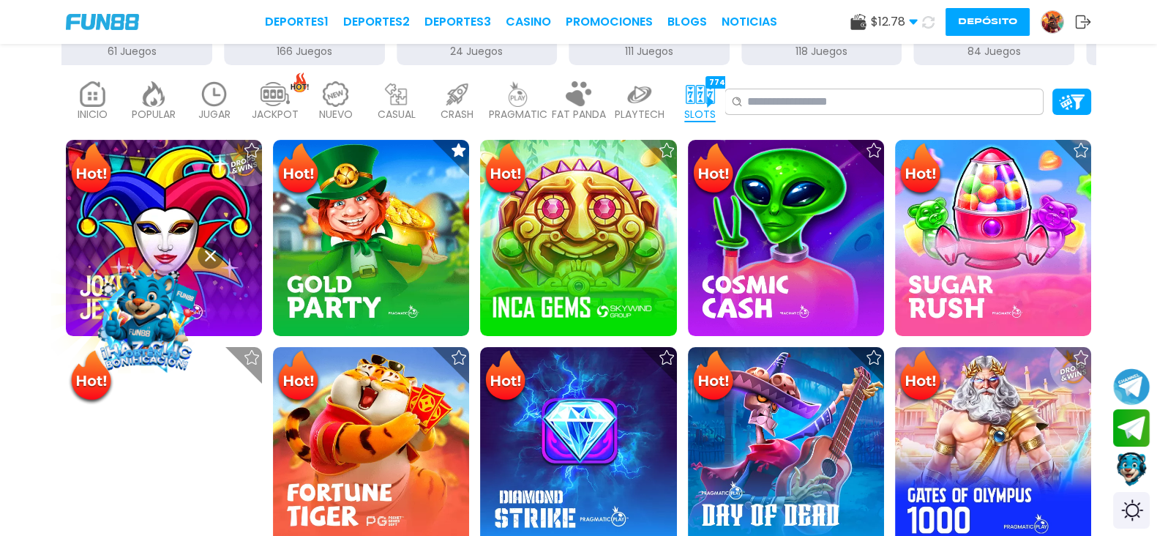
click at [715, 86] on img at bounding box center [700, 94] width 29 height 26
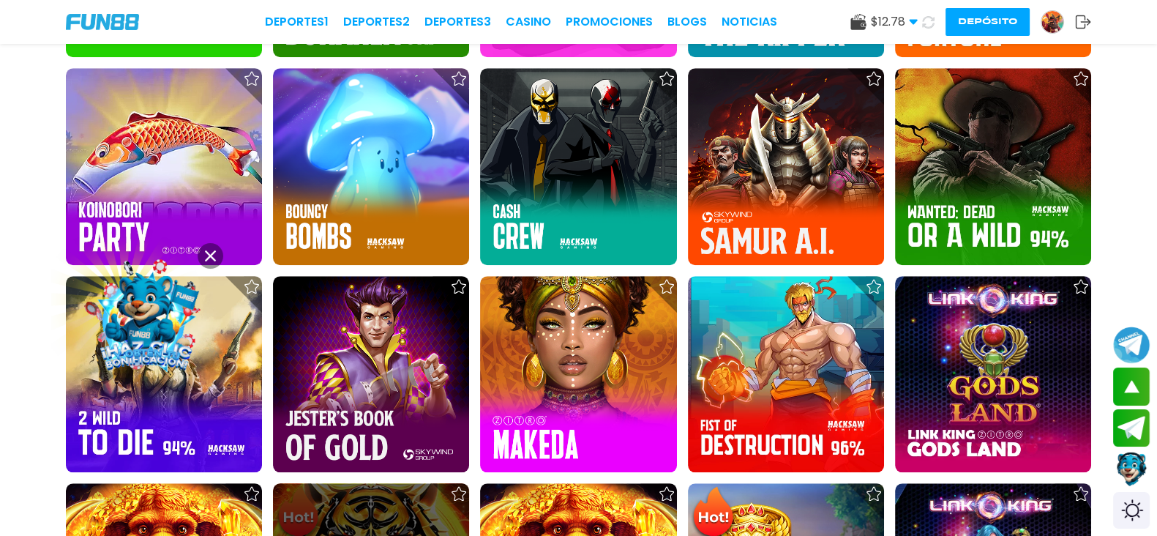
scroll to position [1830, 0]
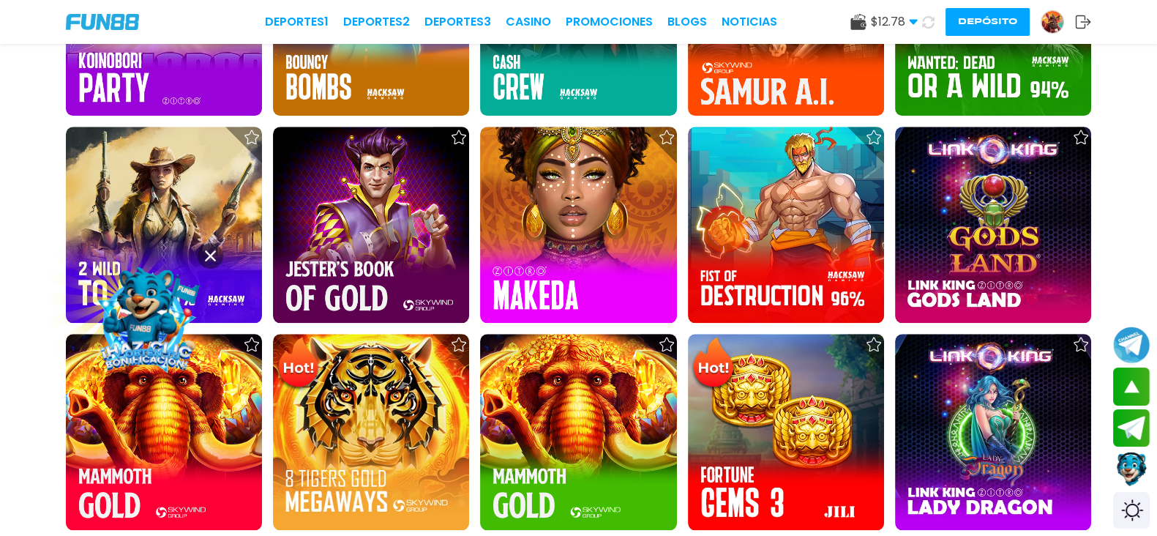
click at [577, 476] on div "¡FELICIDADES joxxxx12! GANADOR DESTACADO DE FUN88, RECIENTEMENTE [PERSON_NAME] …" at bounding box center [578, 223] width 1157 height 4107
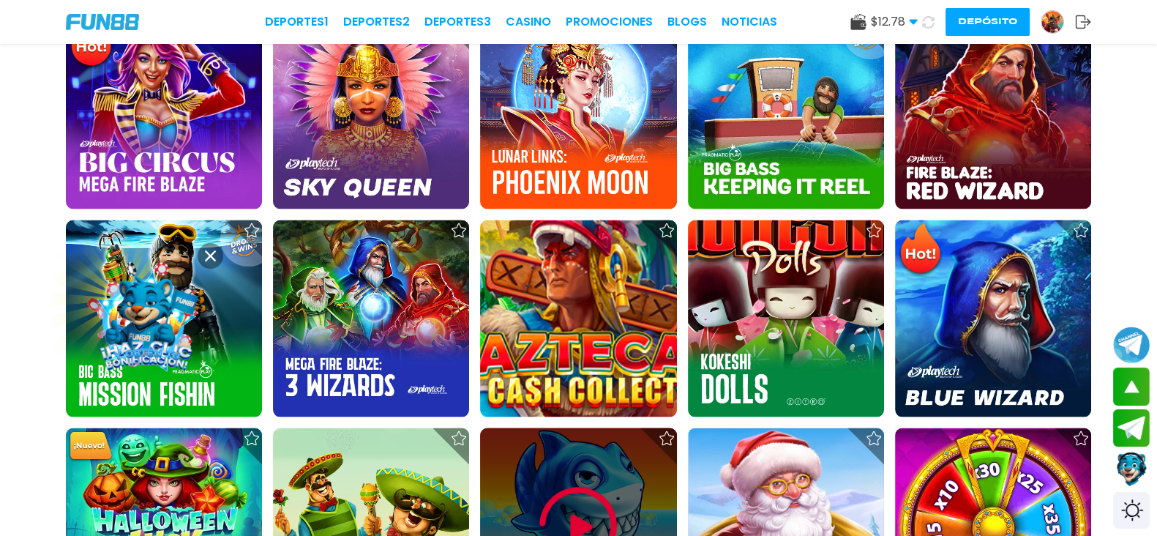
scroll to position [3628, 0]
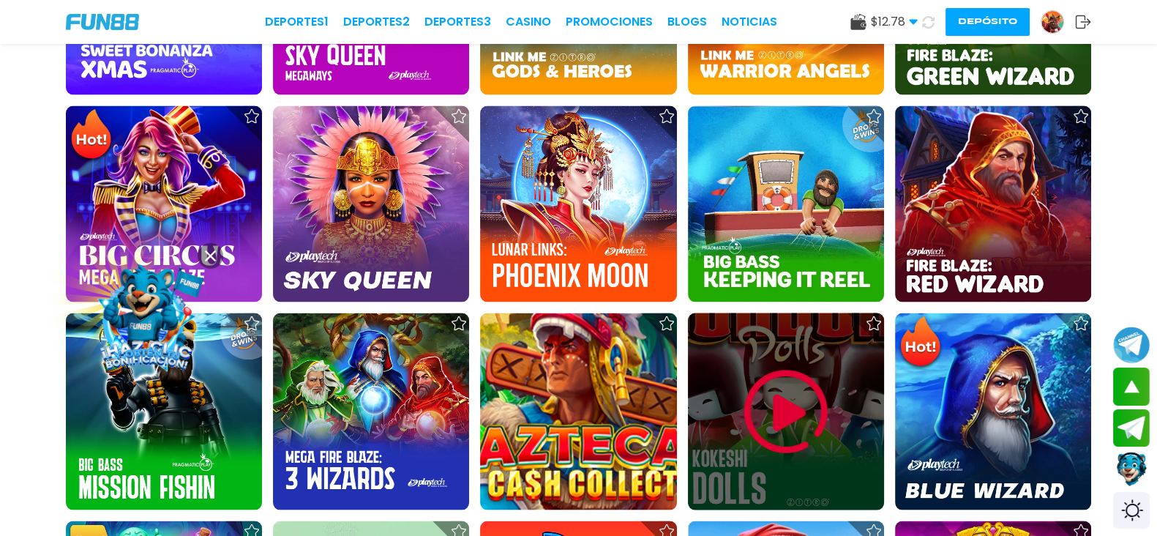
scroll to position [3537, 0]
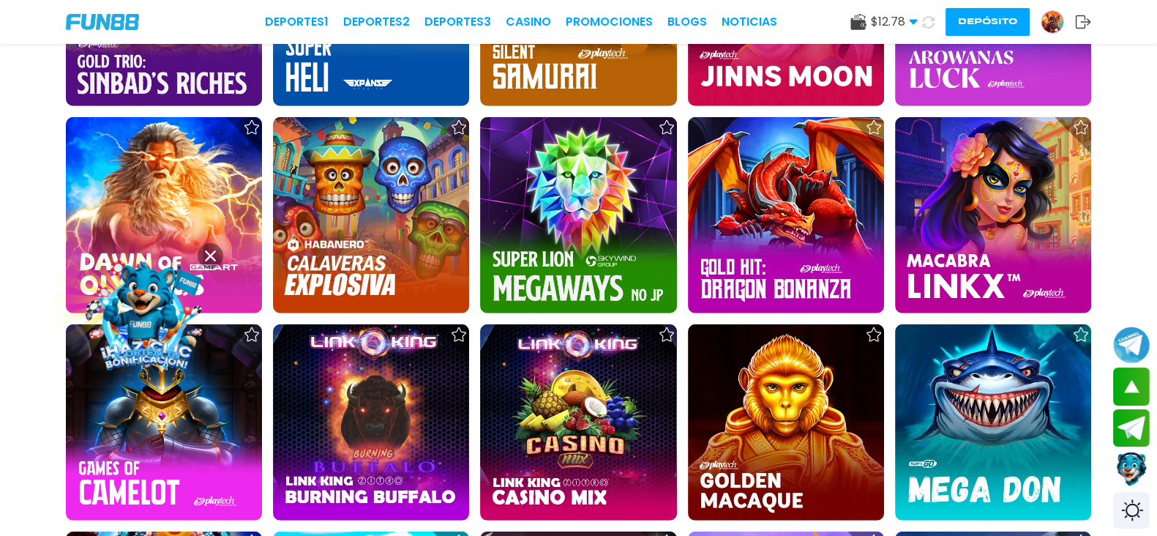
scroll to position [5184, 0]
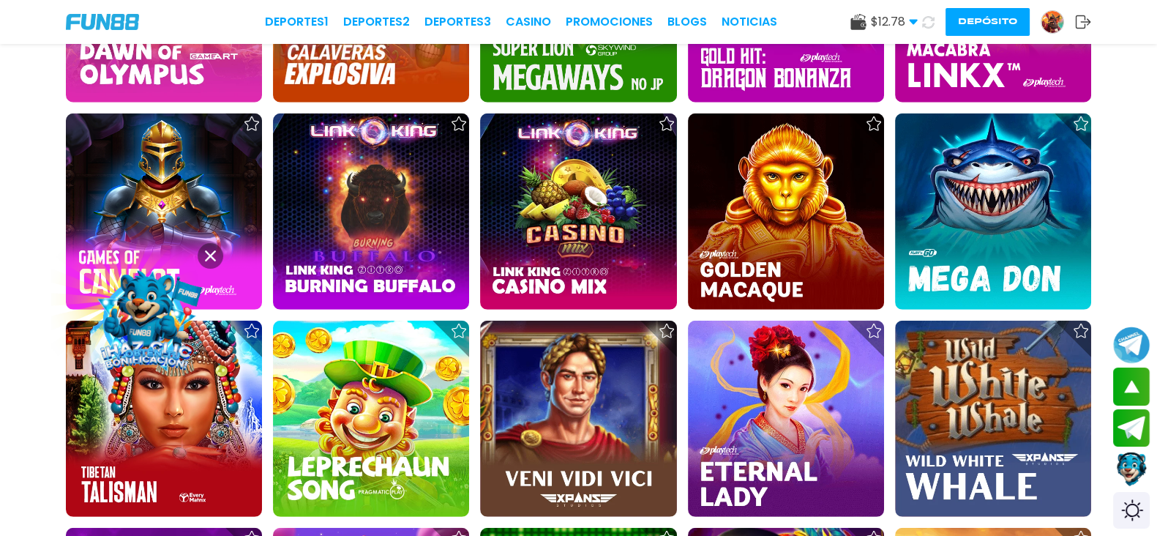
drag, startPoint x: 580, startPoint y: 317, endPoint x: 584, endPoint y: 324, distance: 7.9
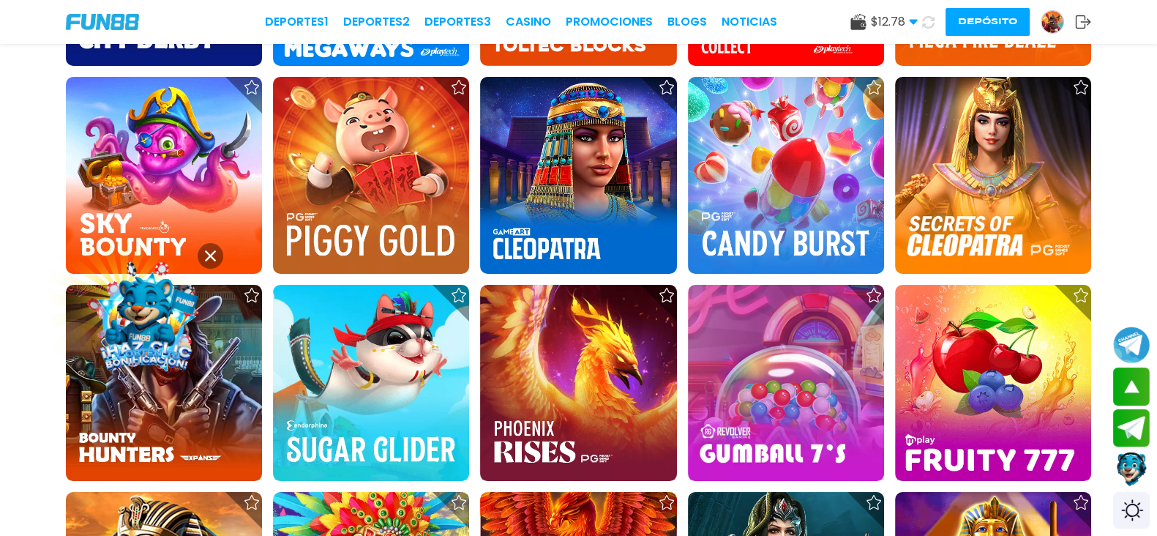
scroll to position [6771, 0]
